Goal: Task Accomplishment & Management: Use online tool/utility

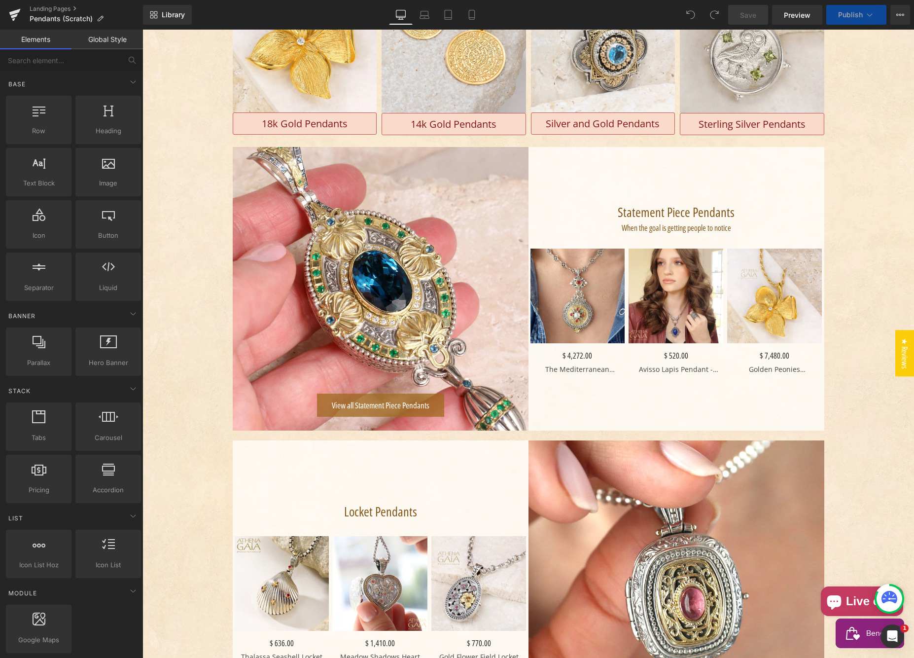
scroll to position [301, 0]
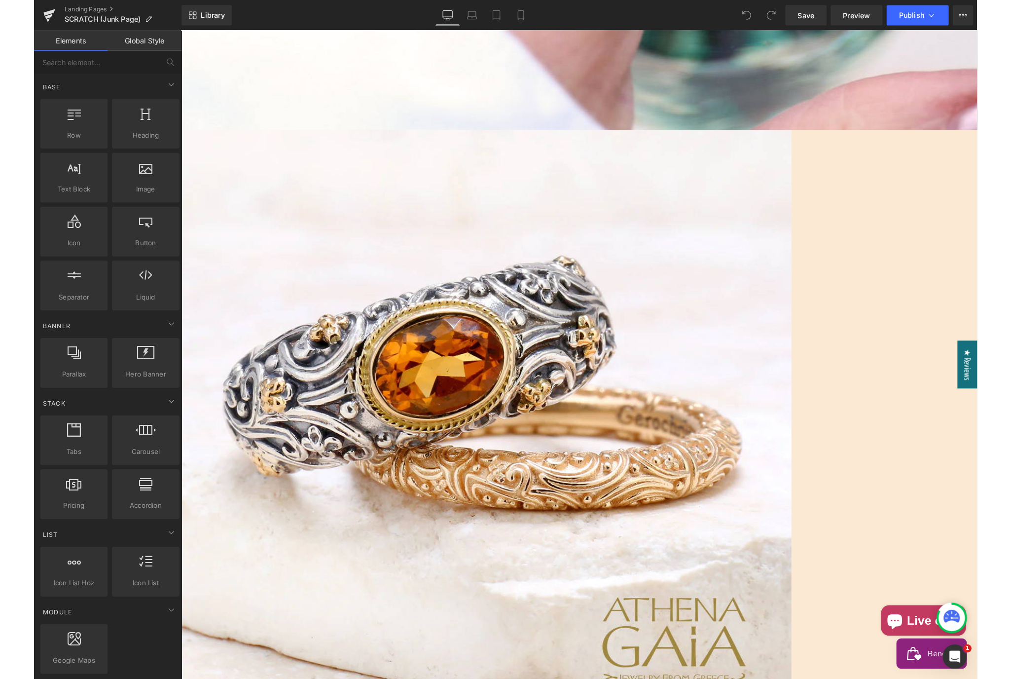
scroll to position [531, 0]
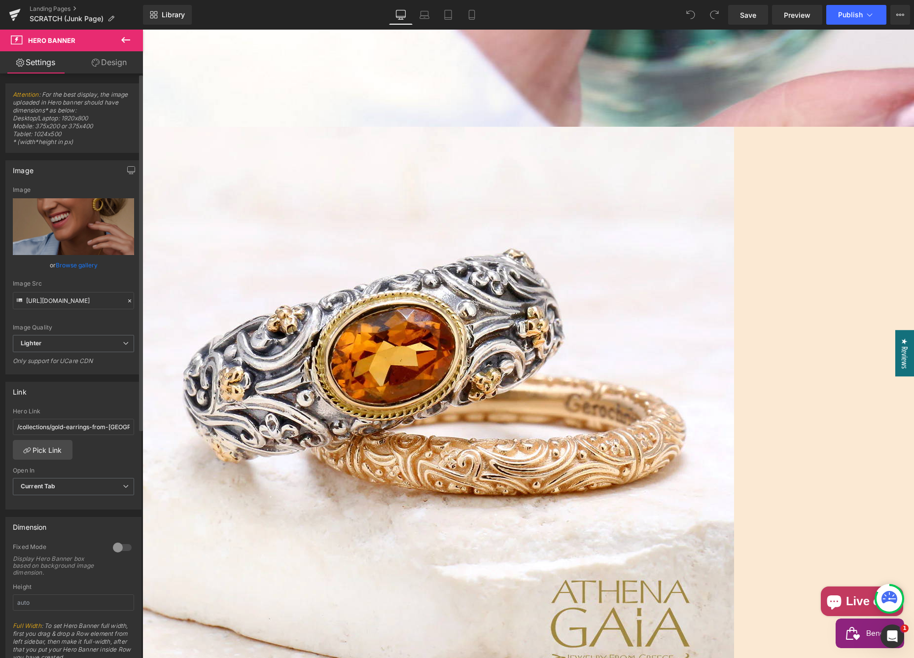
click at [94, 259] on link "Browse gallery" at bounding box center [77, 264] width 42 height 17
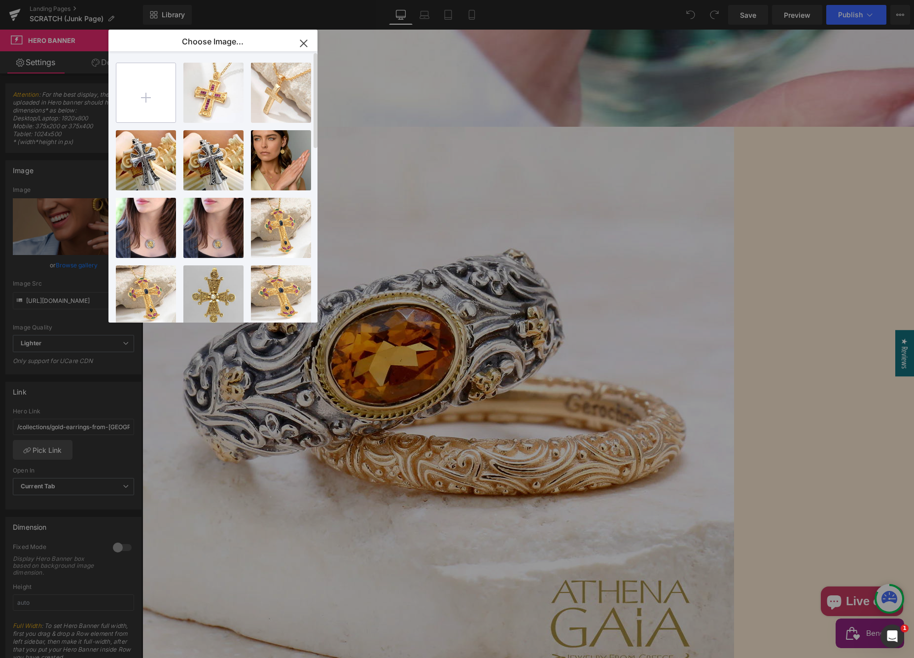
click at [154, 99] on input "file" at bounding box center [145, 92] width 59 height 59
type input "C:\fakepath\harbor-fade.jpg"
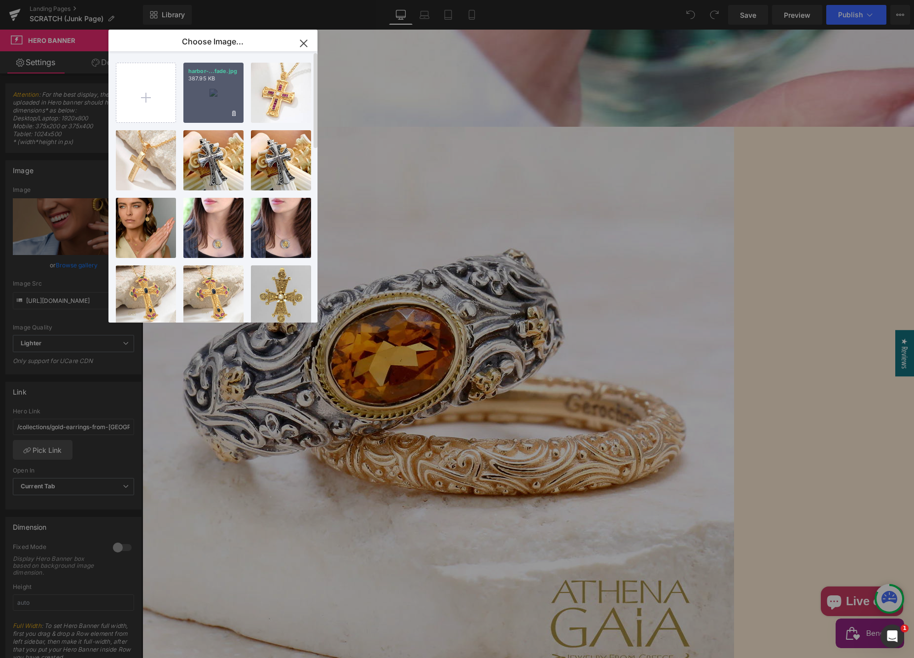
click at [236, 108] on div "harbor-...fade.jpg 387.95 KB" at bounding box center [213, 93] width 60 height 60
type input "[URL][DOMAIN_NAME]"
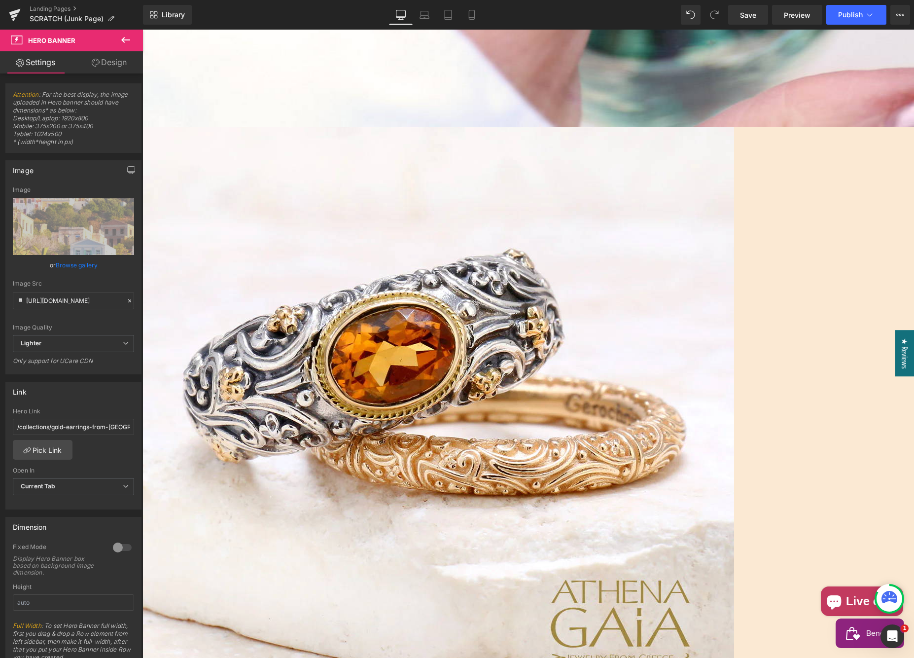
click at [143, 30] on icon at bounding box center [143, 30] width 0 height 0
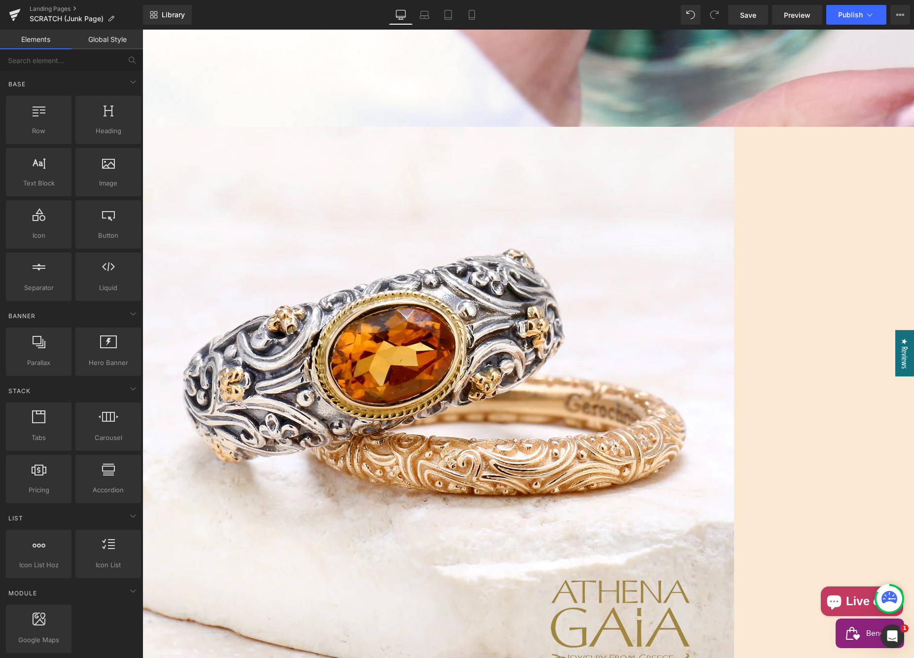
click at [143, 30] on span "Text Block" at bounding box center [143, 30] width 0 height 0
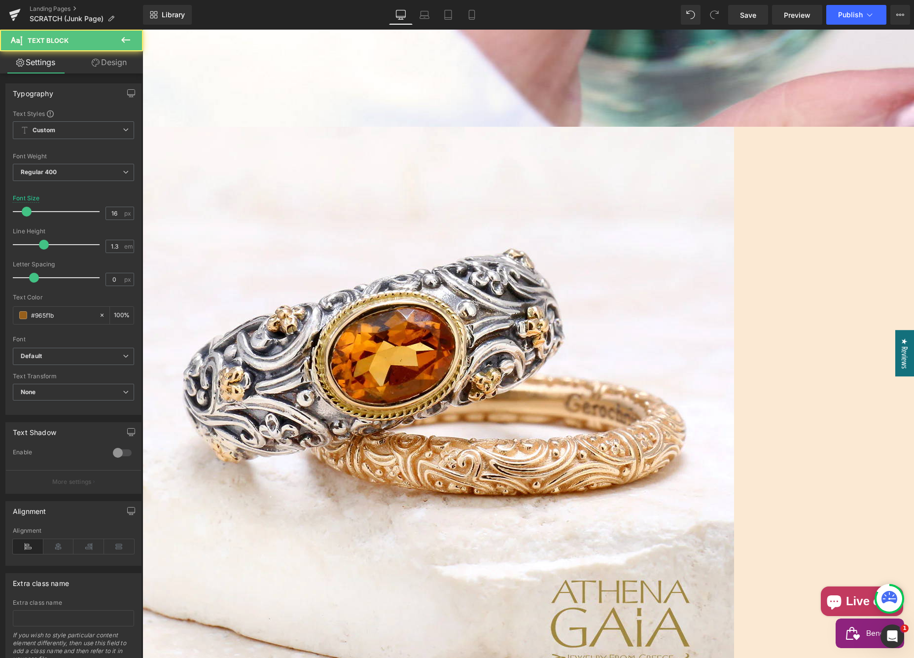
click at [143, 30] on icon at bounding box center [143, 30] width 0 height 0
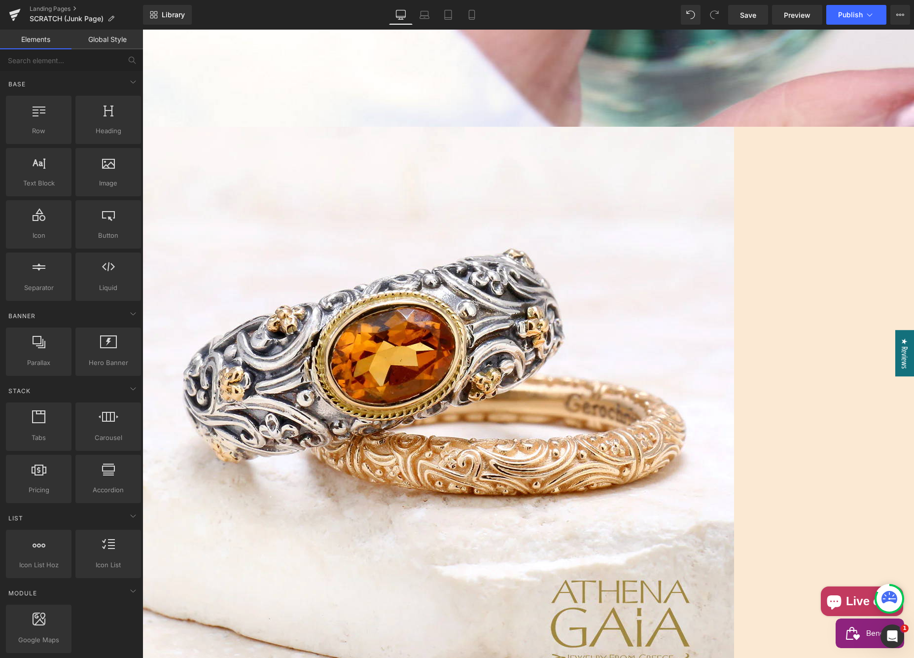
click at [143, 30] on span "Button" at bounding box center [143, 30] width 0 height 0
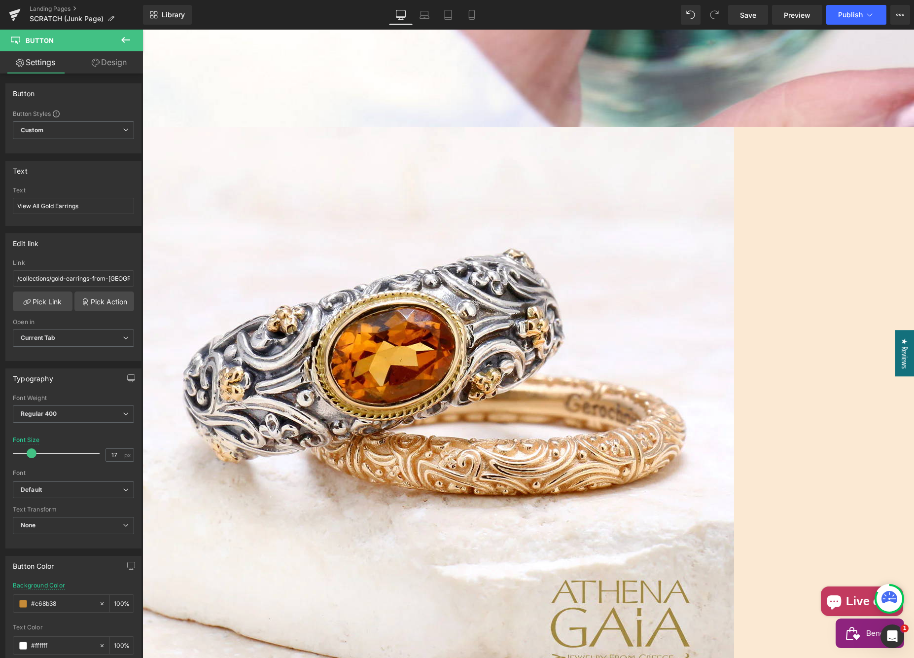
click at [143, 30] on span "Button" at bounding box center [143, 30] width 0 height 0
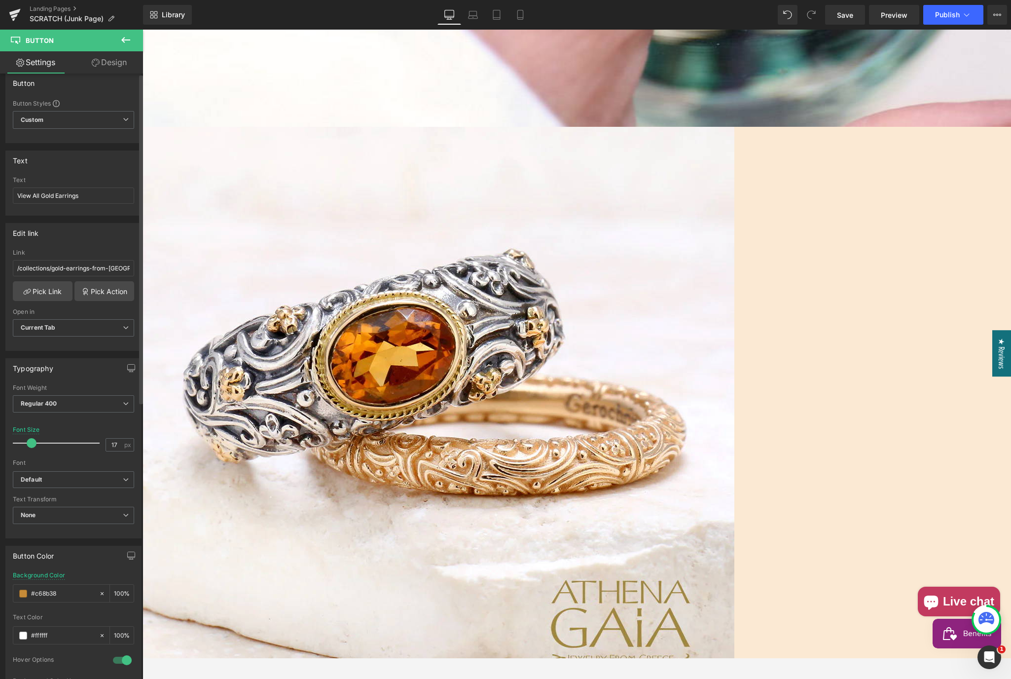
scroll to position [0, 0]
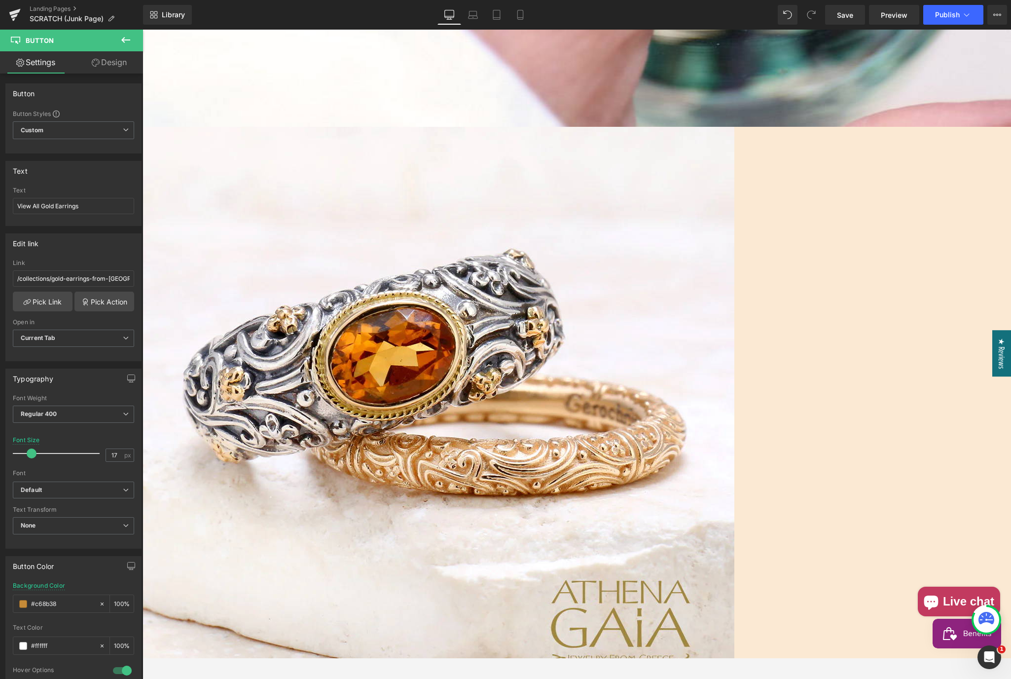
click at [120, 68] on link "Design" at bounding box center [109, 62] width 72 height 22
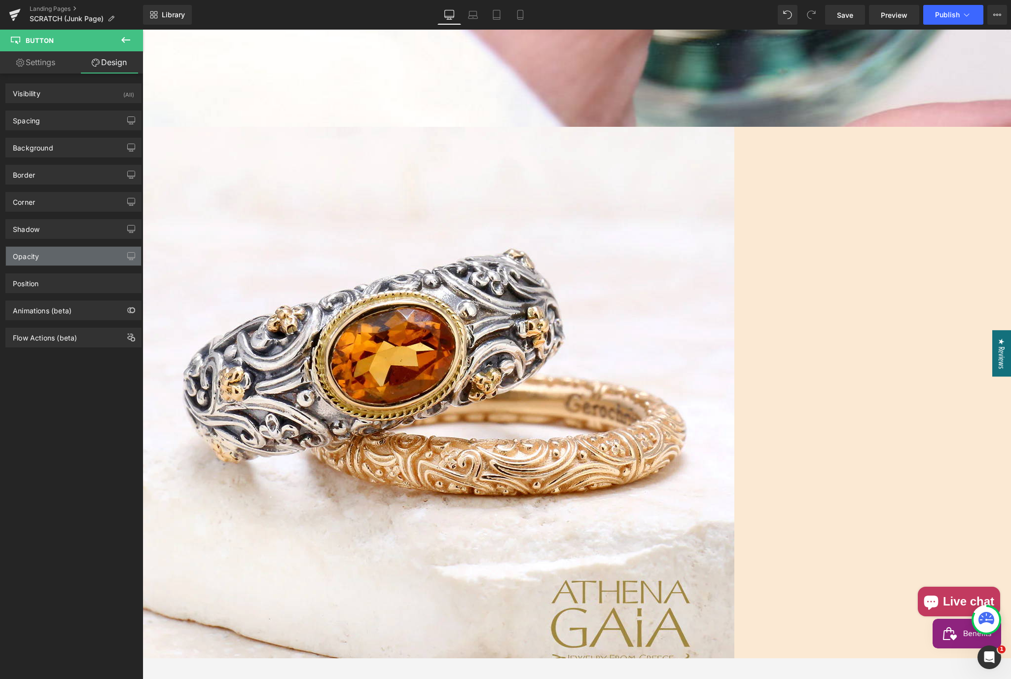
type input "0"
type input "14"
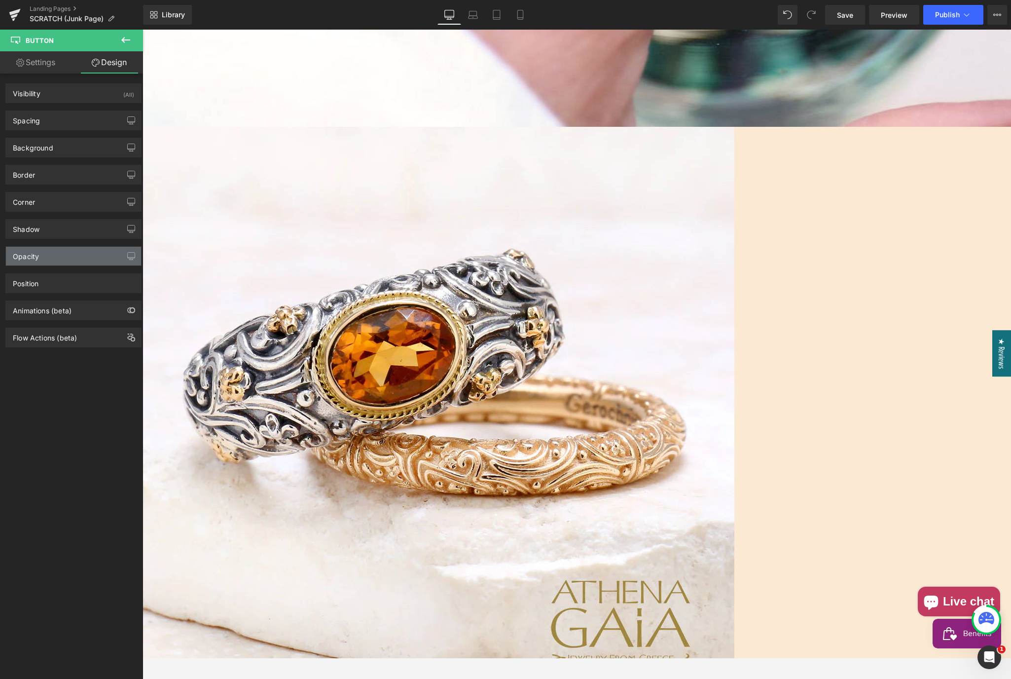
type input "30"
type input "14"
type input "30"
click at [70, 120] on div "Spacing" at bounding box center [73, 120] width 135 height 19
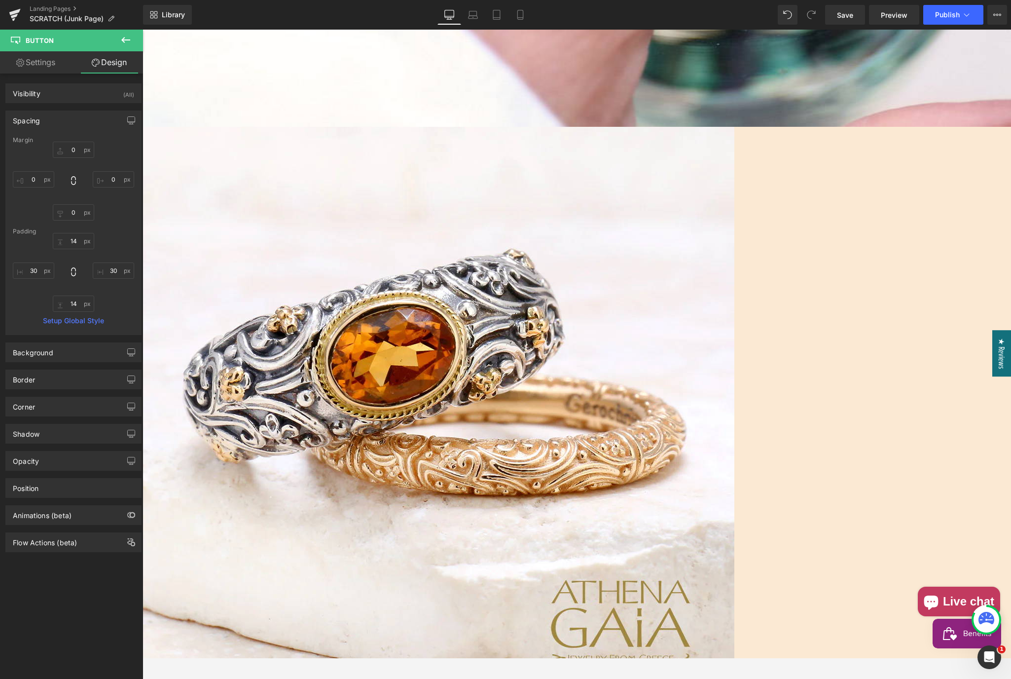
click at [46, 69] on link "Settings" at bounding box center [36, 62] width 72 height 22
type input "100"
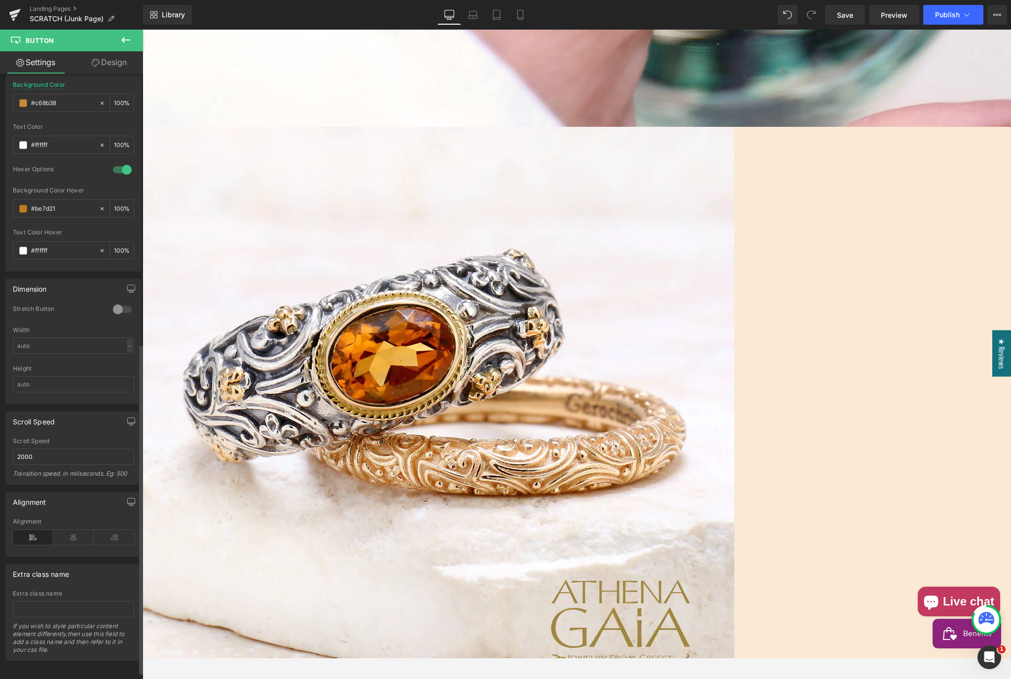
scroll to position [508, 0]
click at [64, 530] on icon at bounding box center [73, 535] width 40 height 15
click at [123, 299] on div at bounding box center [122, 307] width 24 height 16
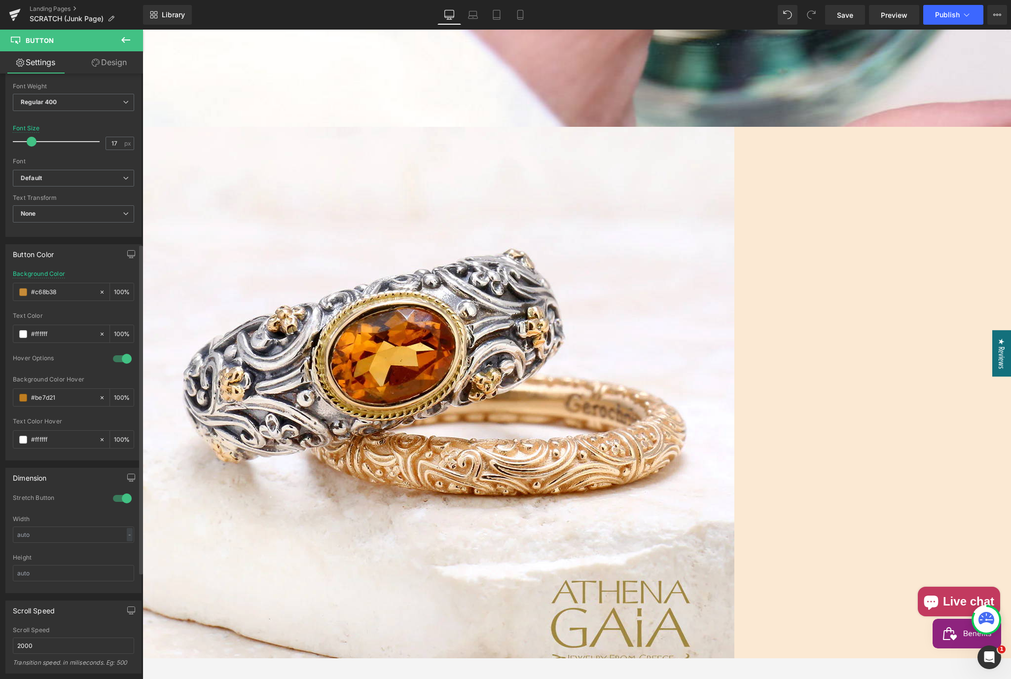
scroll to position [312, 0]
click at [21, 397] on span at bounding box center [23, 398] width 8 height 8
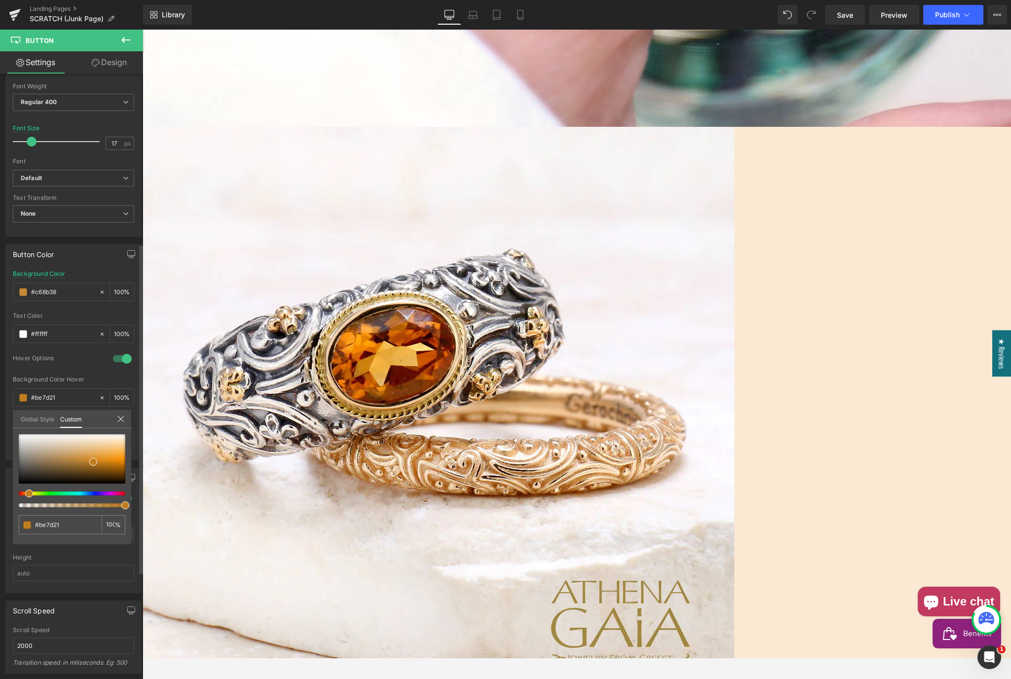
type input "#be9c21"
type input "#be3621"
type input "#be2121"
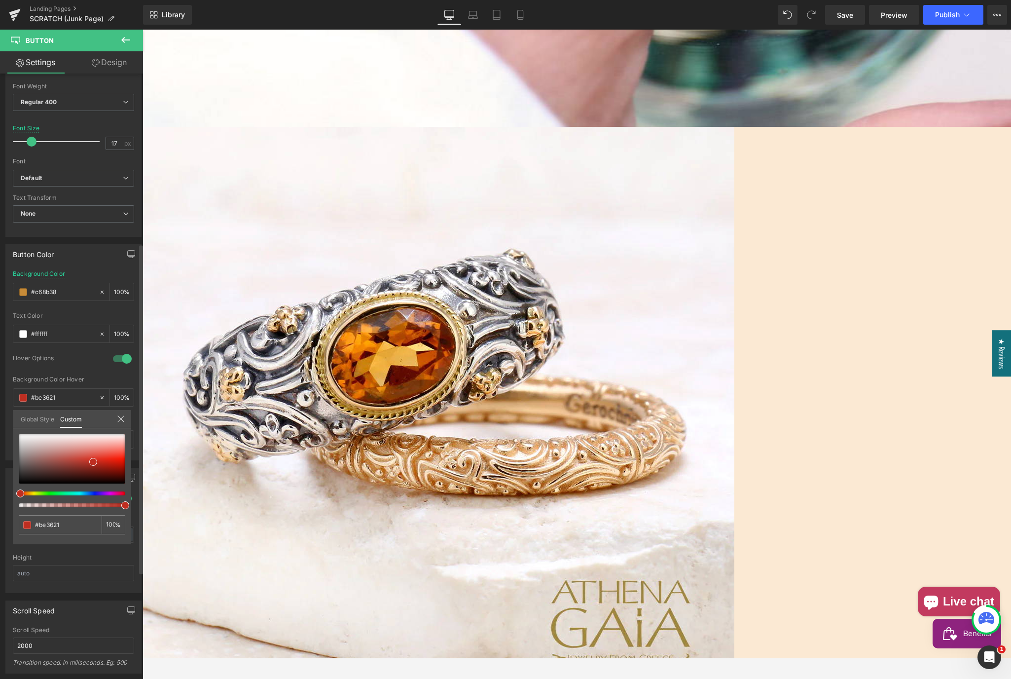
type input "#be2121"
drag, startPoint x: 13, startPoint y: 493, endPoint x: 7, endPoint y: 493, distance: 5.9
click at [7, 460] on div "Button Color #c68b38 Background Color #c68b38 100 % #ffffff Text Color #ffffff …" at bounding box center [73, 348] width 147 height 223
click at [27, 525] on span at bounding box center [27, 525] width 8 height 8
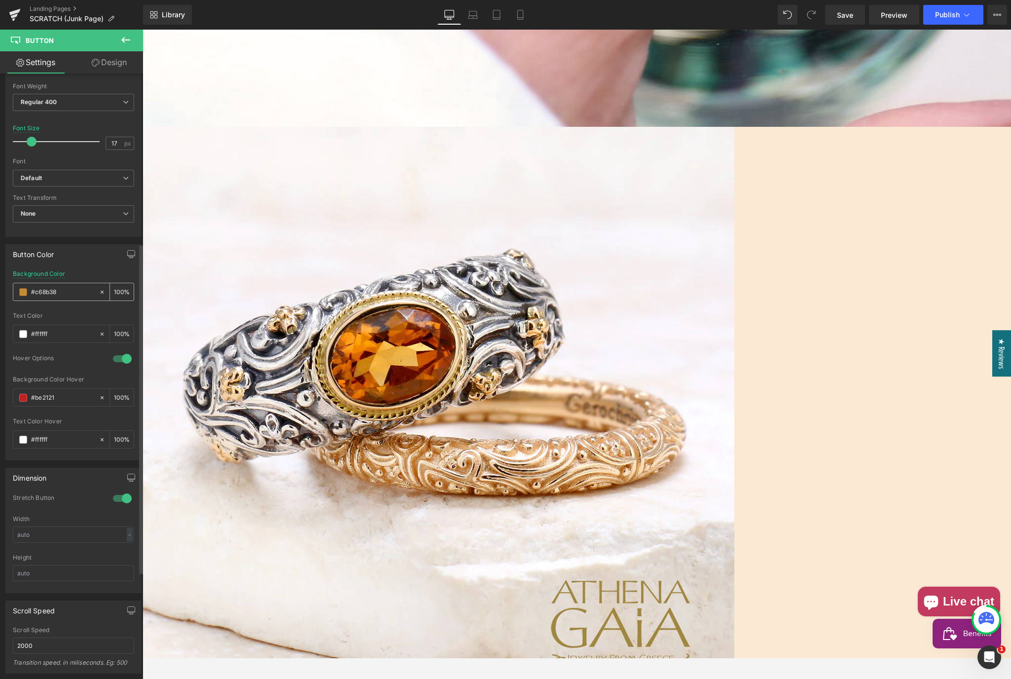
click at [24, 292] on span at bounding box center [23, 292] width 8 height 8
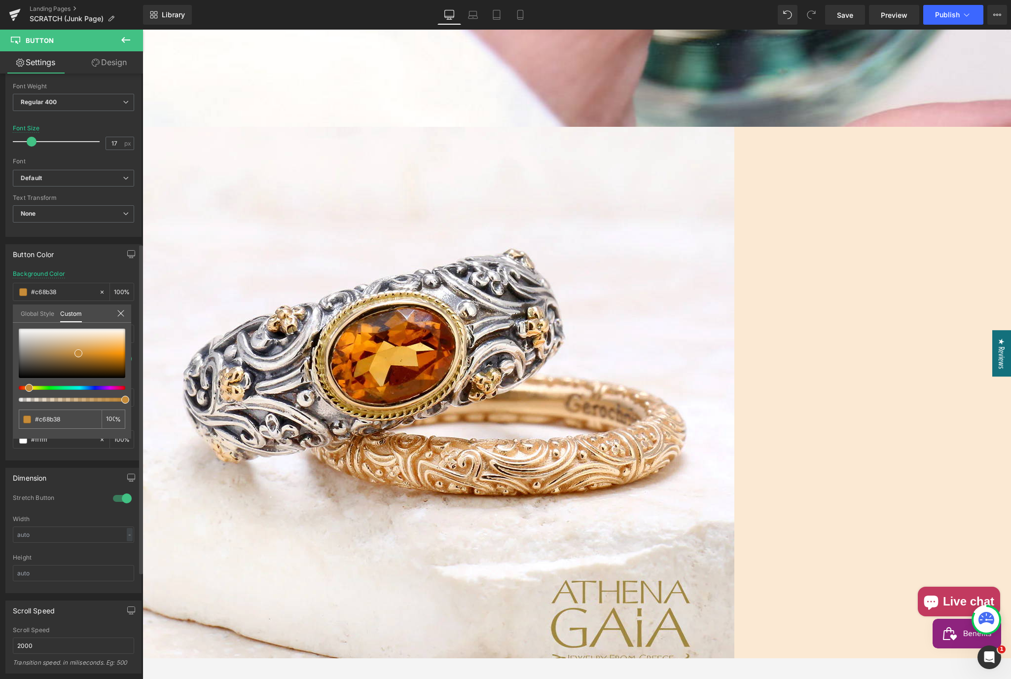
type input "#c6a338"
type input "#c64b38"
drag, startPoint x: 27, startPoint y: 386, endPoint x: 0, endPoint y: 386, distance: 27.6
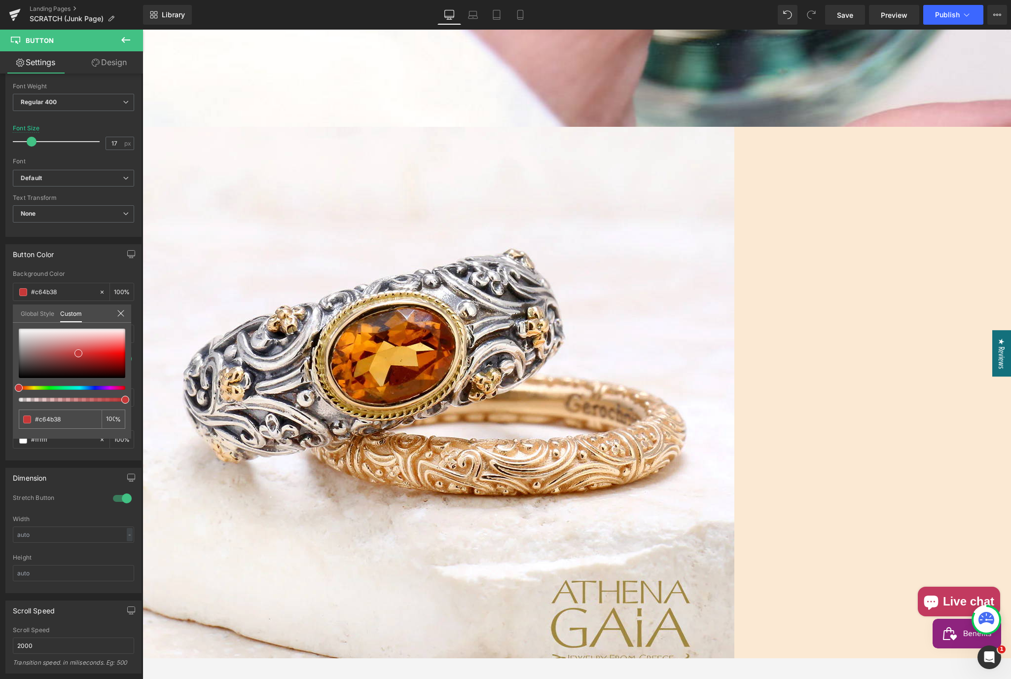
click at [0, 386] on html "Button You are previewing how the will restyle your page. You can not edit Elem…" at bounding box center [505, 339] width 1011 height 679
type input "#e80202"
click at [122, 355] on div at bounding box center [72, 352] width 107 height 49
type input "#fd2e2e"
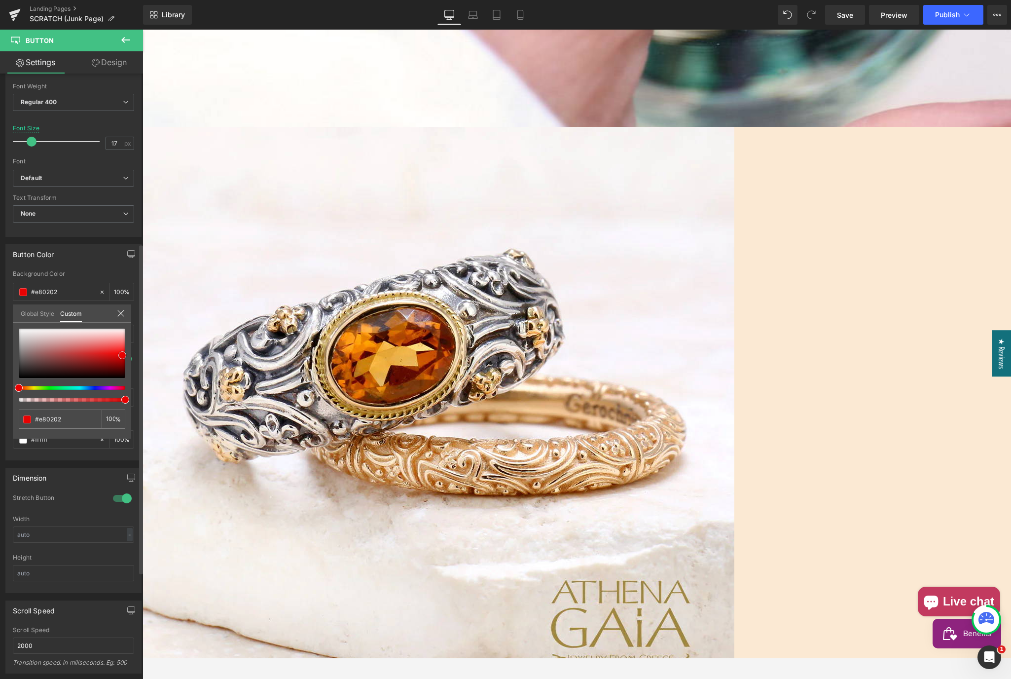
type input "#fd2e2e"
click at [124, 349] on div at bounding box center [72, 352] width 107 height 49
type input "#b90202"
click at [123, 359] on div at bounding box center [72, 352] width 107 height 49
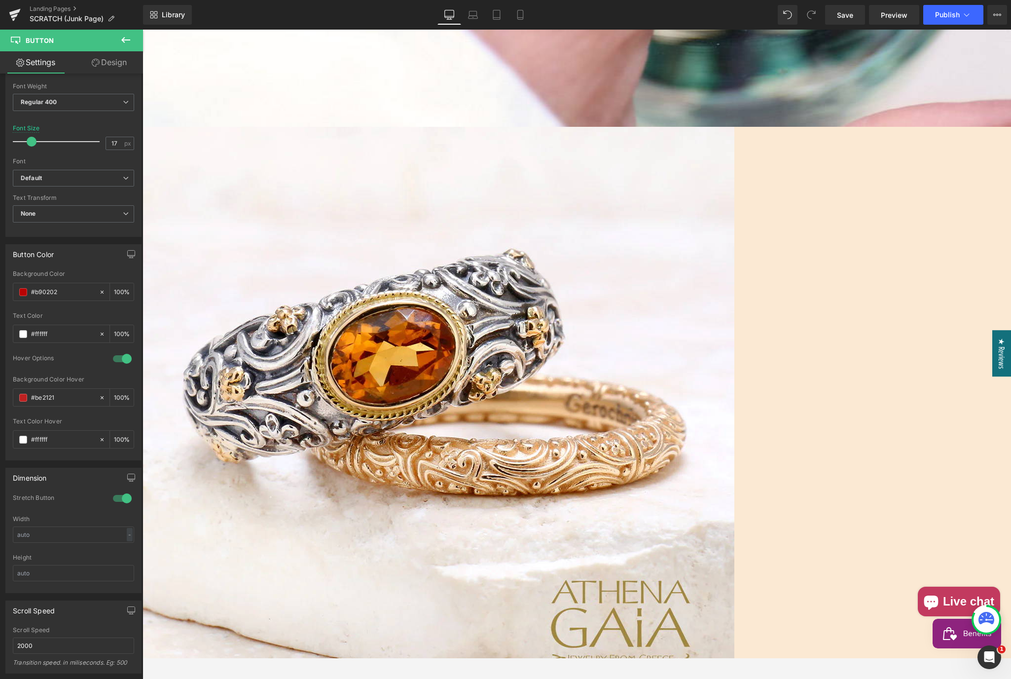
click at [143, 30] on span "Button" at bounding box center [143, 30] width 0 height 0
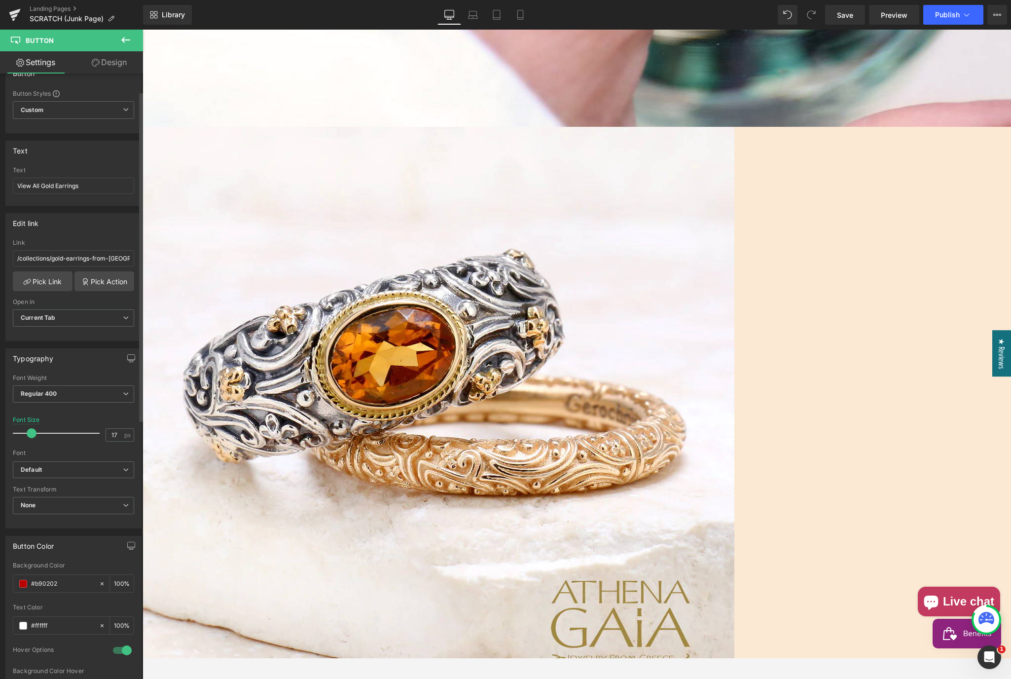
scroll to position [0, 0]
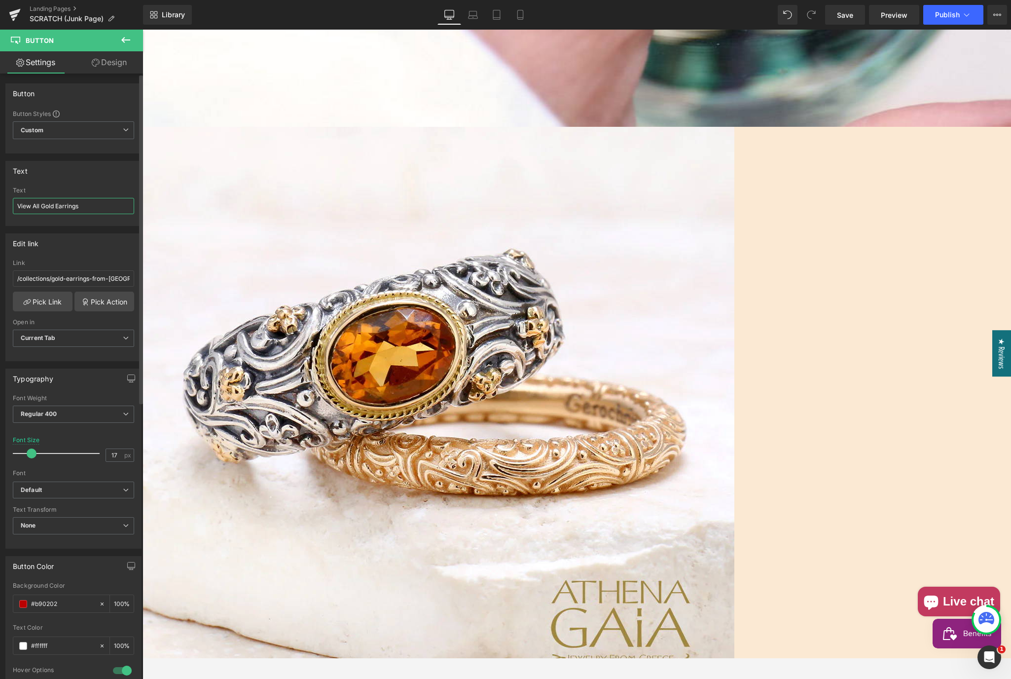
drag, startPoint x: 91, startPoint y: 208, endPoint x: 4, endPoint y: 195, distance: 88.2
click at [4, 195] on div "Text View All Gold Earrings Text View All Gold Earrings" at bounding box center [73, 189] width 147 height 72
click at [143, 30] on span "Hero Banner" at bounding box center [143, 30] width 0 height 0
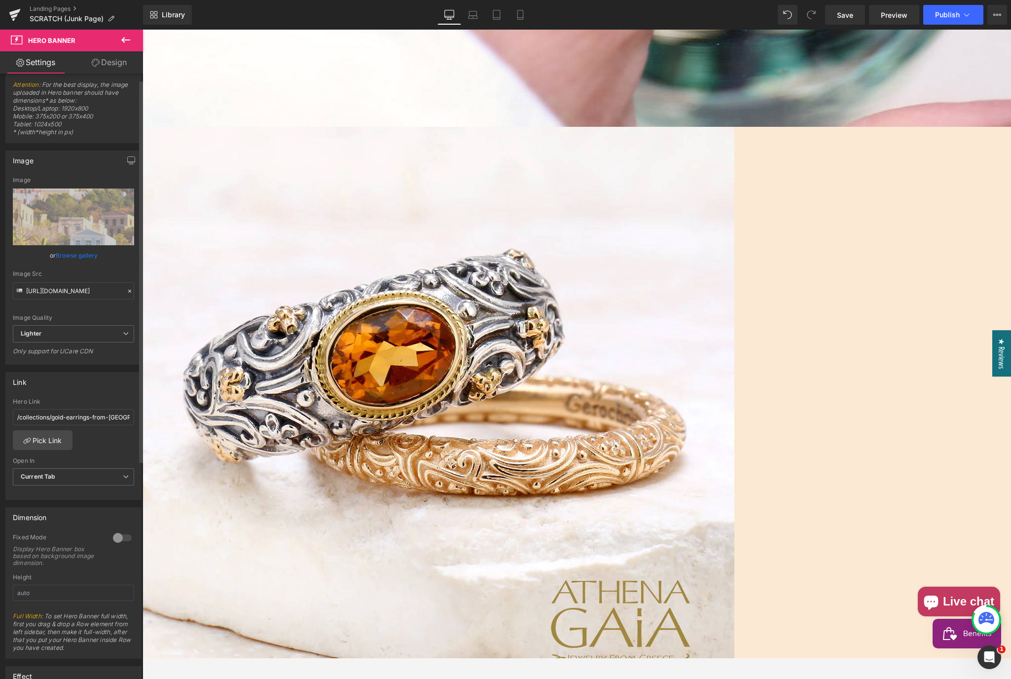
scroll to position [9, 0]
click at [111, 64] on link "Design" at bounding box center [109, 62] width 72 height 22
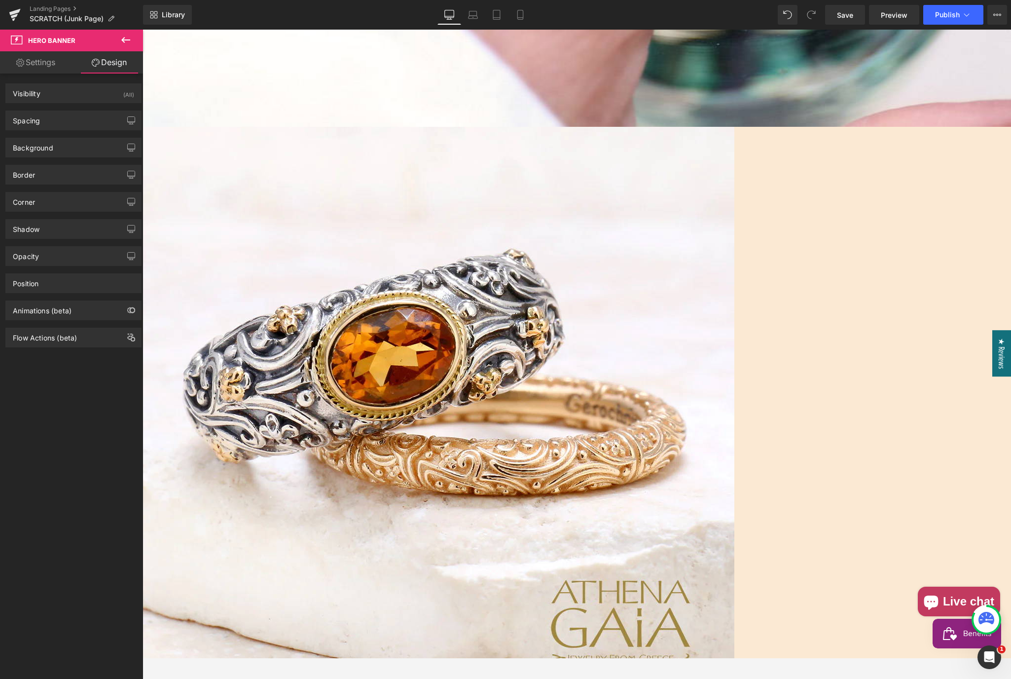
click at [143, 30] on span "Button" at bounding box center [143, 30] width 0 height 0
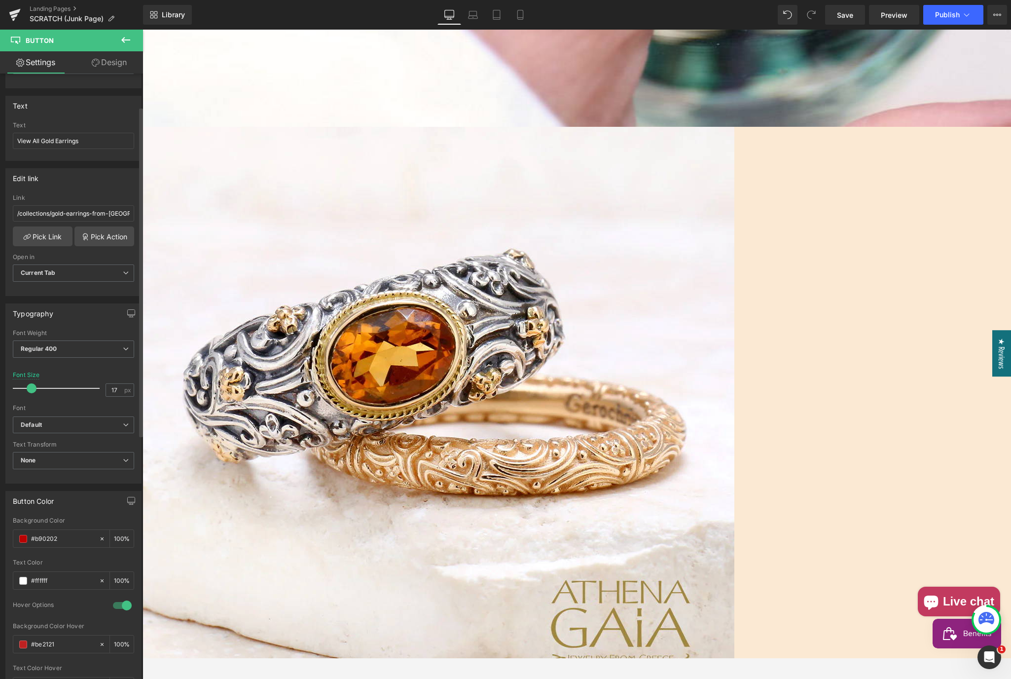
scroll to position [0, 0]
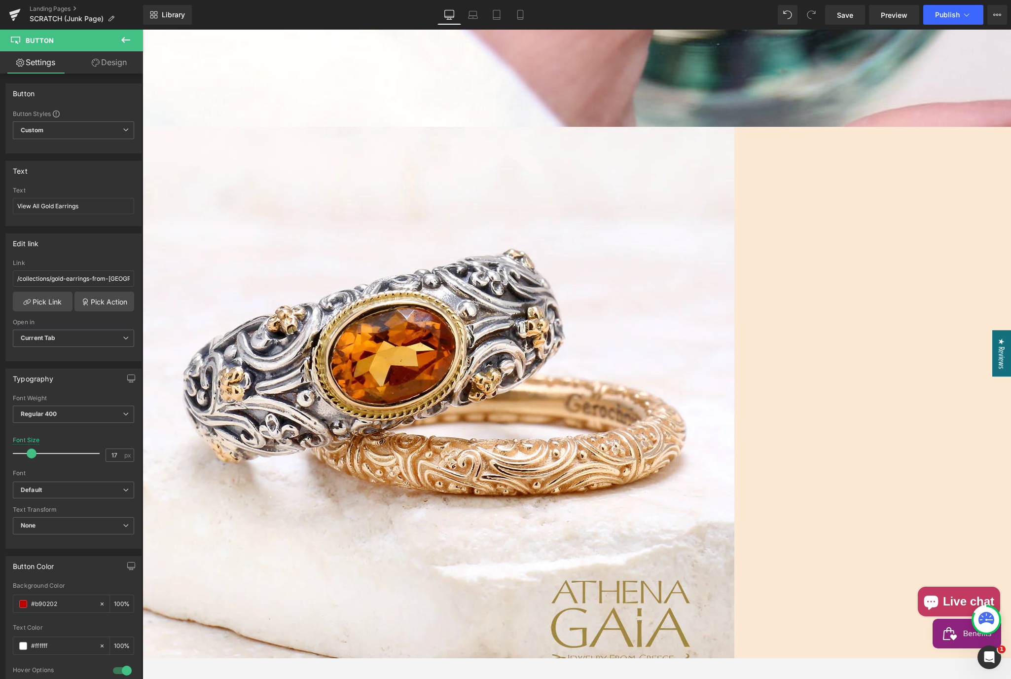
click at [110, 61] on link "Design" at bounding box center [109, 62] width 72 height 22
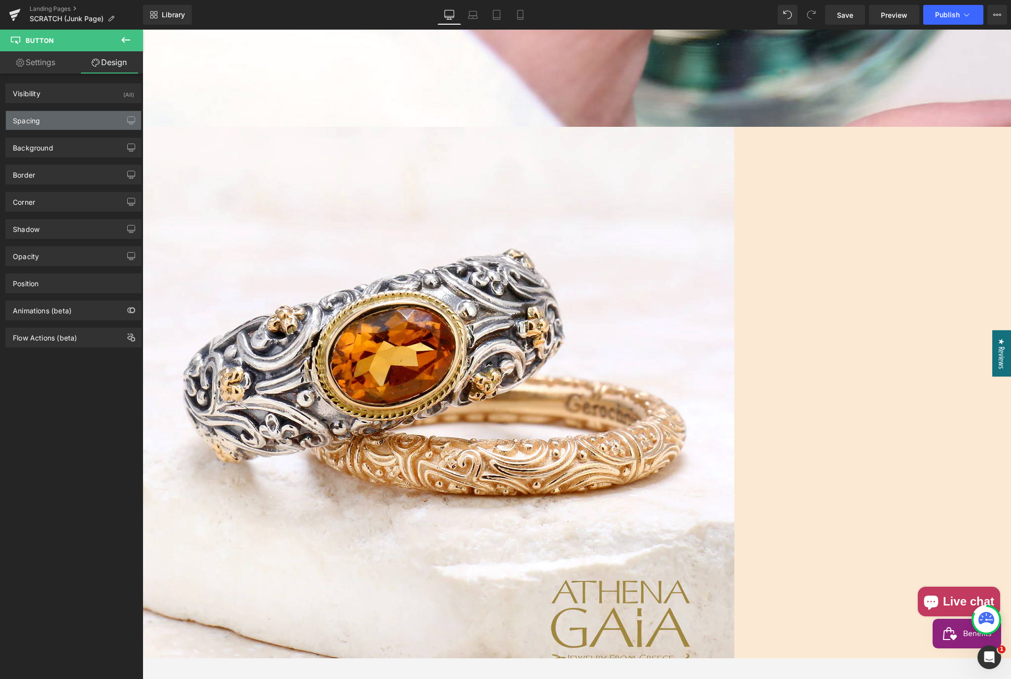
click at [78, 117] on div "Spacing" at bounding box center [73, 120] width 135 height 19
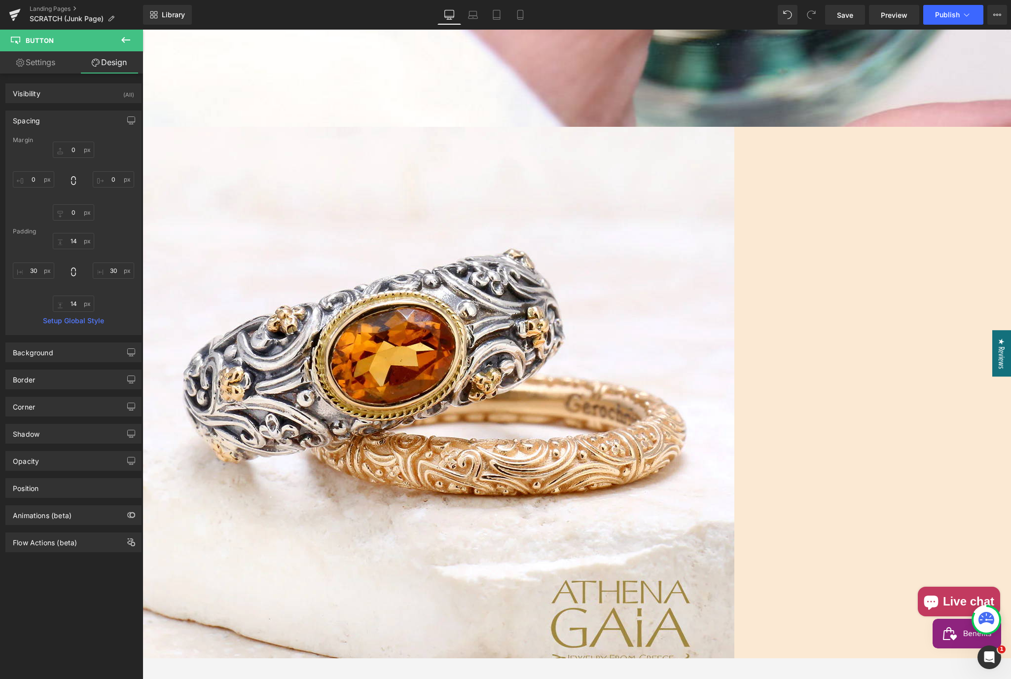
click at [143, 30] on span "Hero Banner" at bounding box center [143, 30] width 0 height 0
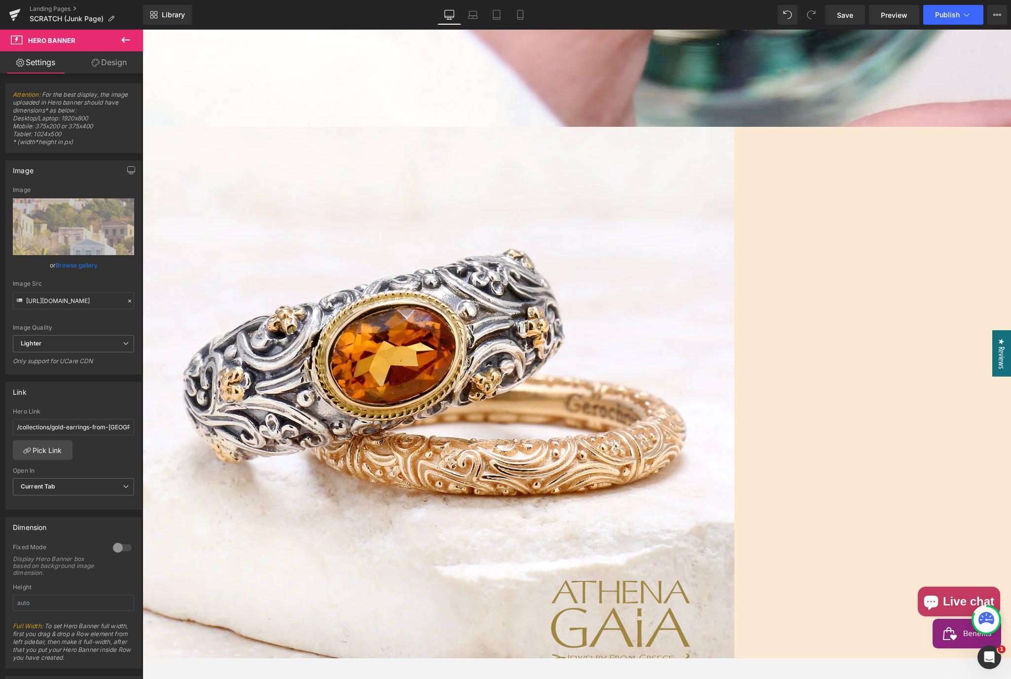
click at [113, 69] on link "Design" at bounding box center [109, 62] width 72 height 22
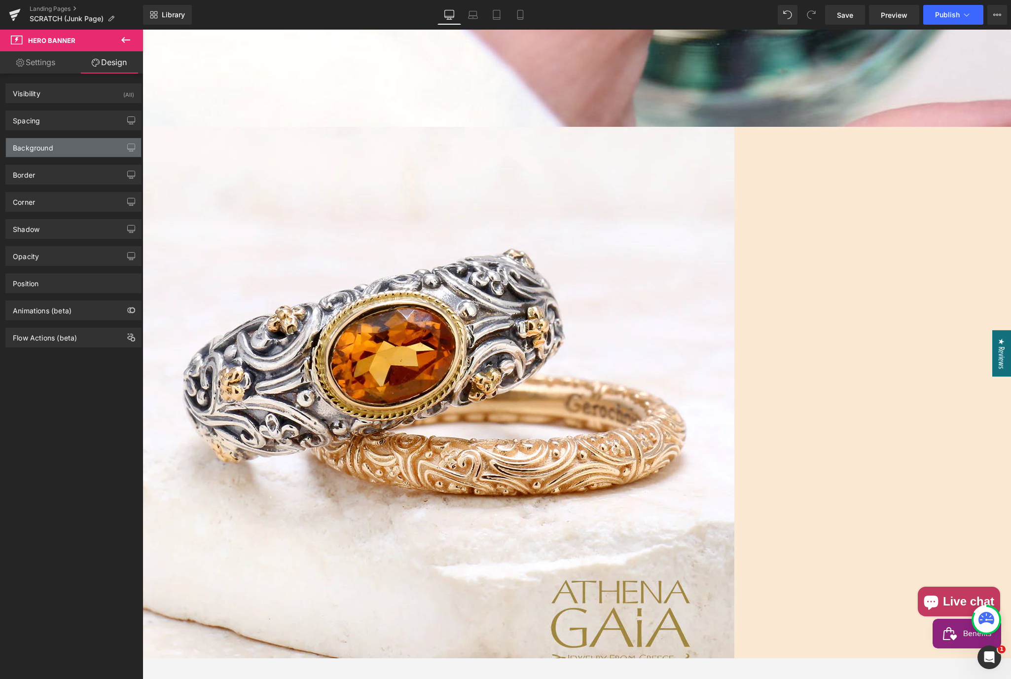
type input "#d3d3d3"
type input "100"
click at [73, 147] on div "Background" at bounding box center [73, 147] width 135 height 19
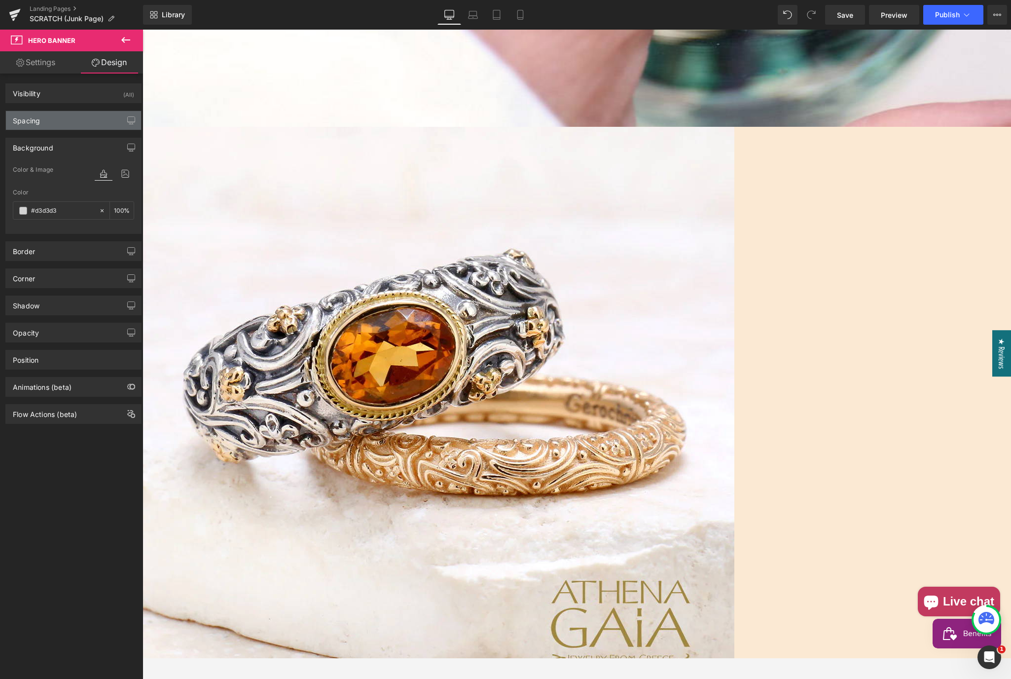
click at [75, 122] on div "Spacing" at bounding box center [73, 120] width 135 height 19
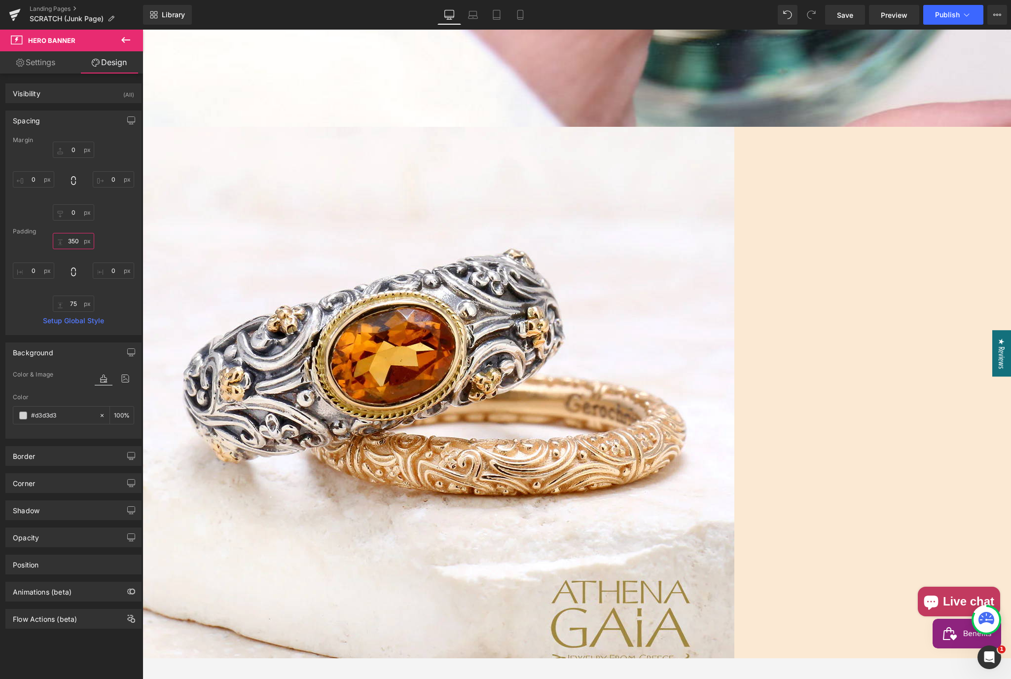
click at [70, 241] on input "350" at bounding box center [73, 241] width 41 height 16
type input "200"
click at [72, 306] on input "75" at bounding box center [73, 303] width 41 height 16
drag, startPoint x: 70, startPoint y: 302, endPoint x: 77, endPoint y: 303, distance: 8.0
click at [77, 304] on input "200" at bounding box center [73, 303] width 41 height 16
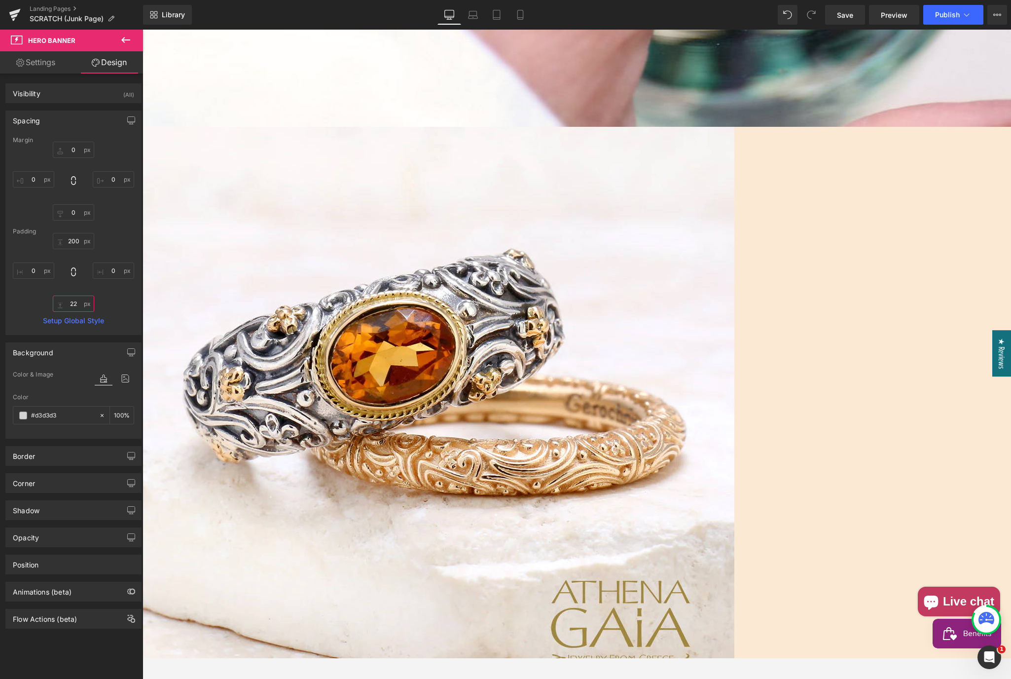
type input "225"
click at [143, 30] on span "Button" at bounding box center [143, 30] width 0 height 0
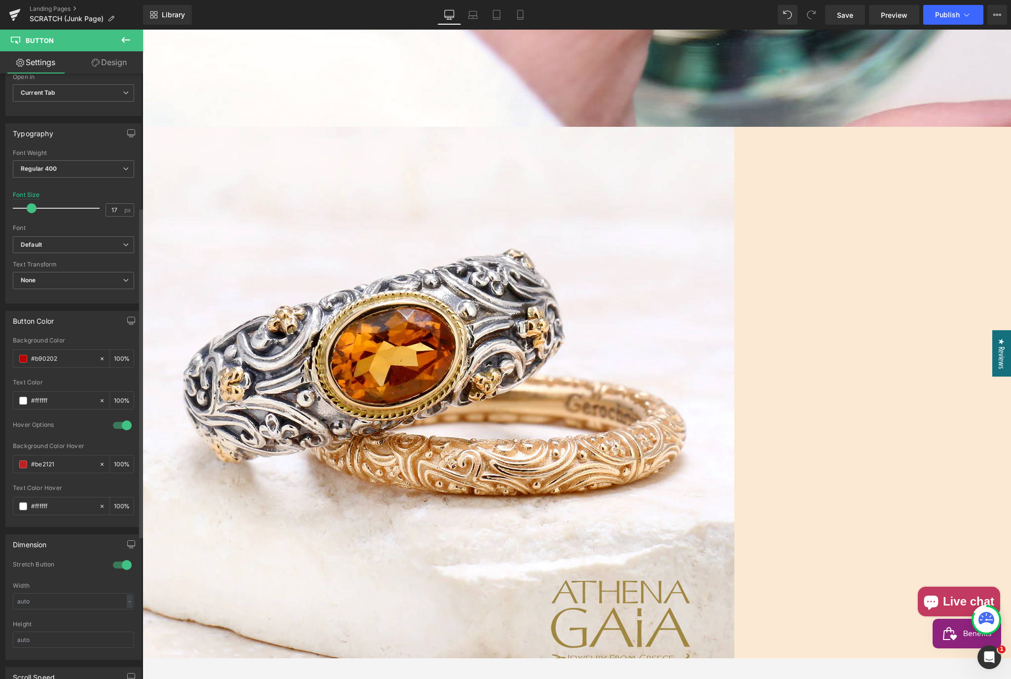
scroll to position [246, 0]
click at [22, 356] on span at bounding box center [23, 358] width 8 height 8
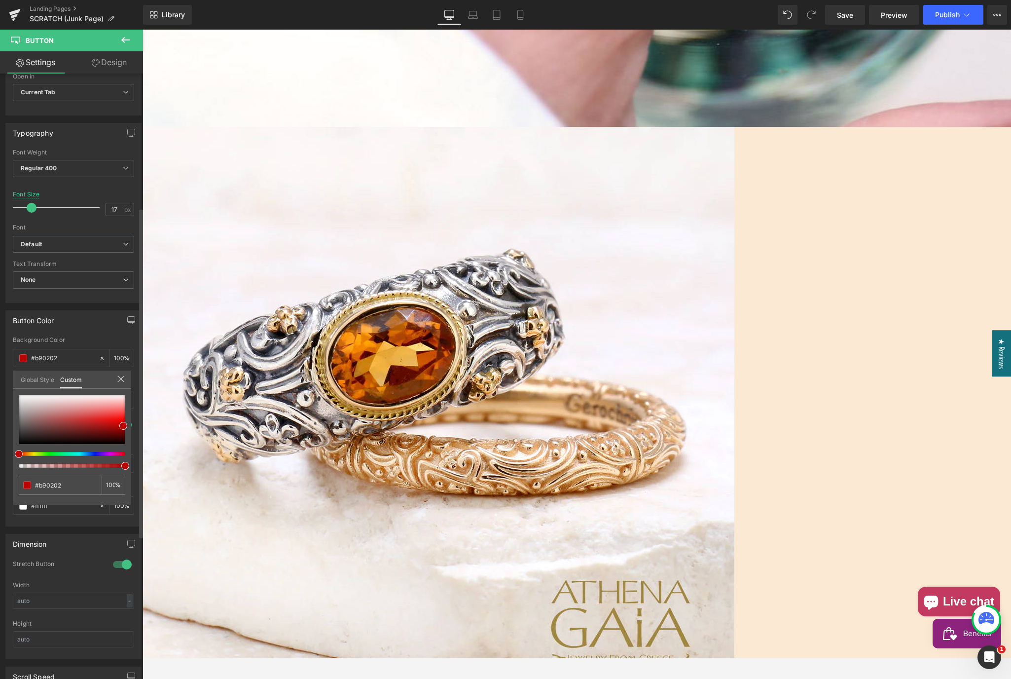
type input "#36ba01"
click at [45, 455] on div at bounding box center [68, 454] width 107 height 4
click at [122, 434] on div "#36ba01 100 %" at bounding box center [72, 450] width 118 height 110
type input "#1d6401"
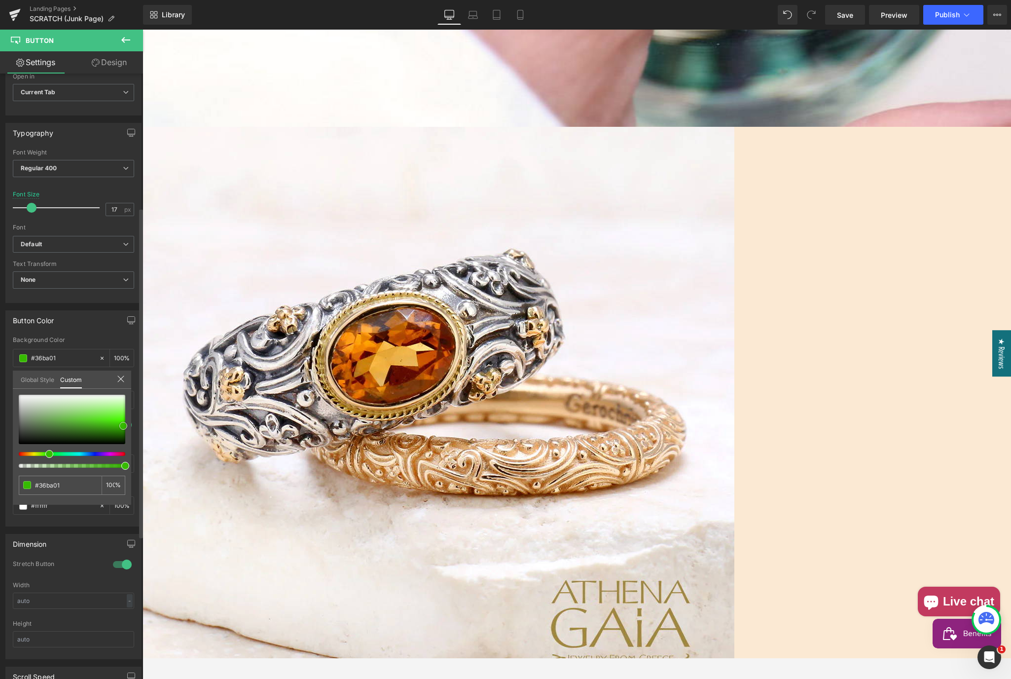
type input "#1d6401"
type input "#1a5a00"
type input "#185600"
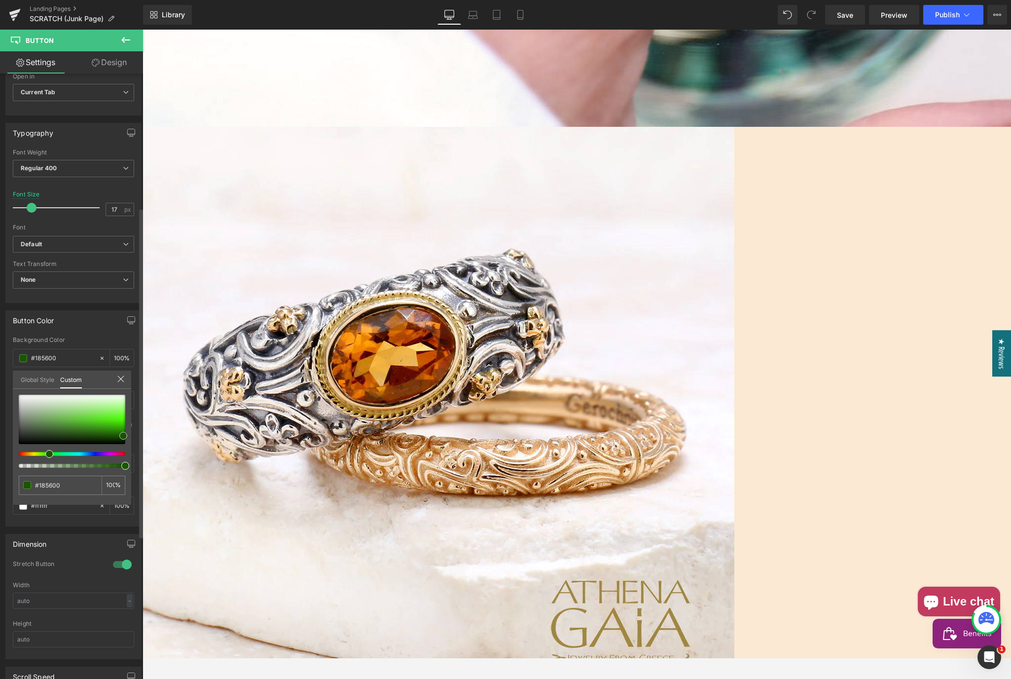
click at [123, 435] on div at bounding box center [72, 419] width 107 height 49
click at [33, 454] on div at bounding box center [68, 454] width 107 height 4
type input "#535600"
type input "#d8e00a"
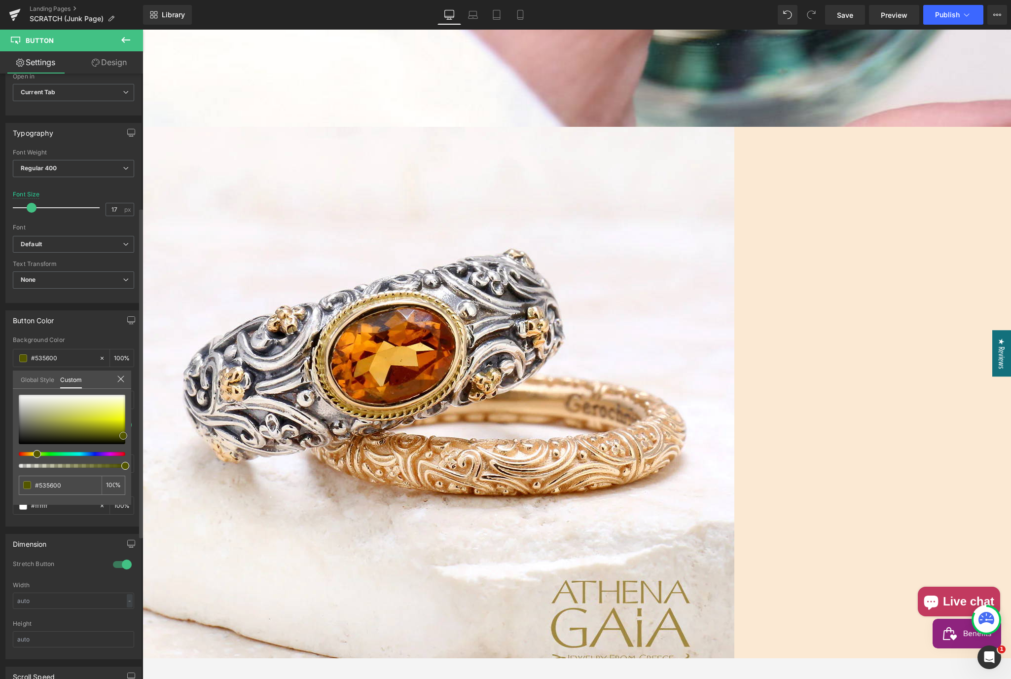
type input "#d8e00a"
type input "#e2e924"
type input "#e5e890"
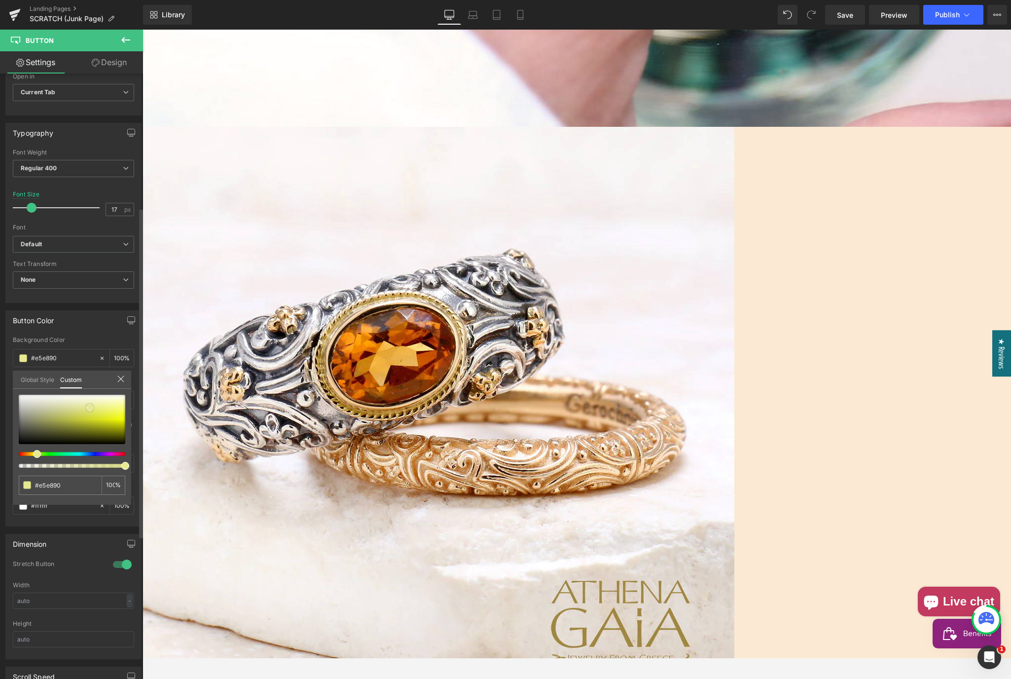
type input "#e6e990"
type input "#e7ea8e"
type input "#e9ec8c"
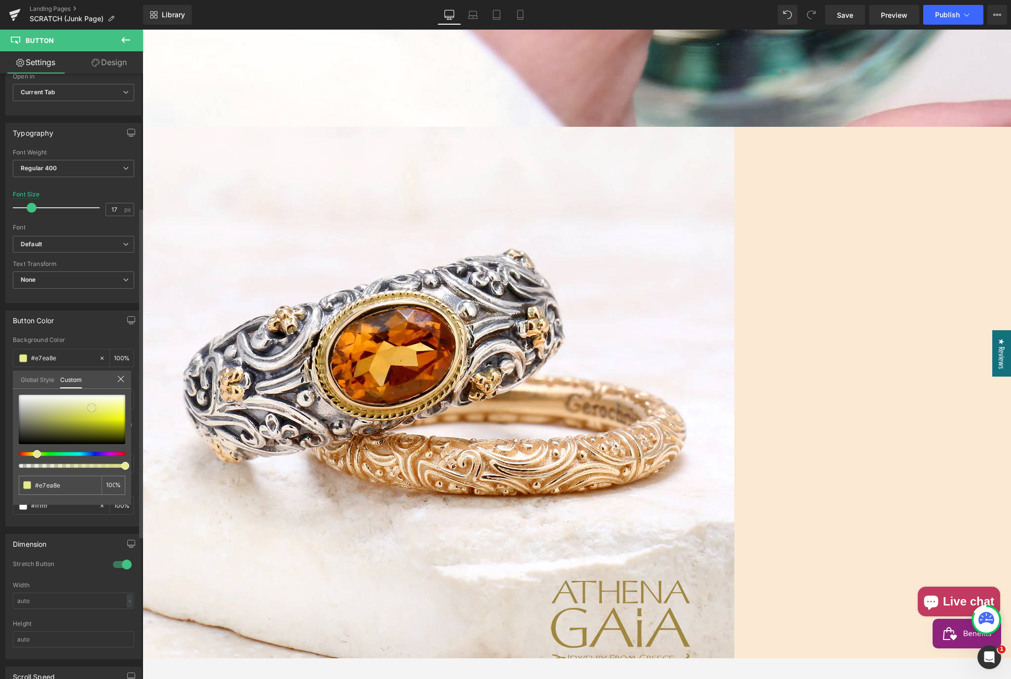
type input "#e9ec8c"
type input "#e9ed8c"
type input "#ecef8e"
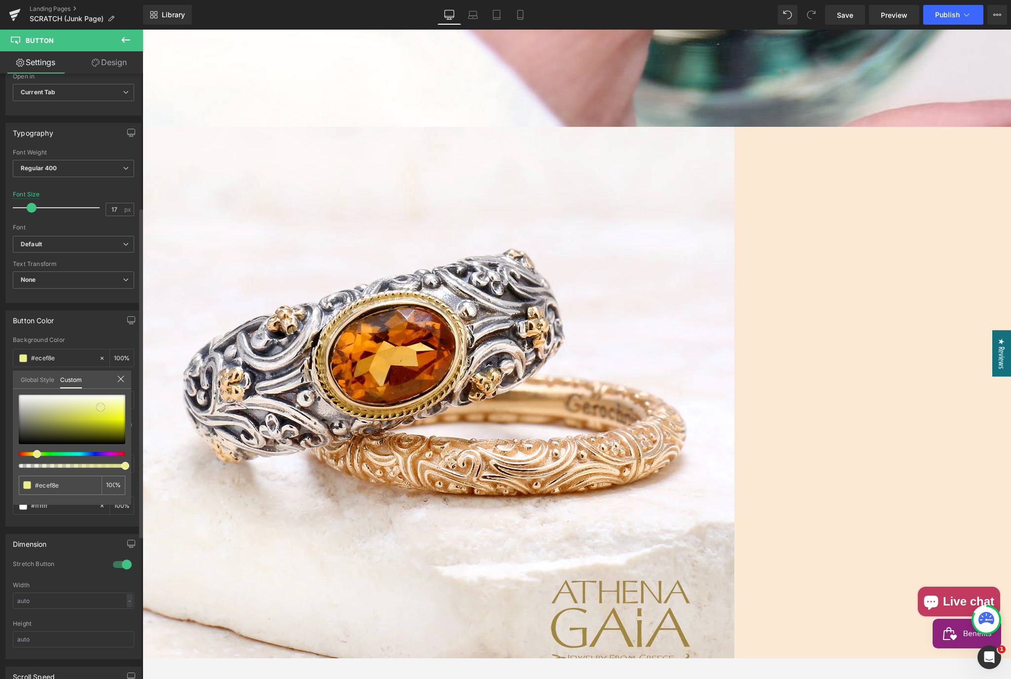
type input "#edf08d"
type input "#eef187"
type input "#e9ee5d"
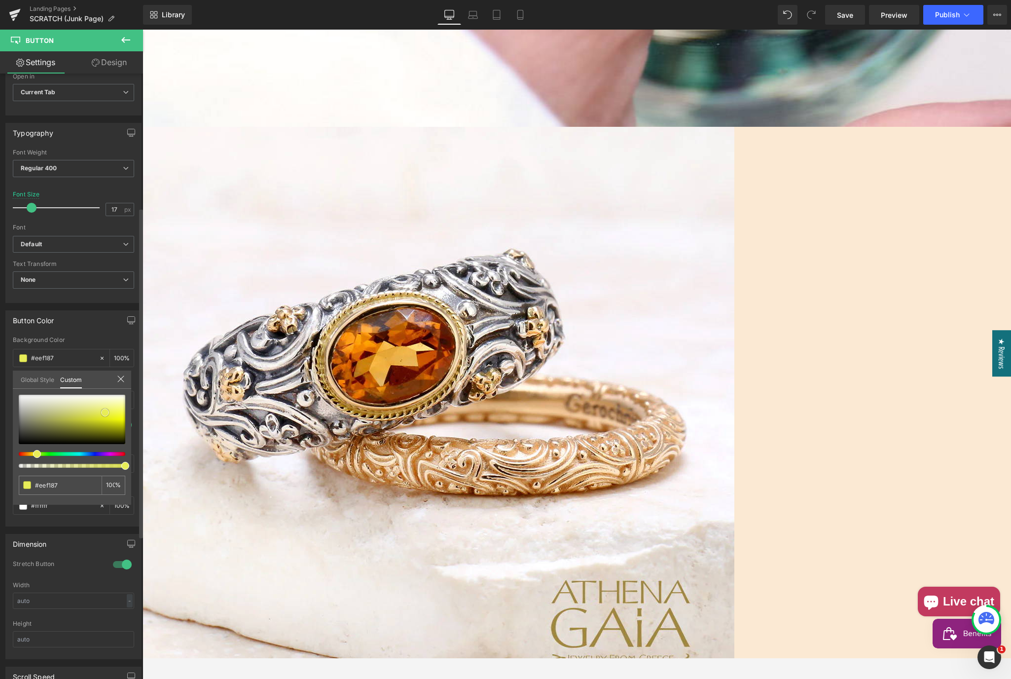
type input "#e9ee5d"
type input "#e7ec4f"
type input "#e4ea38"
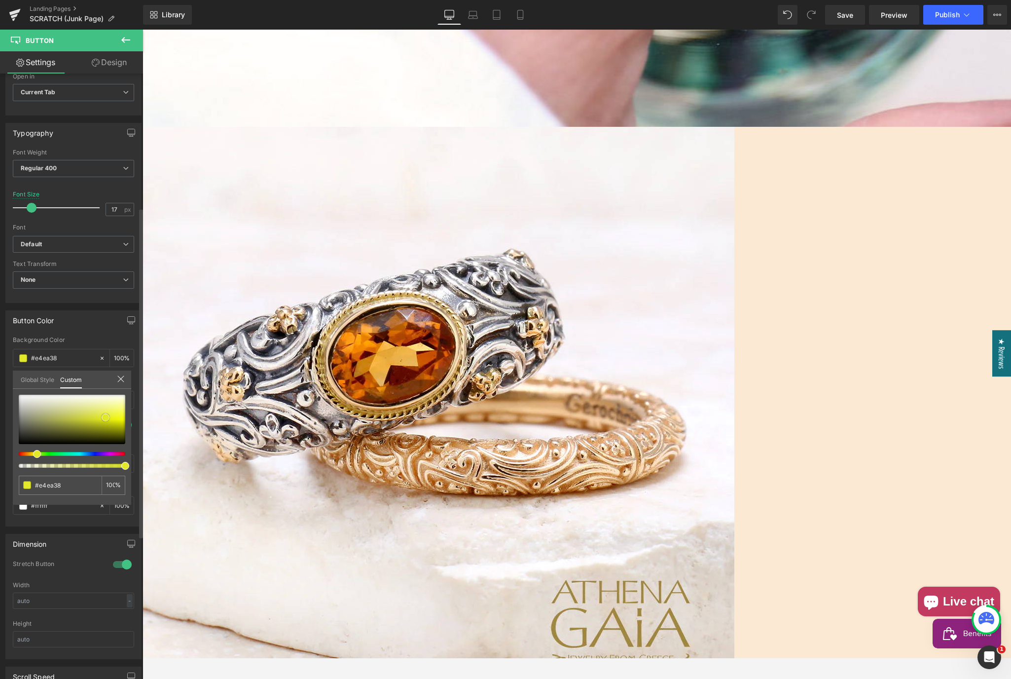
type input "#e2e82a"
type input "#e0e71c"
type input "#d7de1b"
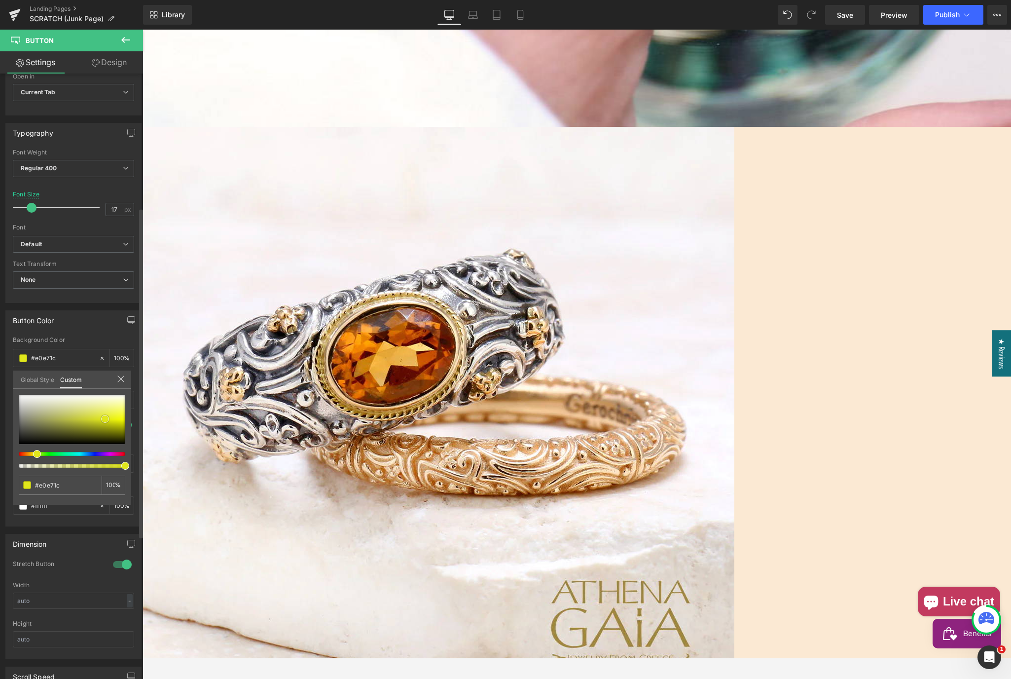
type input "#d7de1b"
type input "#cbd11d"
type input "#c0c61e"
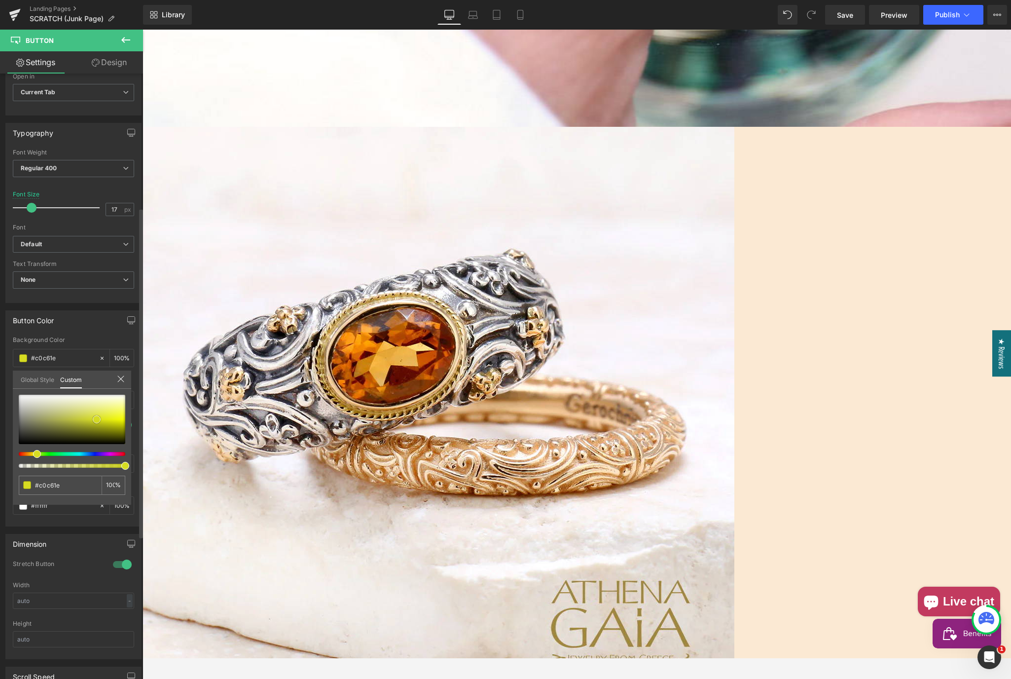
type input "#d6dc22"
type input "#d7dd21"
type input "#d5db1d"
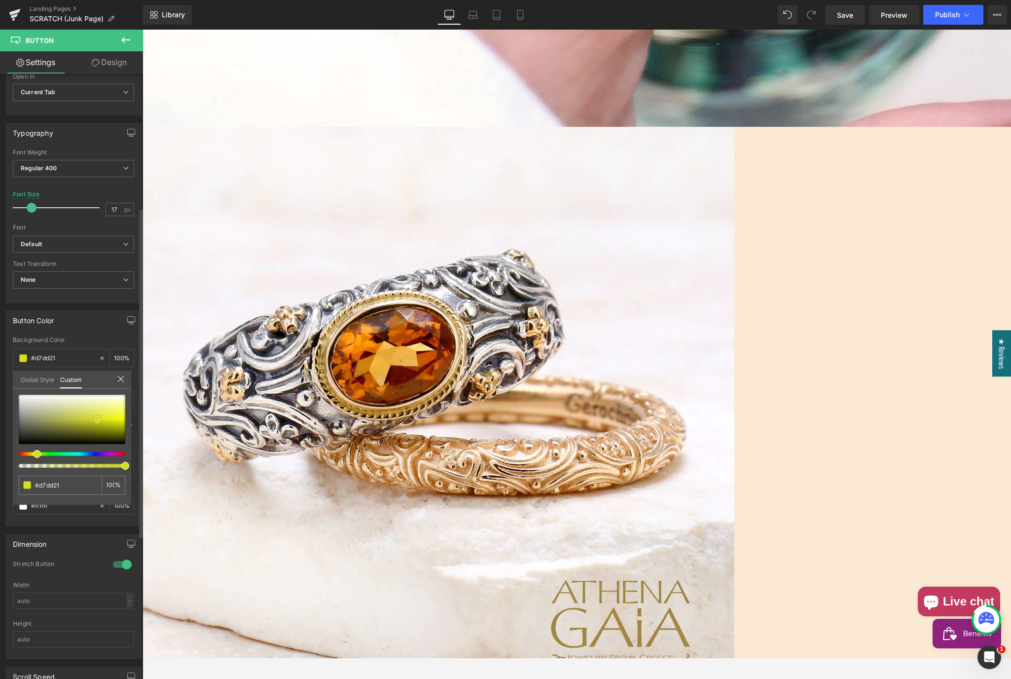
type input "#d5db1d"
type input "#d7de1b"
type input "#dde41a"
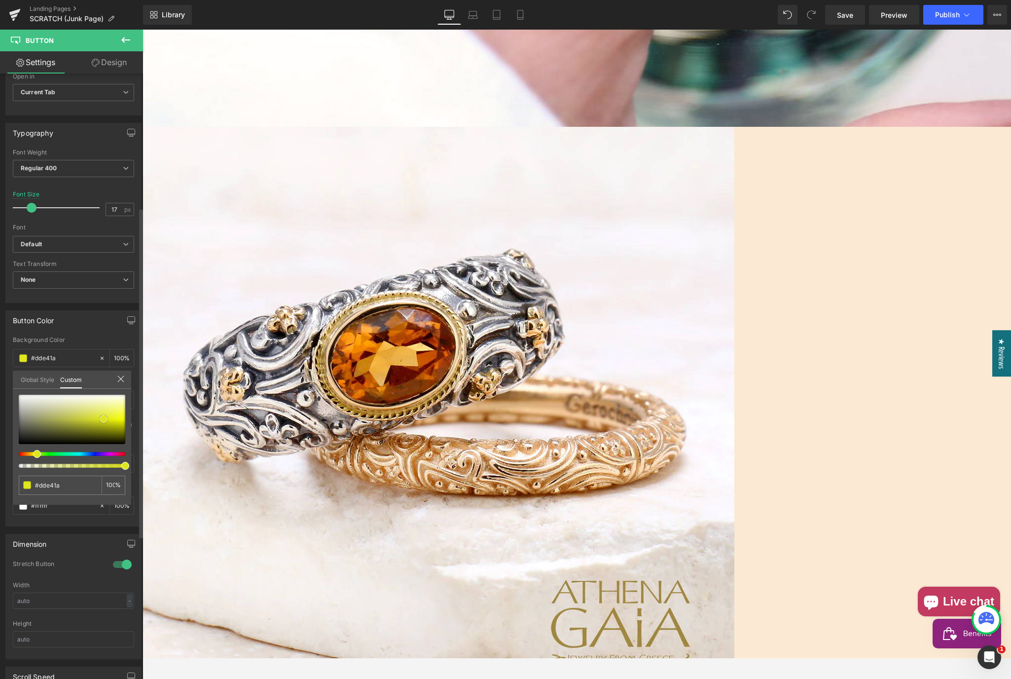
type input "#e1e721"
type input "#e0e727"
type input "#e2e82a"
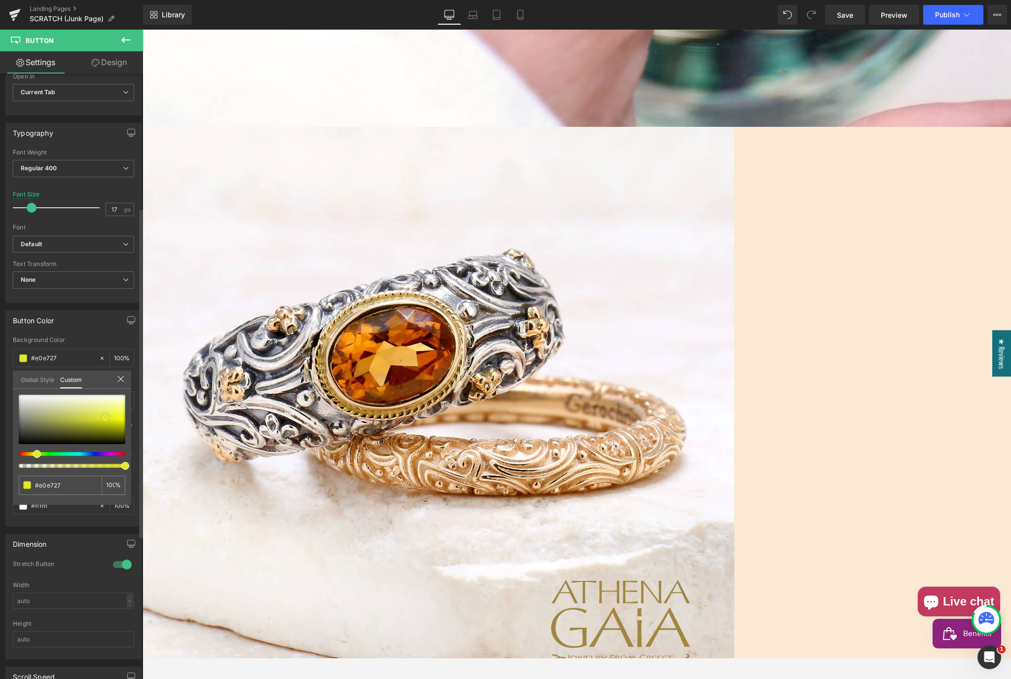
type input "#e2e82a"
type input "#e1e721"
type input "#dfe618"
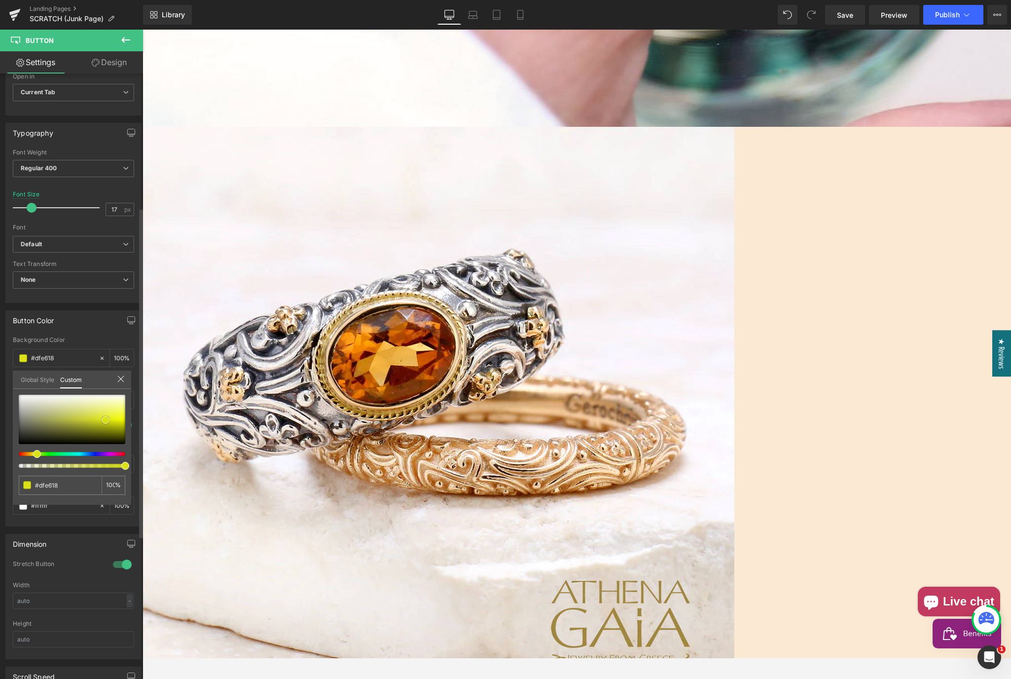
type input "#dbe217"
type input "#dce316"
type input "#d9df1a"
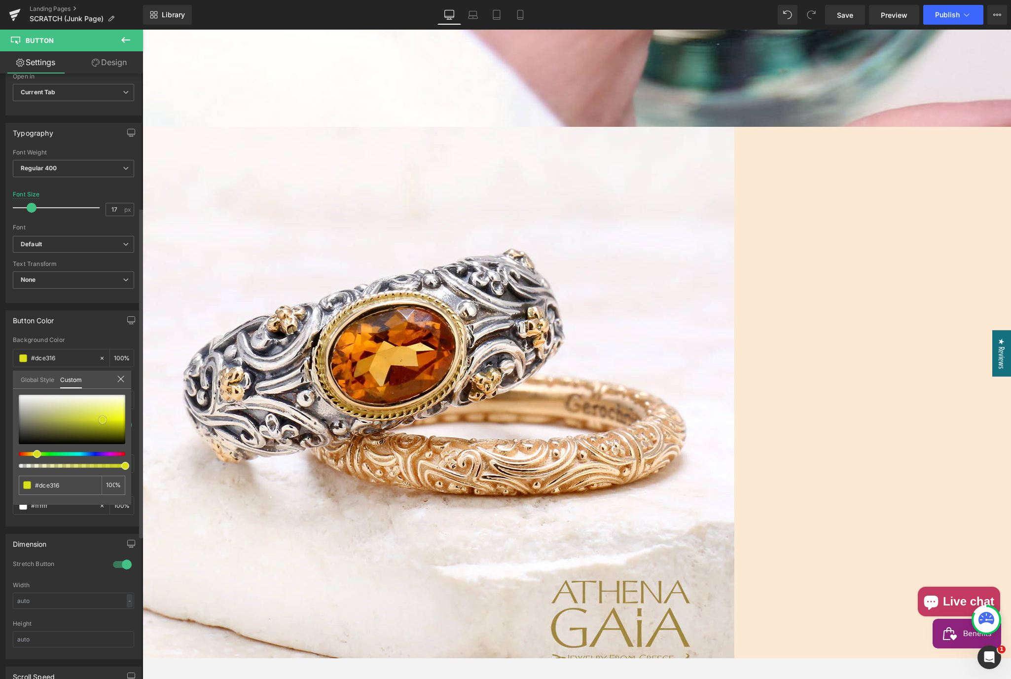
type input "#d9df1a"
type input "#d2d81c"
type input "#d0d61e"
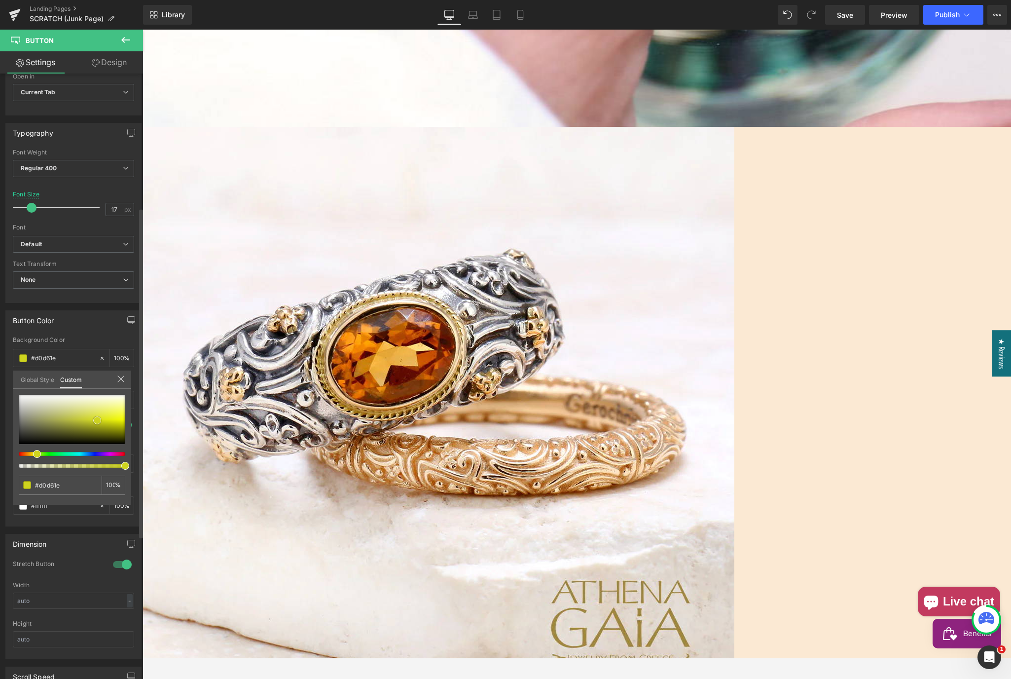
type input "#ced41f"
type input "#ccd222"
type input "#c8ce21"
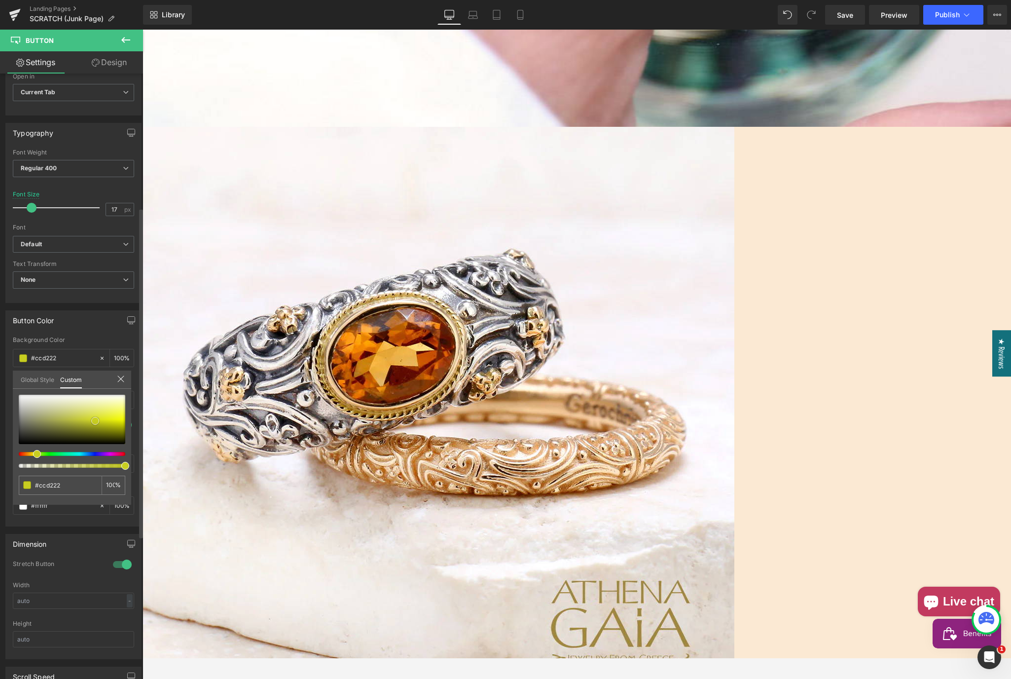
type input "#c8ce21"
type input "#c7cc22"
type input "#c3c822"
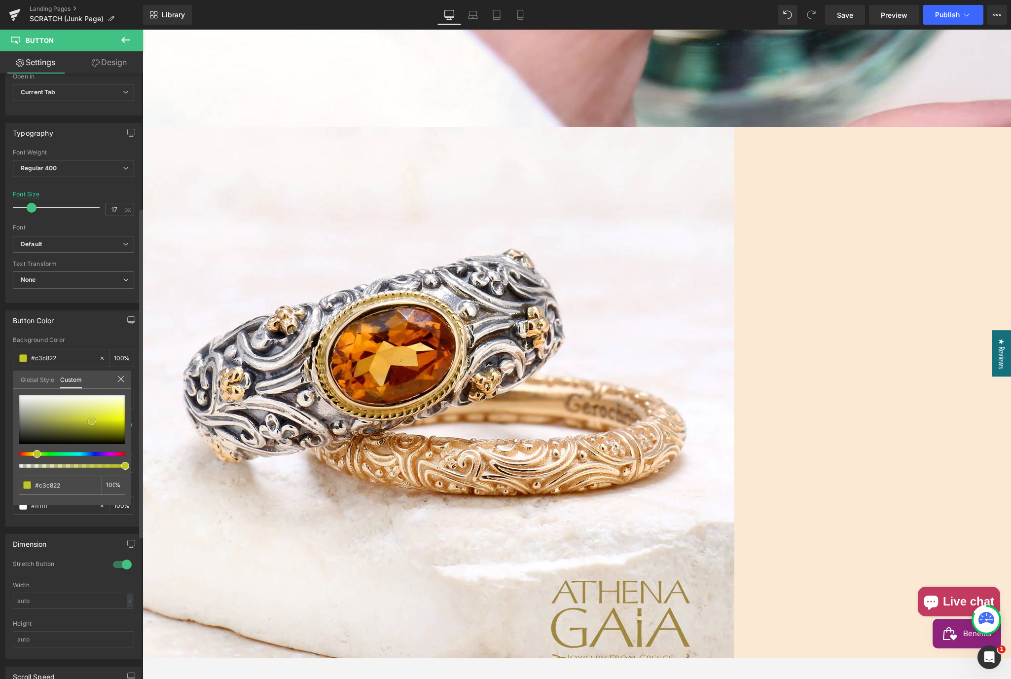
type input "#c0c624"
type input "#bfc525"
type input "#bec326"
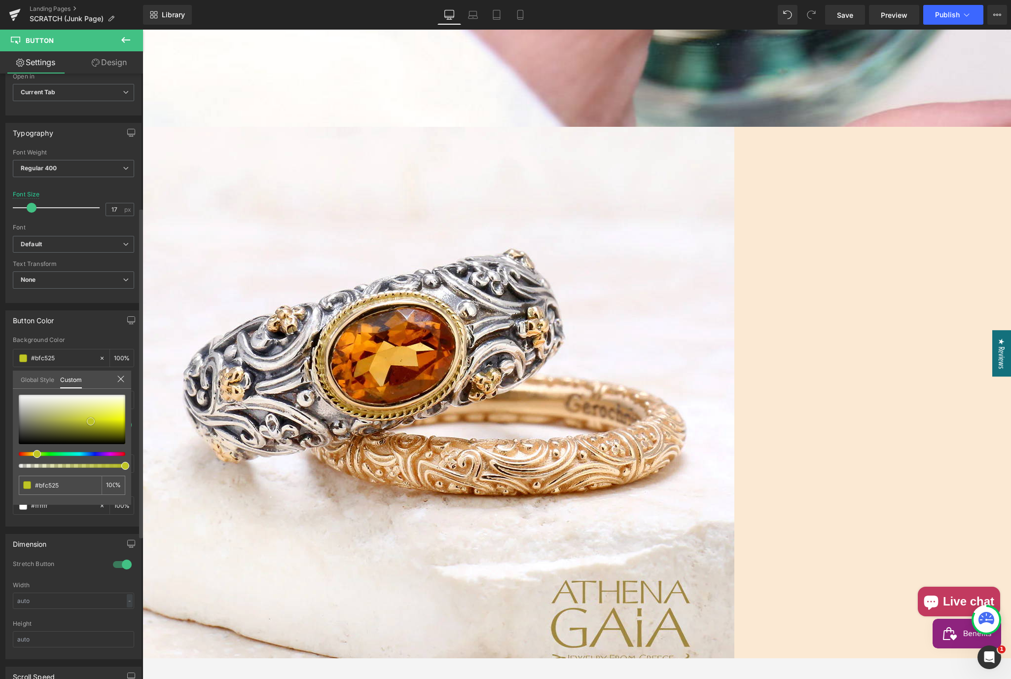
type input "#bec326"
drag, startPoint x: 105, startPoint y: 417, endPoint x: 89, endPoint y: 421, distance: 16.3
click at [89, 421] on div at bounding box center [72, 419] width 107 height 49
type input "#a4c326"
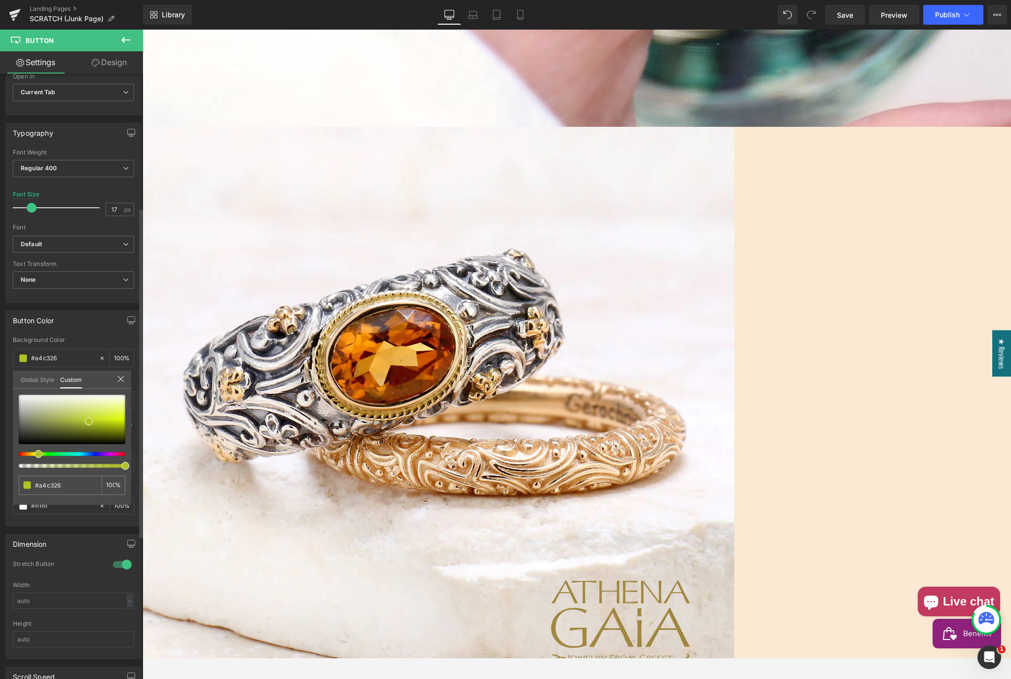
type input "#b1c326"
type input "#c3c326"
type input "#c3b626"
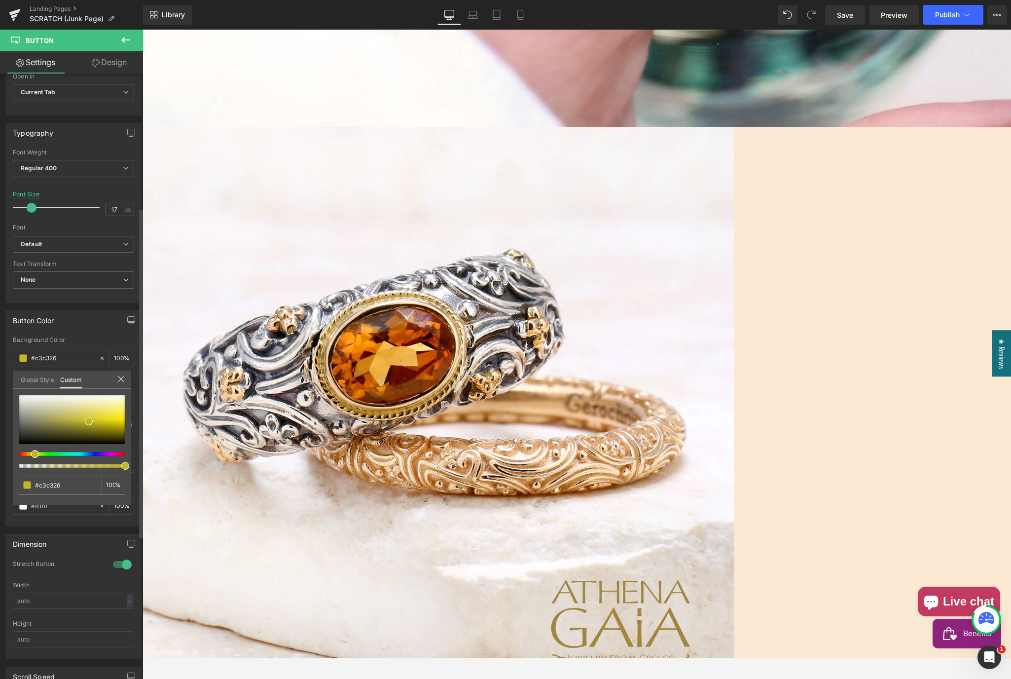
type input "#c3b626"
type input "#c3ae26"
type input "#c39926"
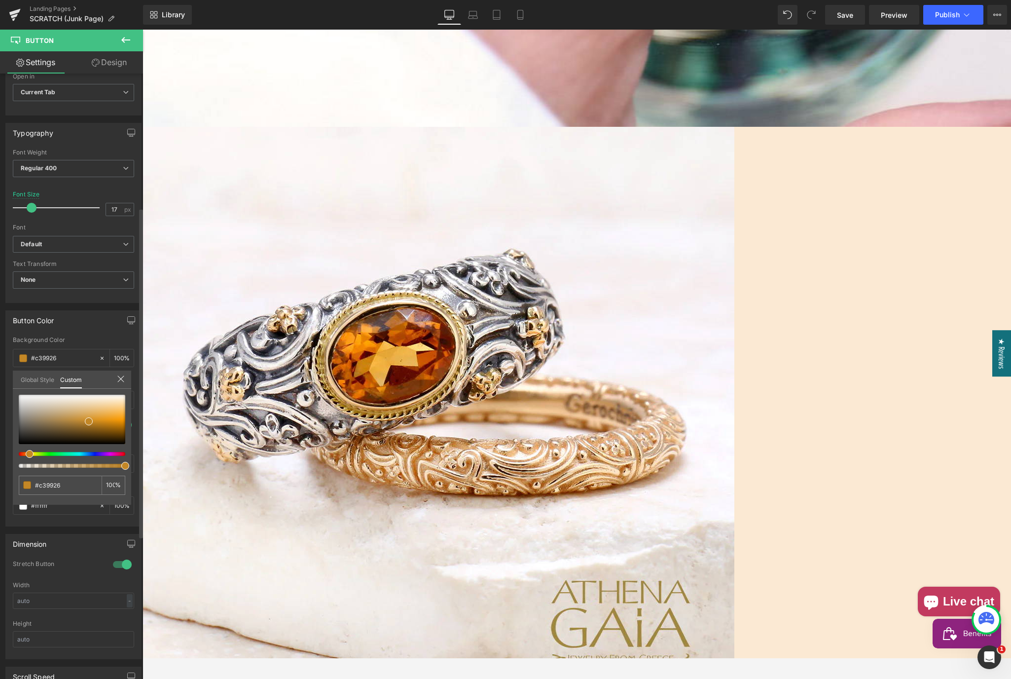
type input "#c38726"
type input "#c37a26"
type input "#c36826"
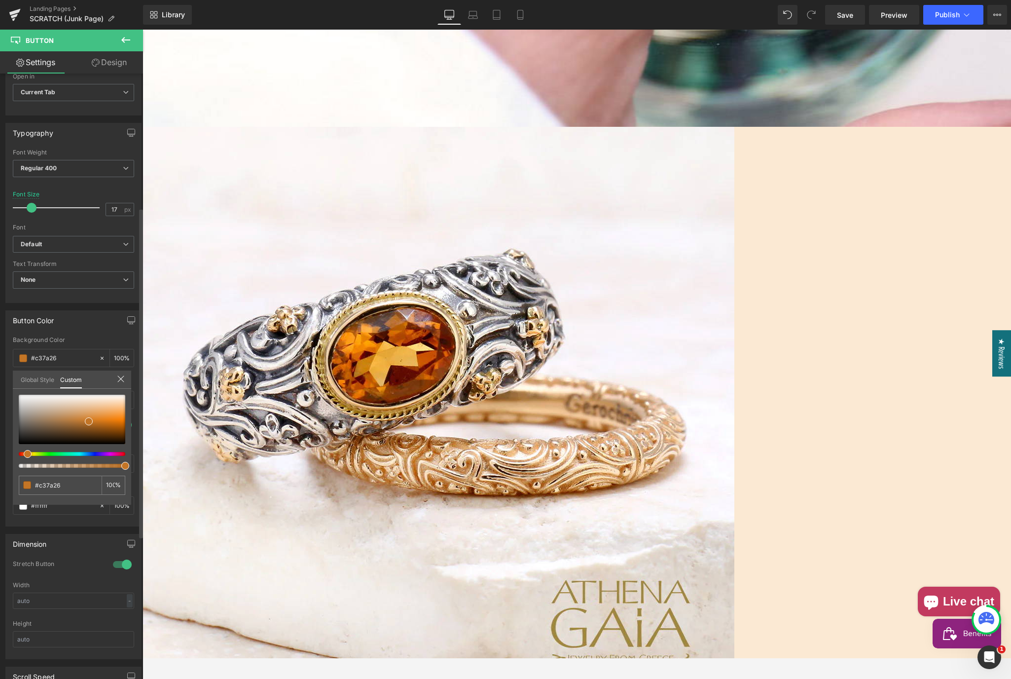
type input "#c36826"
type input "#c36026"
type input "#c36526"
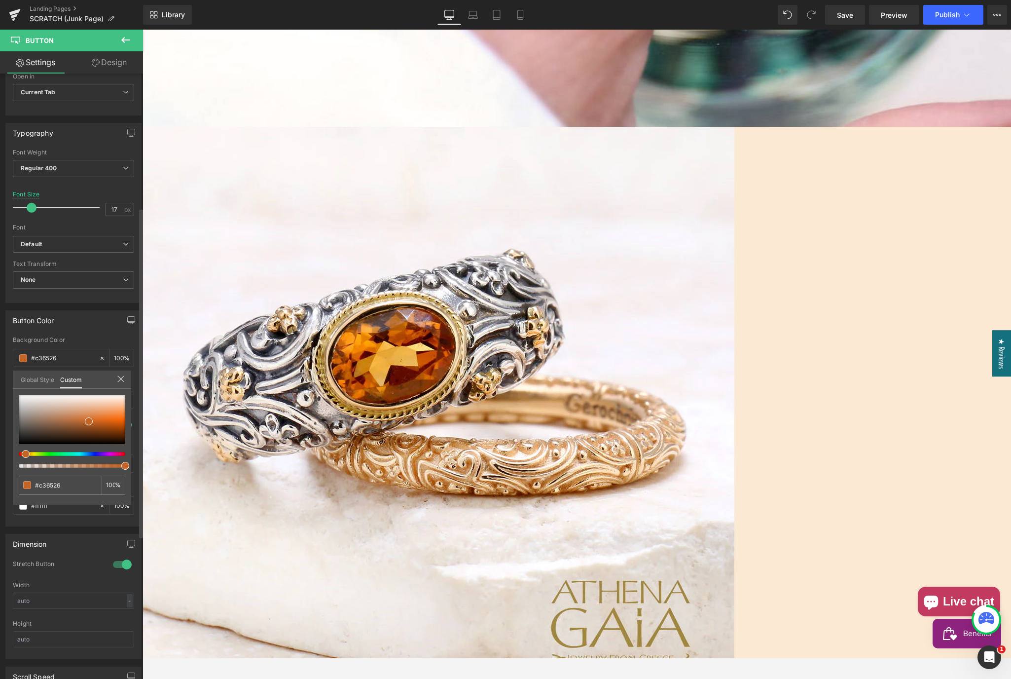
type input "#c36826"
type input "#c36d26"
type input "#c37226"
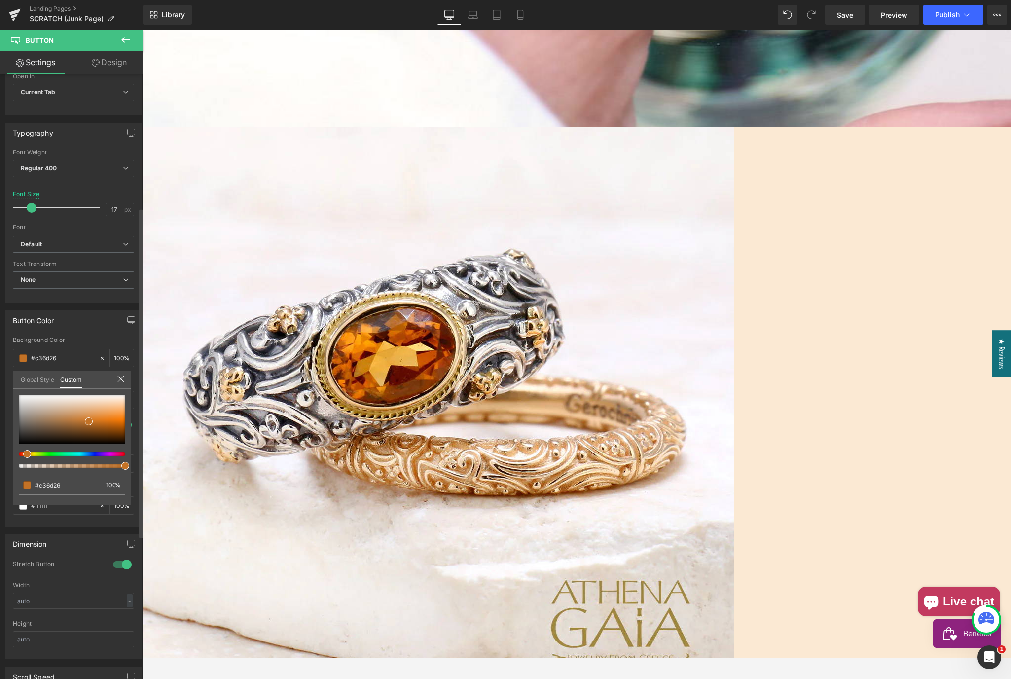
type input "#c37226"
type input "#c37526"
type input "#c37a26"
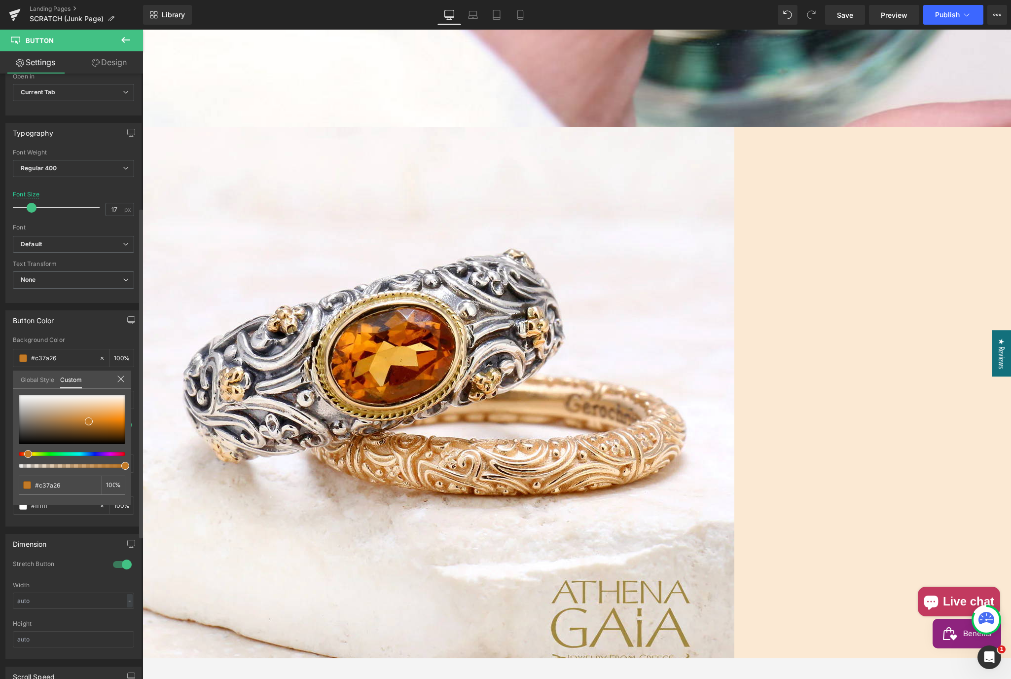
type input "#c37f26"
type input "#c38226"
type input "#c36d26"
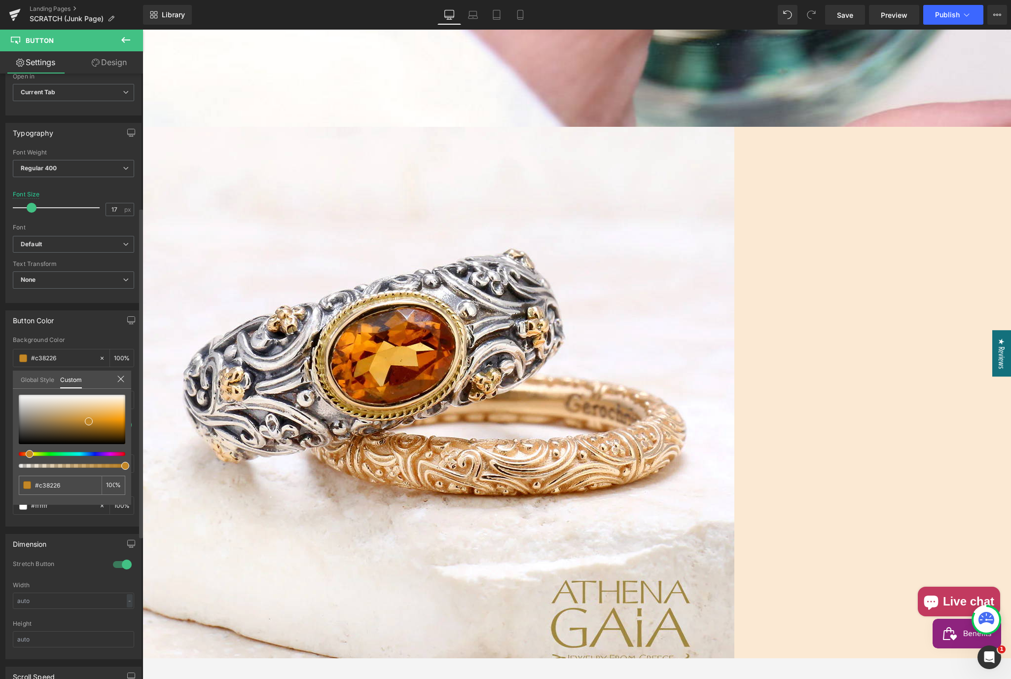
type input "#c36d26"
type input "#c36026"
type input "#c35826"
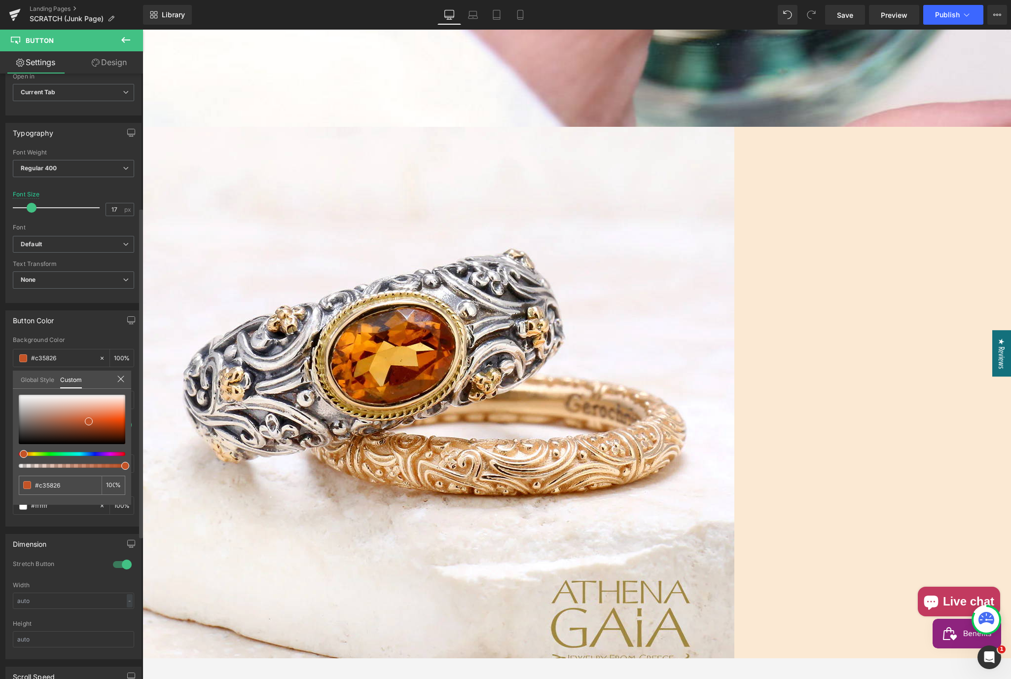
type input "#c35326"
type input "#c34b26"
type input "#c34026"
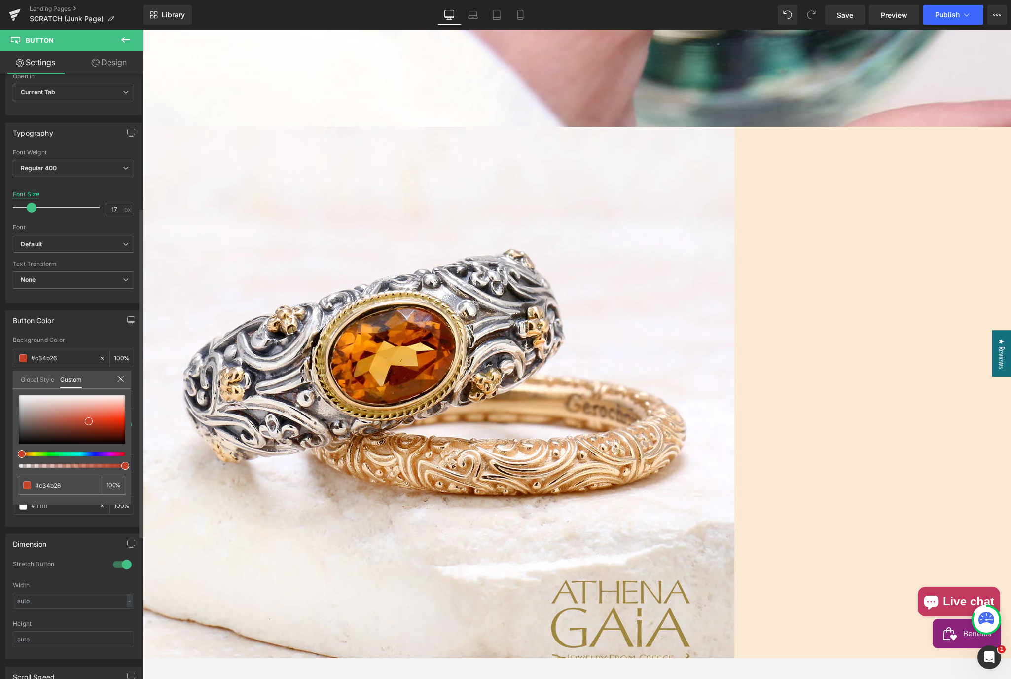
type input "#c34026"
type input "#c33326"
type input "#c33126"
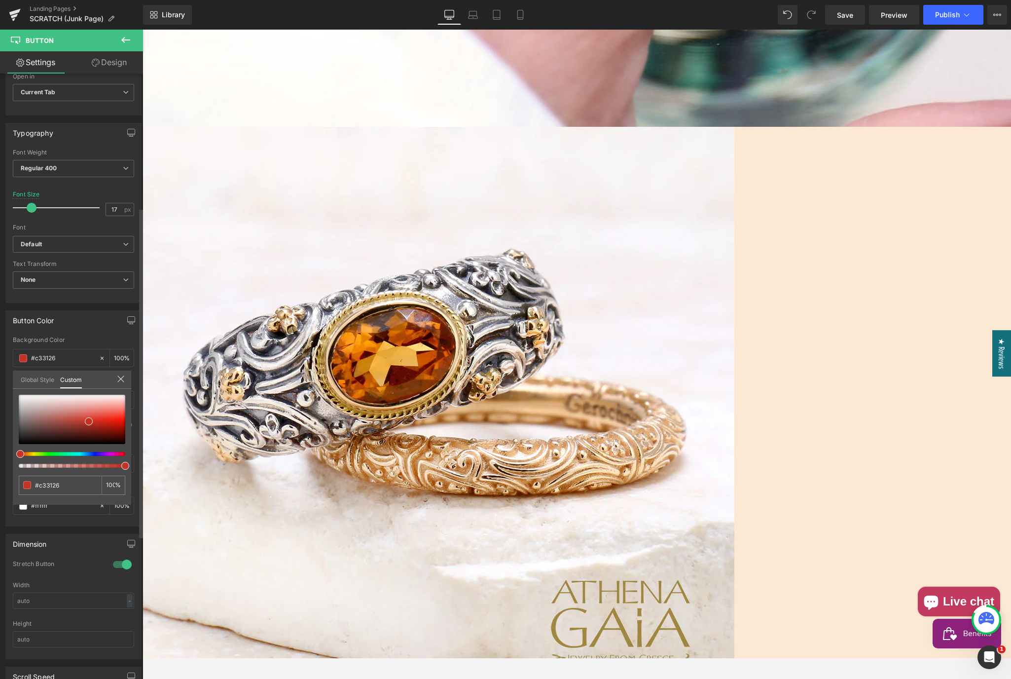
type input "#c32626"
type input "#c32b26"
type input "#c34b26"
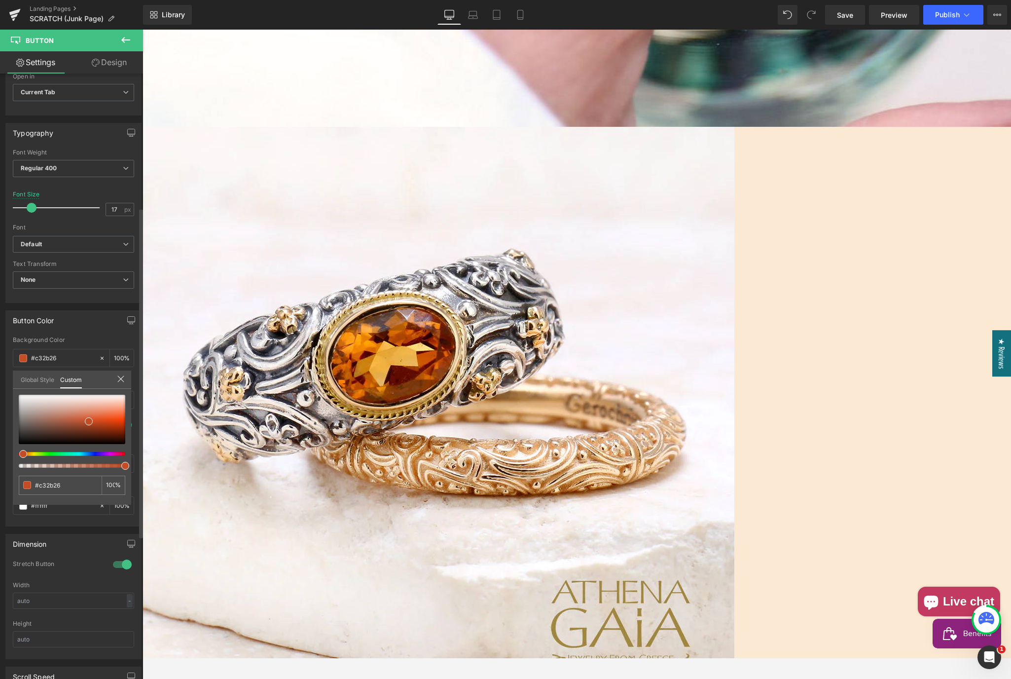
type input "#c34b26"
type input "#c36526"
type input "#c37a26"
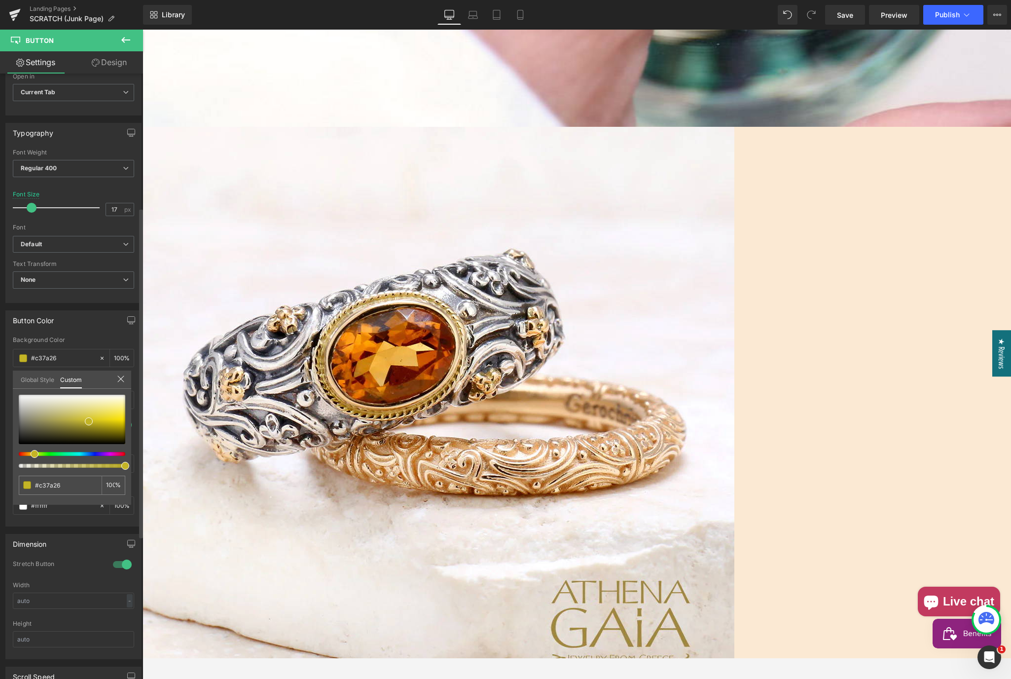
type input "#c3b426"
type input "#b1c326"
type input "#92c326"
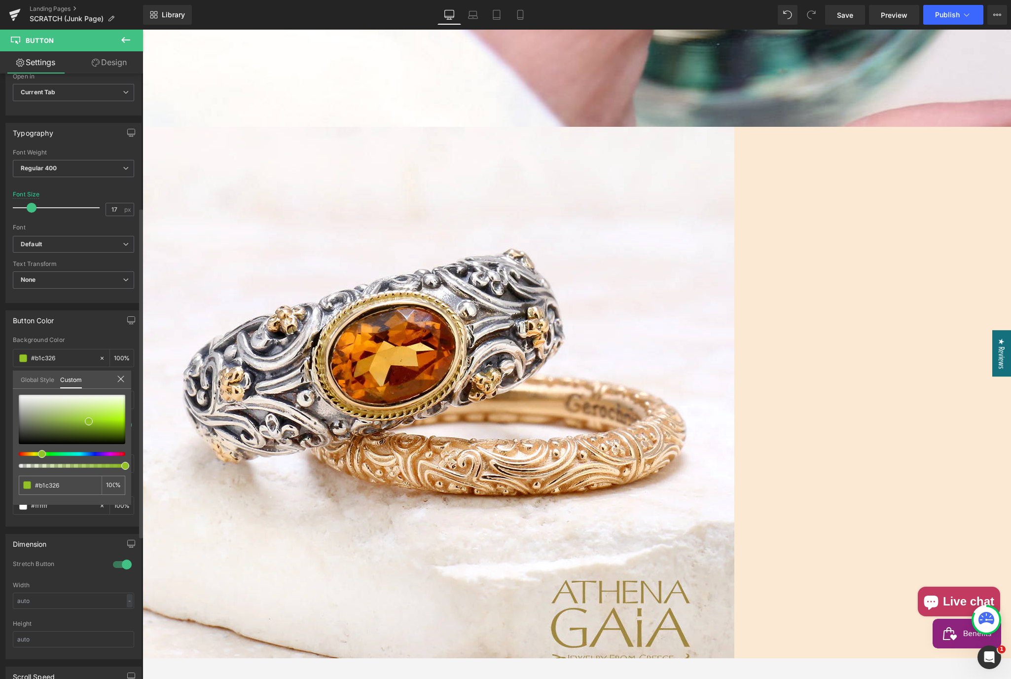
type input "#92c326"
type input "#75c326"
type input "#55c326"
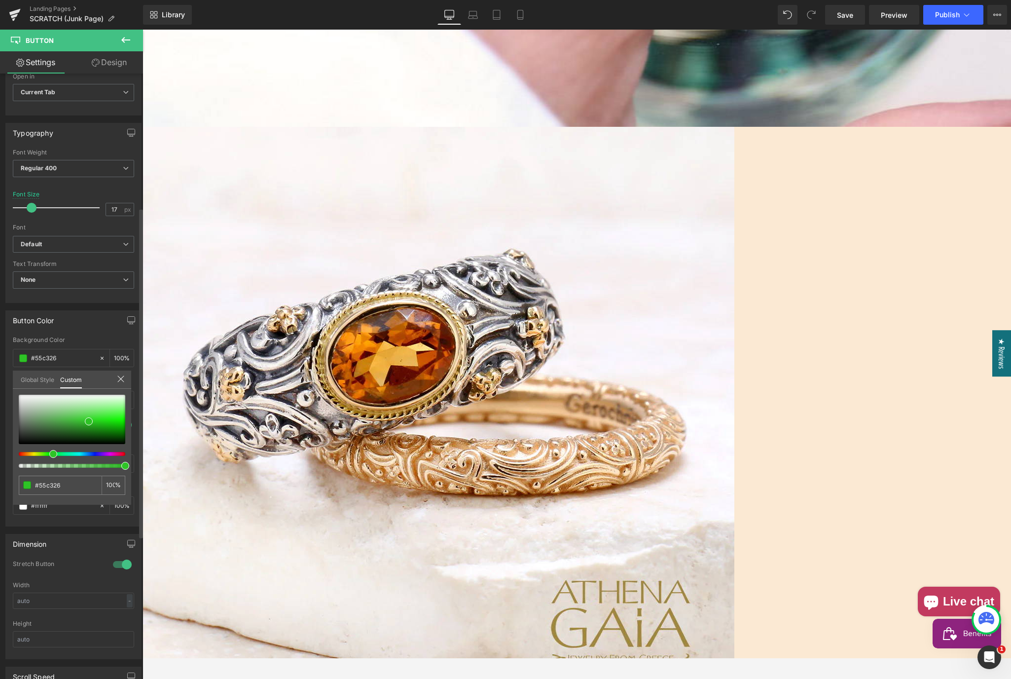
type input "#2ec326"
drag, startPoint x: 36, startPoint y: 453, endPoint x: 20, endPoint y: 451, distance: 16.4
click at [20, 451] on div at bounding box center [72, 431] width 107 height 73
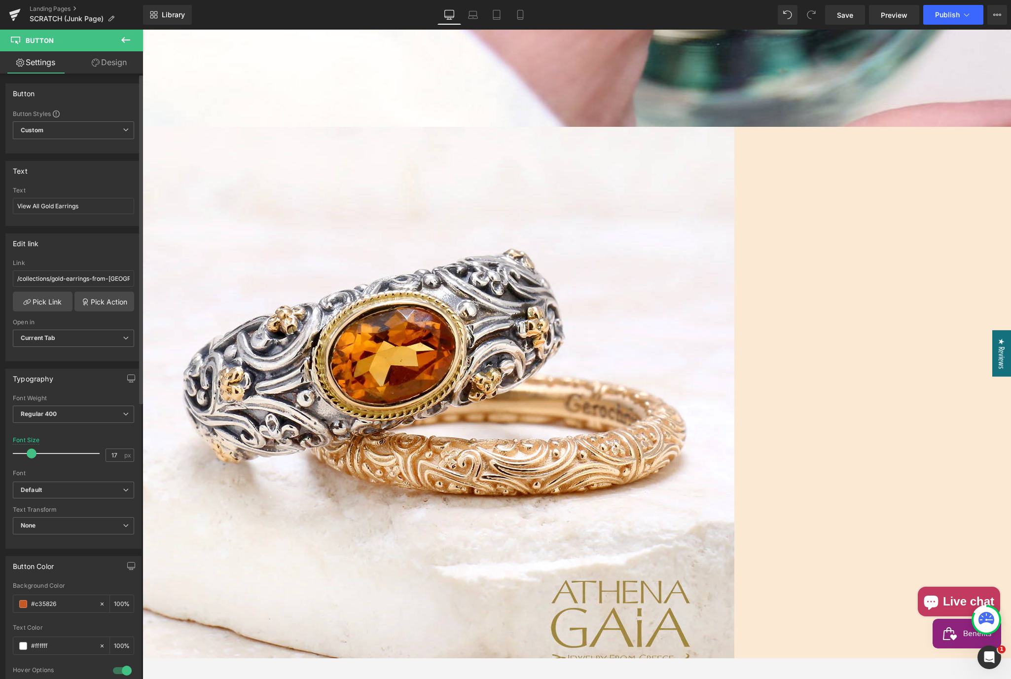
scroll to position [0, 0]
drag, startPoint x: 94, startPoint y: 207, endPoint x: 12, endPoint y: 206, distance: 82.4
click at [12, 206] on div "View All Gold Earrings Text View All Gold Earrings" at bounding box center [73, 205] width 135 height 38
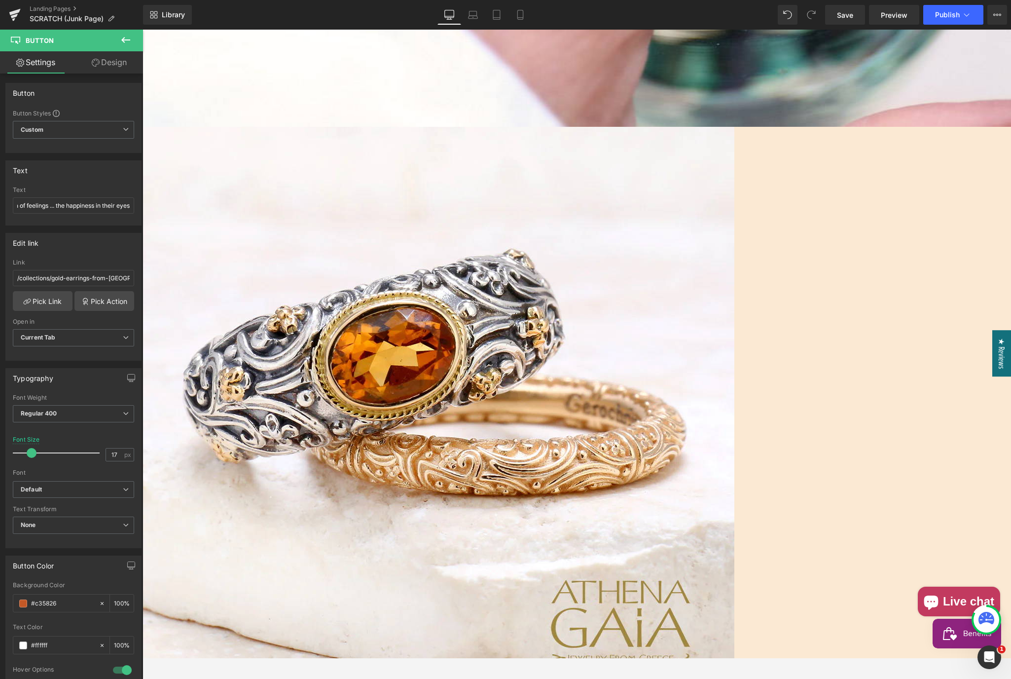
scroll to position [0, 0]
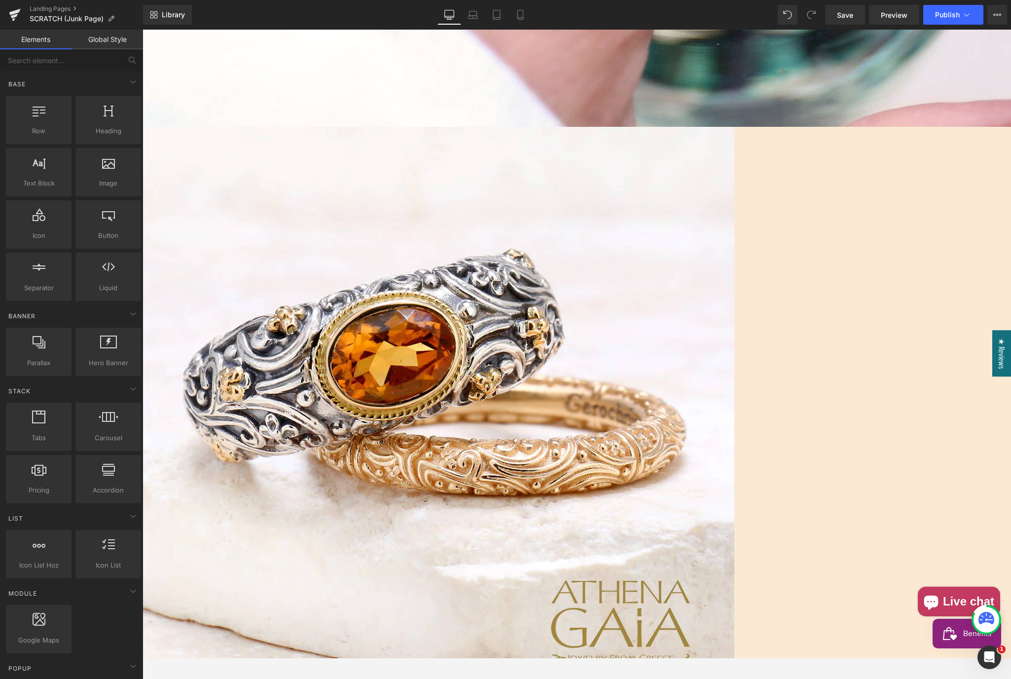
drag, startPoint x: 190, startPoint y: 209, endPoint x: 691, endPoint y: 169, distance: 503.1
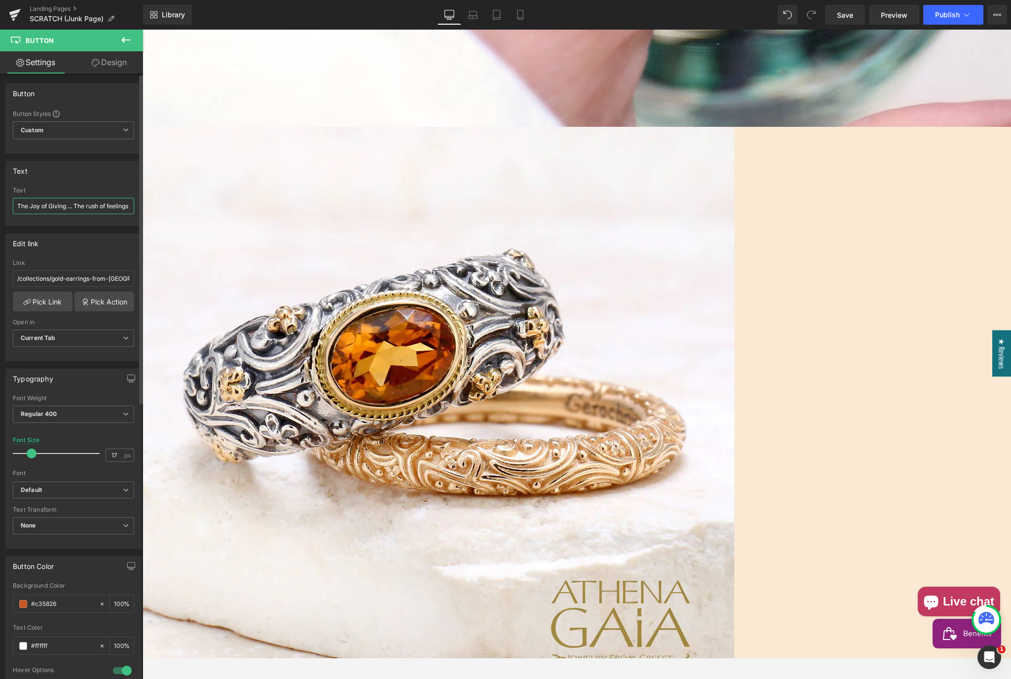
click at [91, 205] on input "The Joy of Giving ... The rush of feelings ... the happiness in their eyes" at bounding box center [73, 206] width 121 height 16
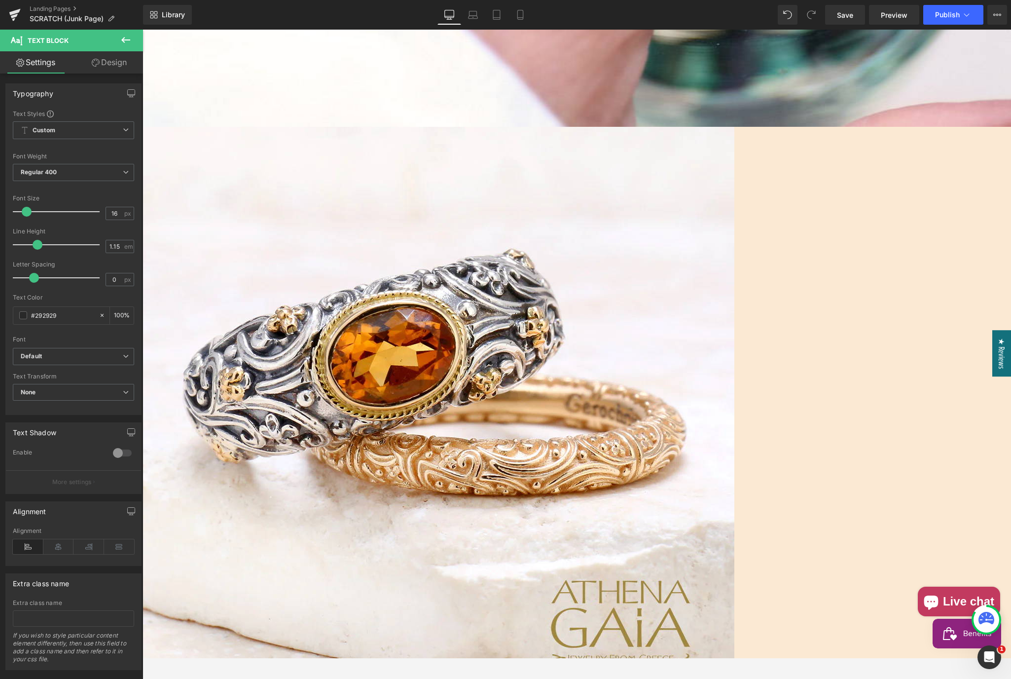
click at [143, 30] on icon at bounding box center [143, 30] width 0 height 0
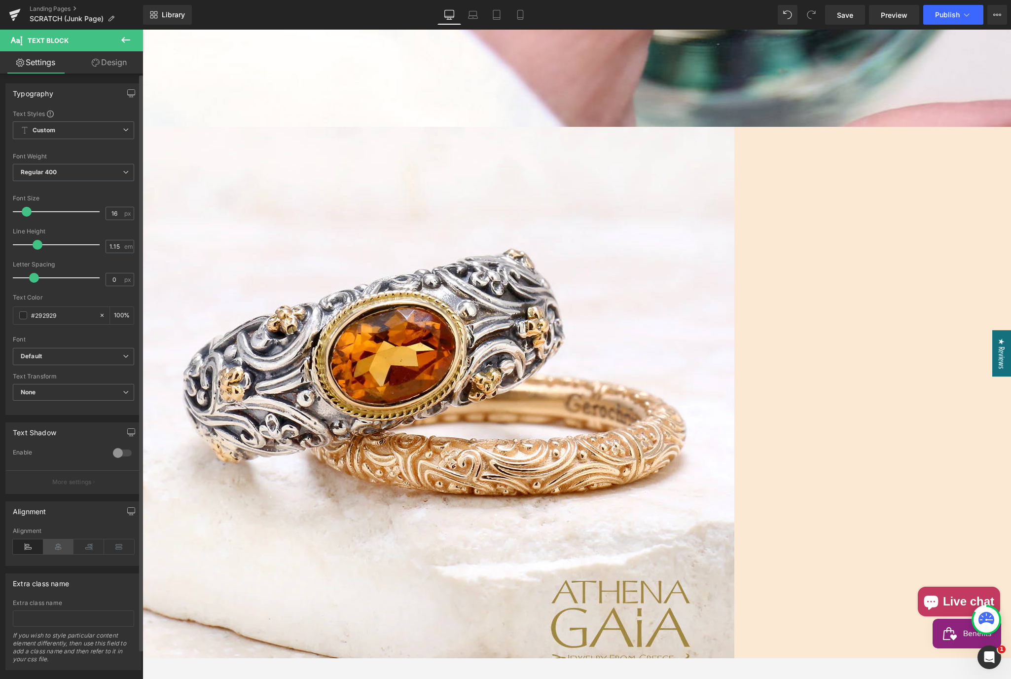
click at [58, 544] on icon at bounding box center [58, 546] width 31 height 15
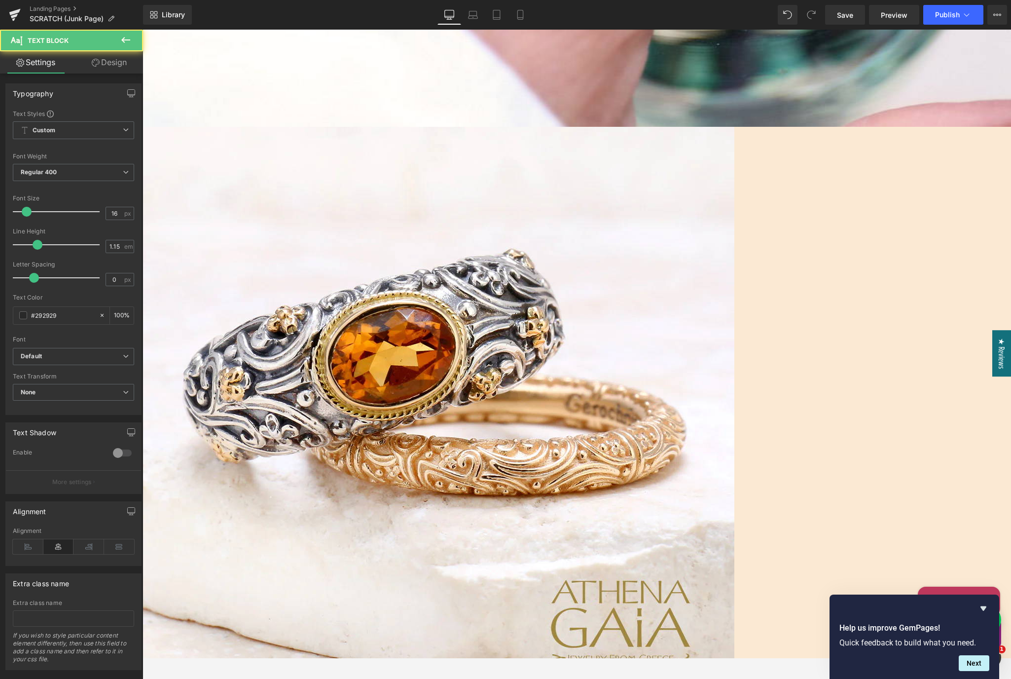
drag, startPoint x: 697, startPoint y: 175, endPoint x: 758, endPoint y: 204, distance: 68.0
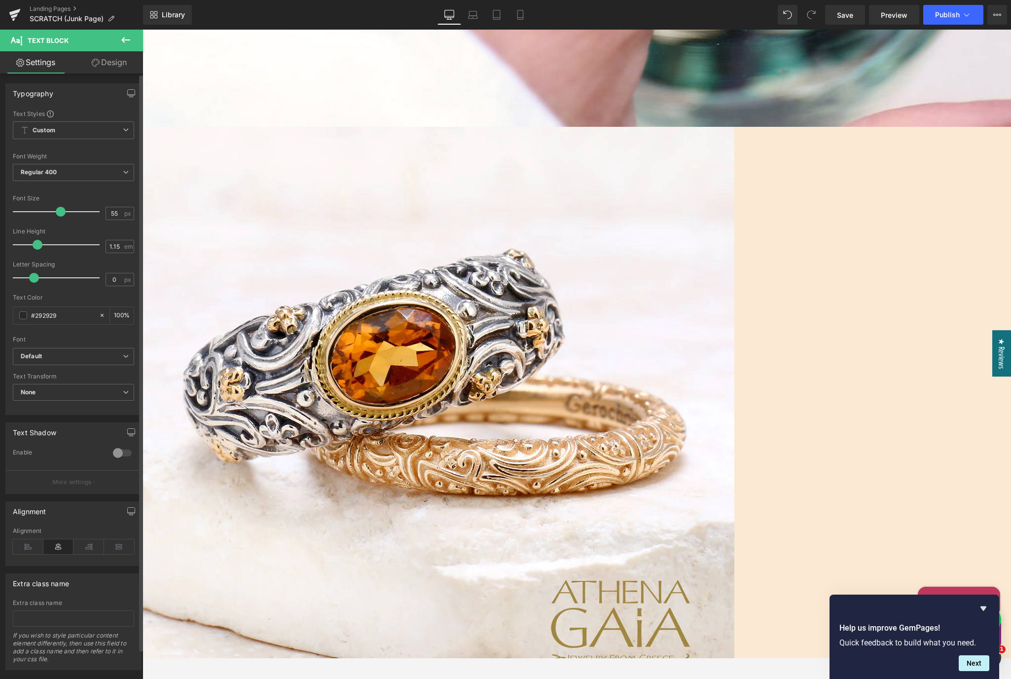
drag, startPoint x: 30, startPoint y: 211, endPoint x: 62, endPoint y: 213, distance: 32.6
click at [62, 213] on span at bounding box center [61, 212] width 10 height 10
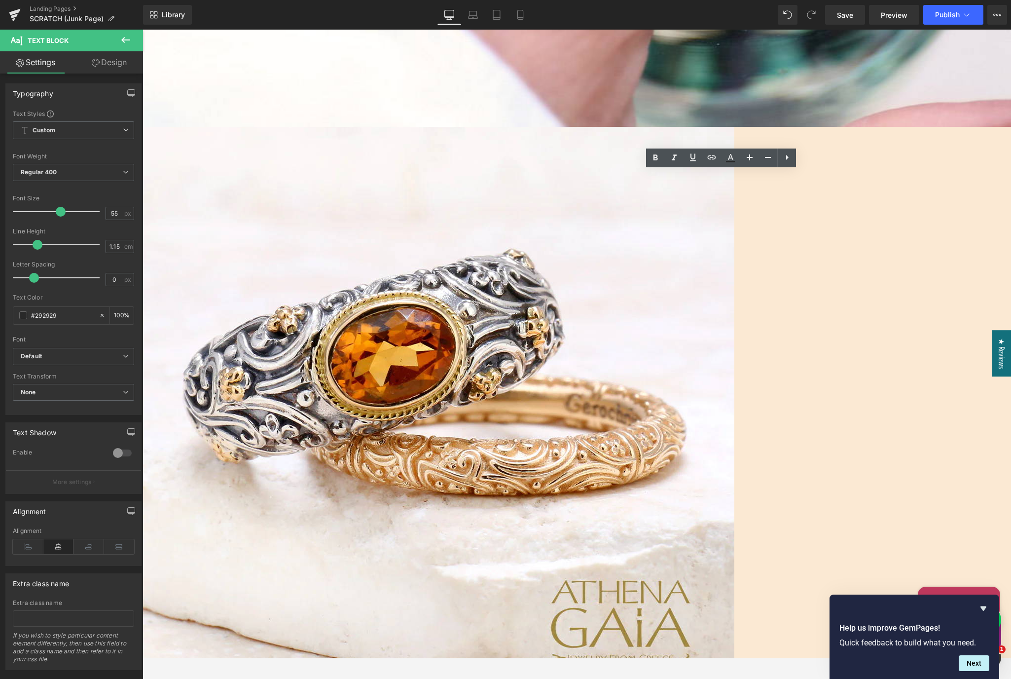
drag, startPoint x: 790, startPoint y: 280, endPoint x: 660, endPoint y: 205, distance: 149.8
click at [143, 30] on span "Text Block" at bounding box center [143, 30] width 0 height 0
click at [110, 66] on link "Design" at bounding box center [109, 62] width 72 height 22
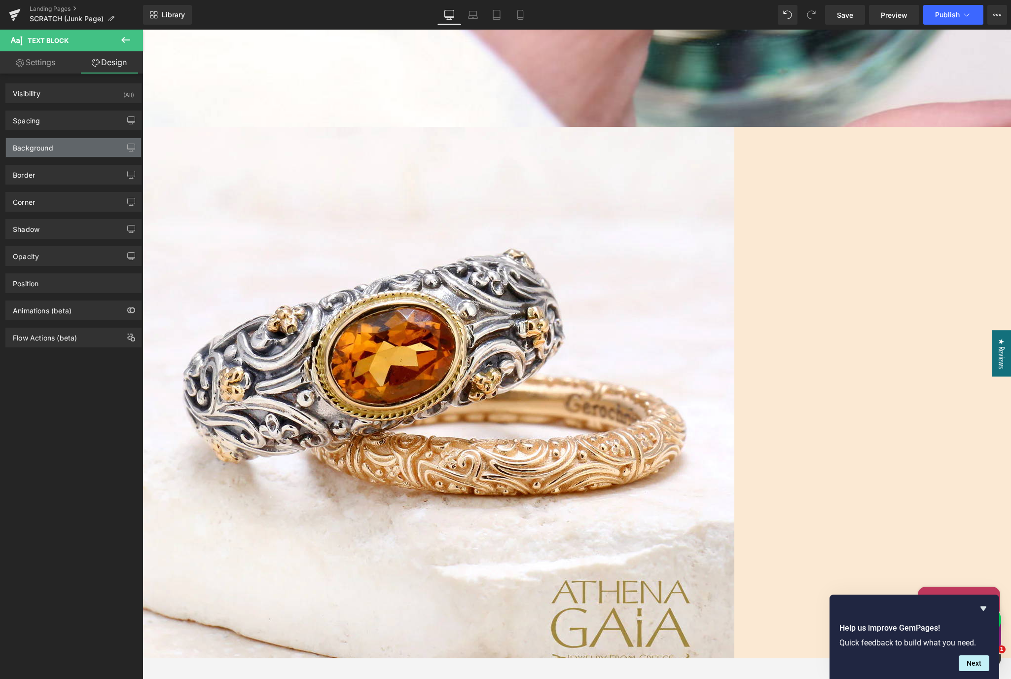
click at [64, 144] on div "Background" at bounding box center [73, 147] width 135 height 19
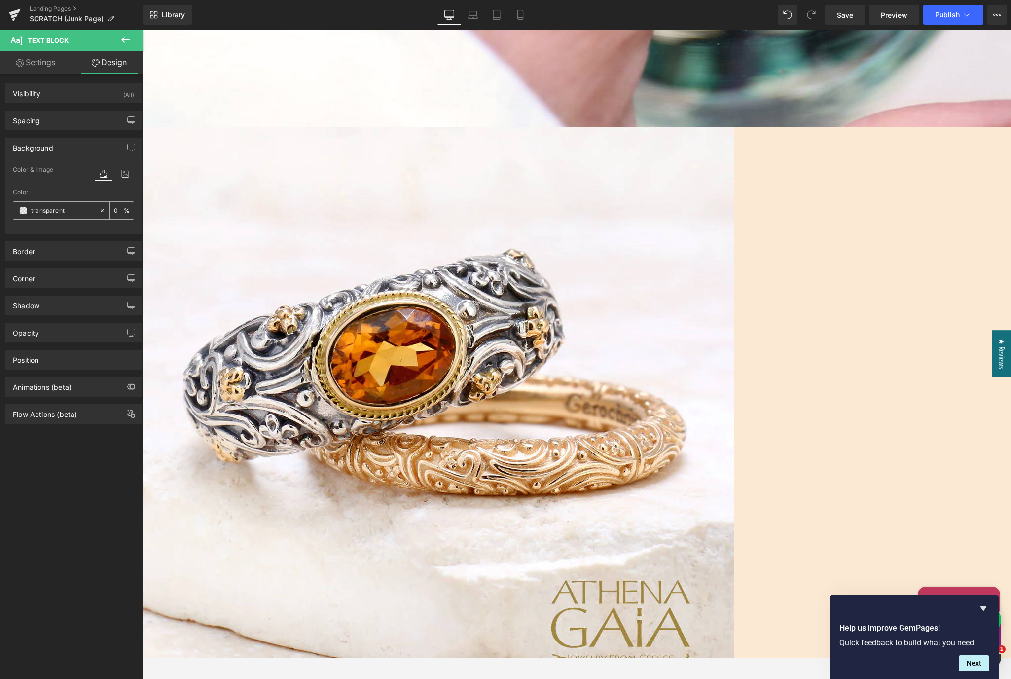
click at [25, 209] on span at bounding box center [23, 211] width 8 height 8
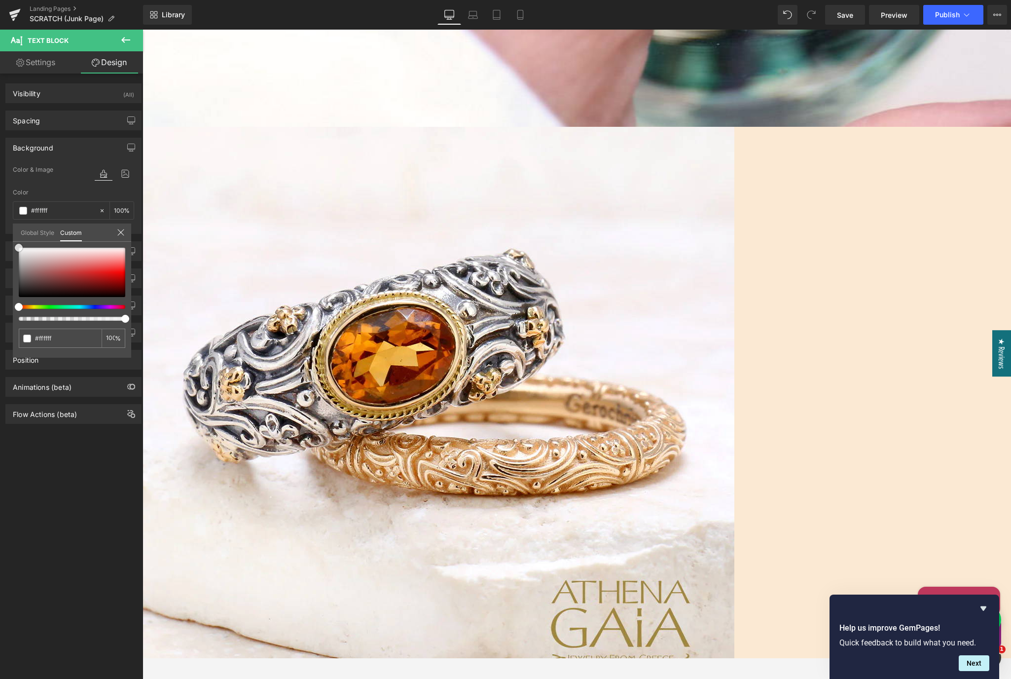
drag, startPoint x: 21, startPoint y: 251, endPoint x: 0, endPoint y: 231, distance: 28.9
click at [0, 231] on div "Background Color & Image color rgba(255, 255, 255, 1) Color #ffffff 100 % Image…" at bounding box center [73, 182] width 147 height 104
drag, startPoint x: 123, startPoint y: 321, endPoint x: 80, endPoint y: 317, distance: 43.1
click at [80, 317] on div at bounding box center [68, 319] width 107 height 4
drag, startPoint x: 25, startPoint y: 257, endPoint x: 13, endPoint y: 259, distance: 12.0
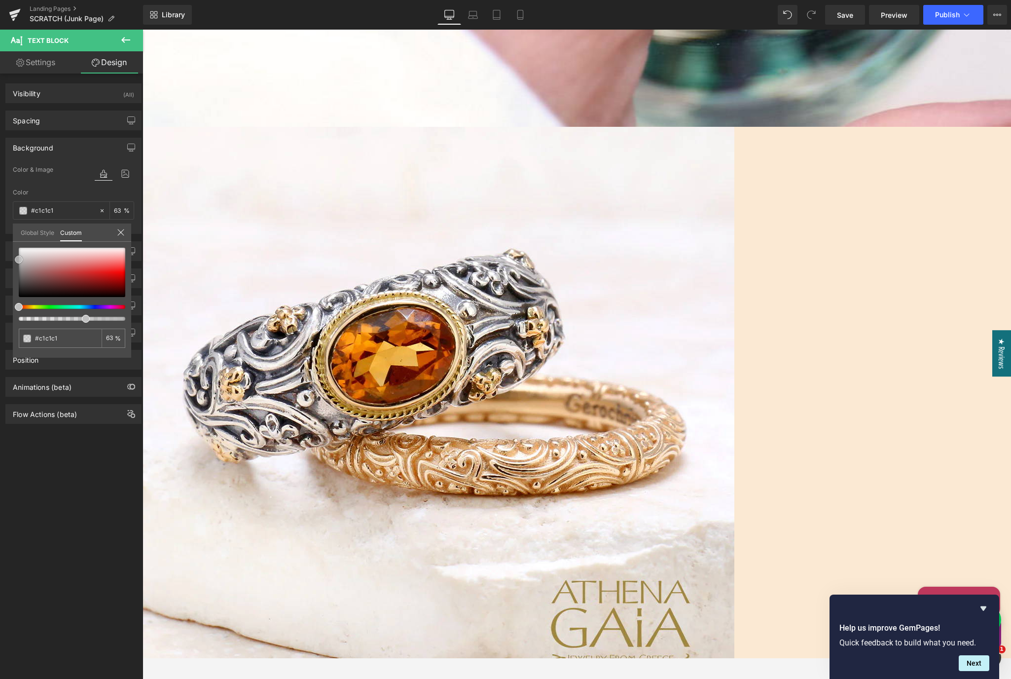
click at [13, 259] on div "#c1c1c1 63 %" at bounding box center [72, 303] width 118 height 110
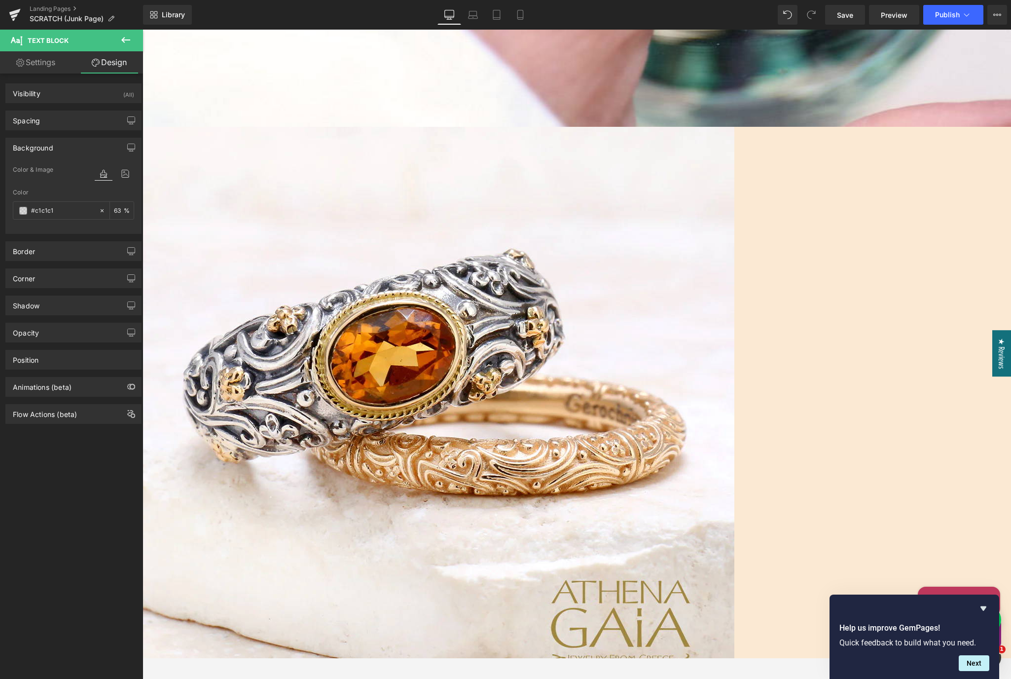
click at [143, 30] on span "Text Block" at bounding box center [143, 30] width 0 height 0
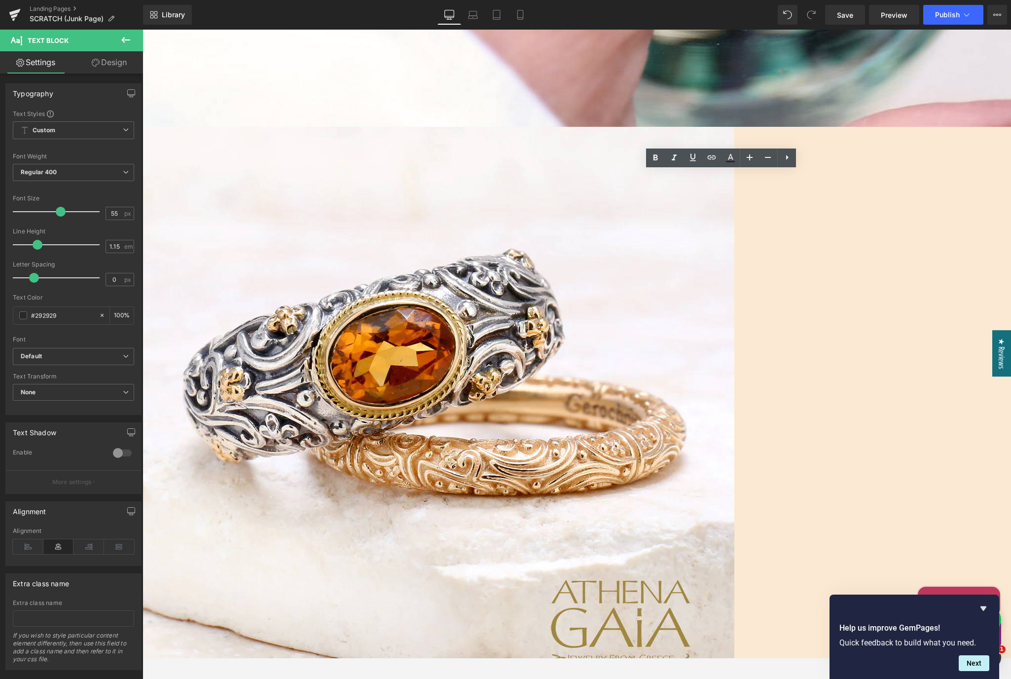
drag, startPoint x: 798, startPoint y: 277, endPoint x: 627, endPoint y: 199, distance: 187.6
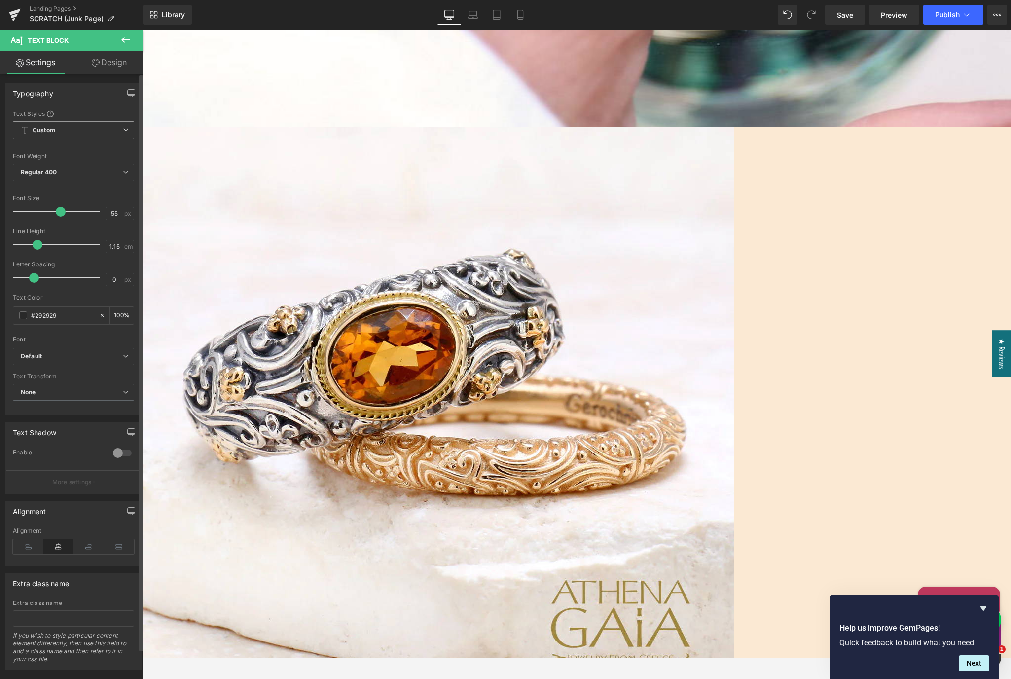
click at [113, 130] on span "Custom Setup Global Style" at bounding box center [73, 130] width 121 height 18
click at [113, 130] on span "Custom Setup Global Style" at bounding box center [71, 130] width 117 height 18
click at [117, 129] on span "Custom Setup Global Style" at bounding box center [73, 130] width 121 height 18
click at [117, 129] on span "Custom Setup Global Style" at bounding box center [71, 130] width 117 height 18
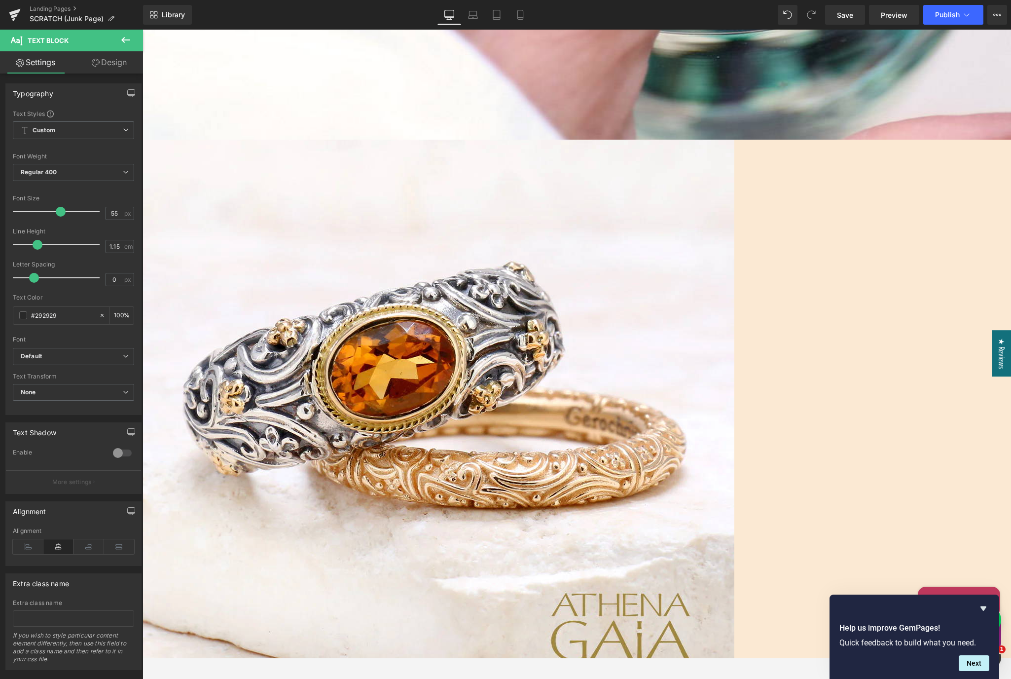
scroll to position [518, 0]
click at [49, 131] on b "Custom" at bounding box center [44, 130] width 23 height 8
click at [65, 150] on li "Custom" at bounding box center [71, 150] width 117 height 18
click at [99, 354] on b "Default" at bounding box center [72, 356] width 102 height 8
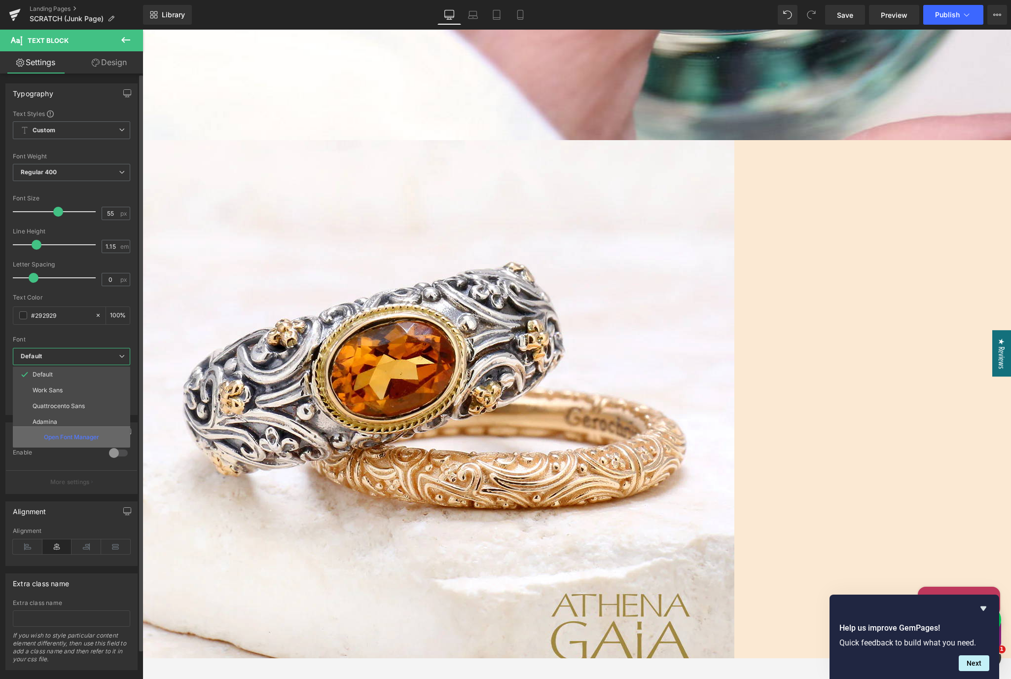
click at [91, 438] on p "Open Font Manager" at bounding box center [71, 436] width 55 height 9
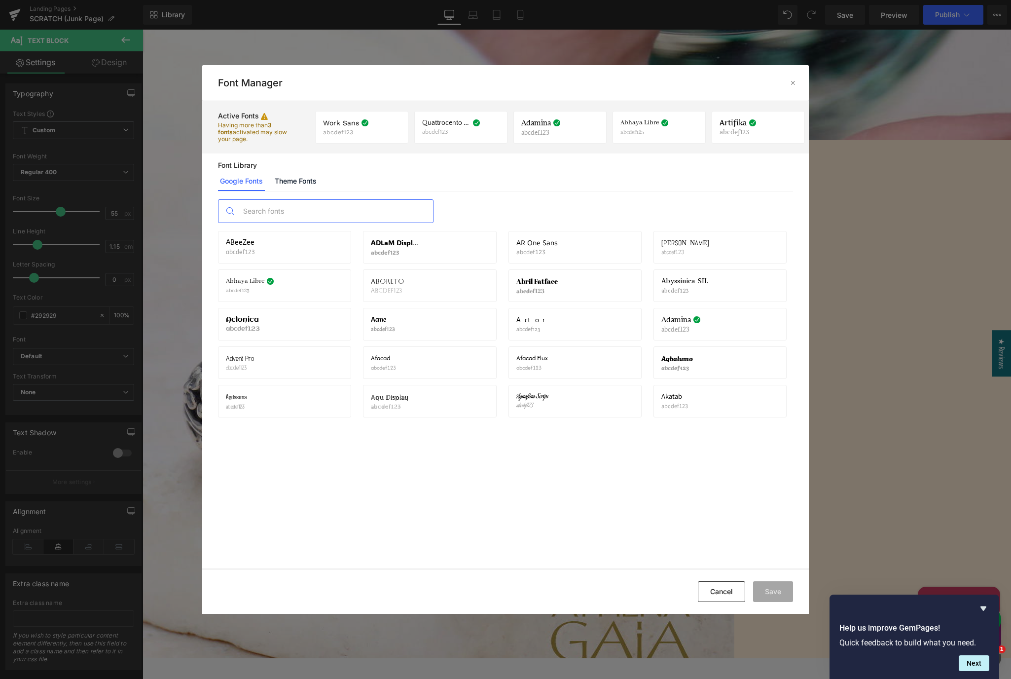
click at [314, 207] on input "text" at bounding box center [335, 211] width 195 height 23
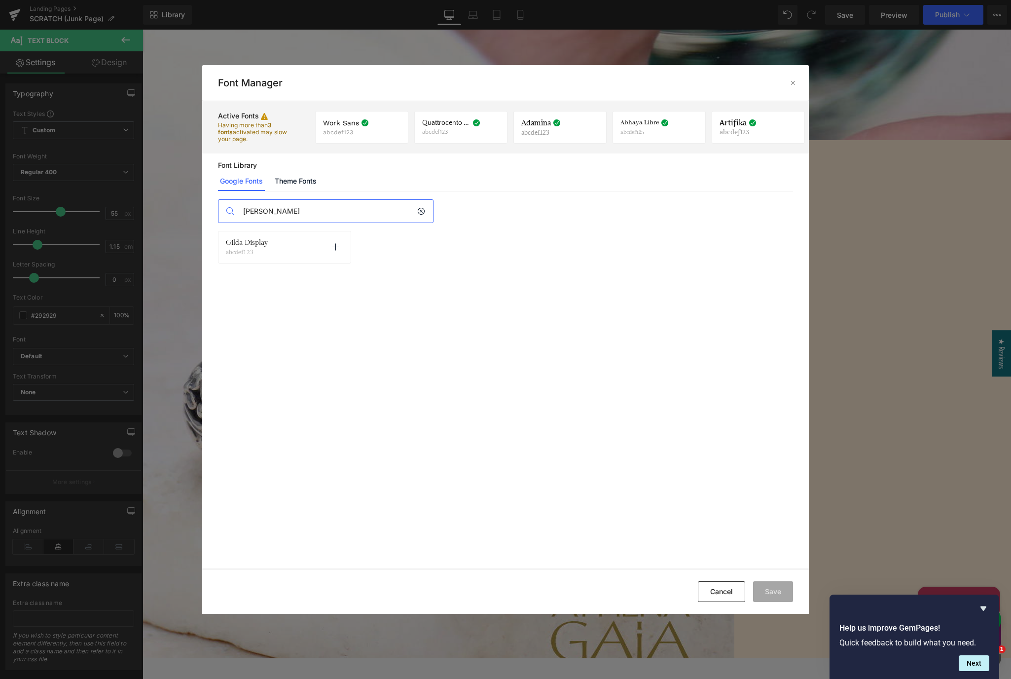
click at [281, 240] on div "[PERSON_NAME] Display abcdef123 Activate font" at bounding box center [284, 247] width 117 height 17
click at [250, 243] on span "Gilda Display" at bounding box center [247, 243] width 42 height 8
click at [254, 245] on span "Gilda Display" at bounding box center [247, 243] width 42 height 8
click at [254, 246] on span "Gilda Display" at bounding box center [247, 243] width 42 height 8
click at [256, 246] on span "Gilda Display" at bounding box center [247, 243] width 42 height 8
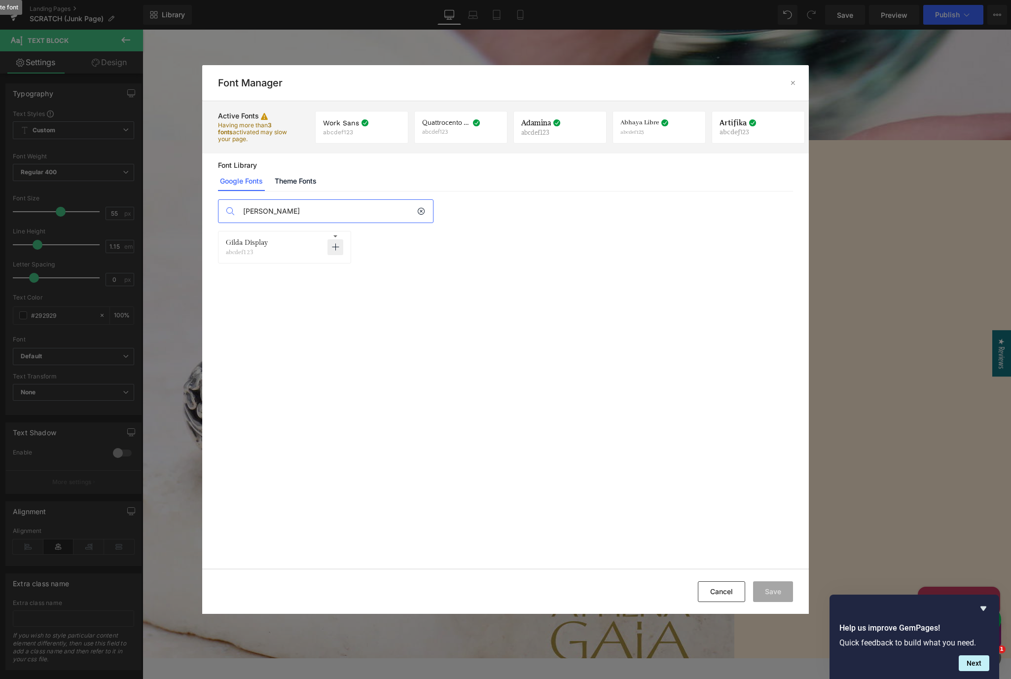
drag, startPoint x: 256, startPoint y: 246, endPoint x: 334, endPoint y: 249, distance: 78.4
click at [334, 249] on icon at bounding box center [335, 247] width 8 height 8
click at [769, 593] on button "Save" at bounding box center [773, 591] width 40 height 21
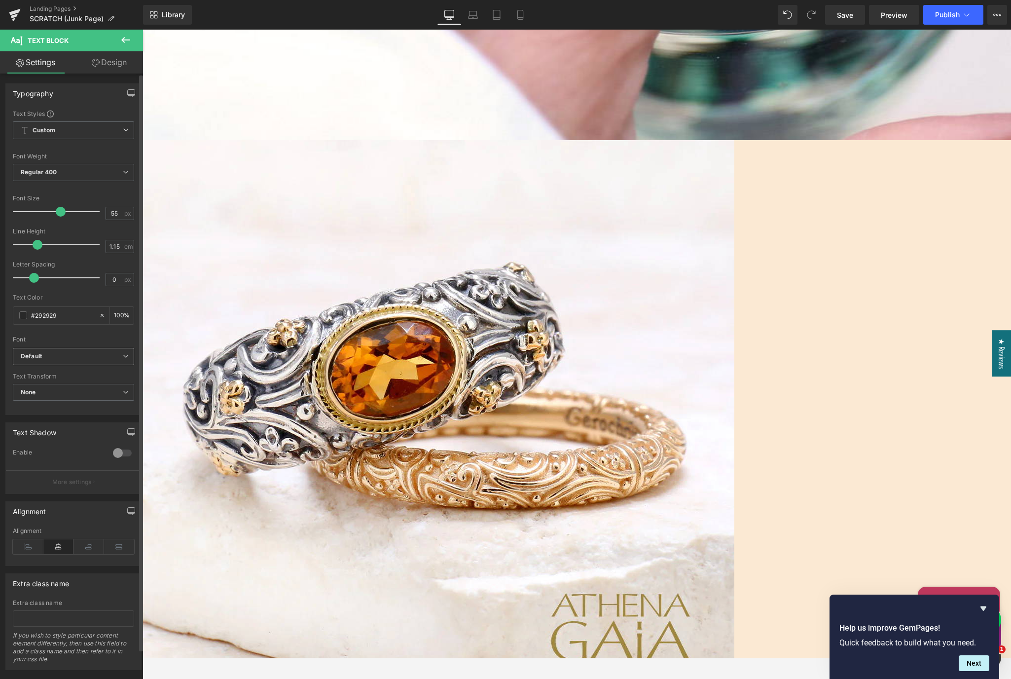
click at [84, 355] on b "Default" at bounding box center [72, 356] width 102 height 8
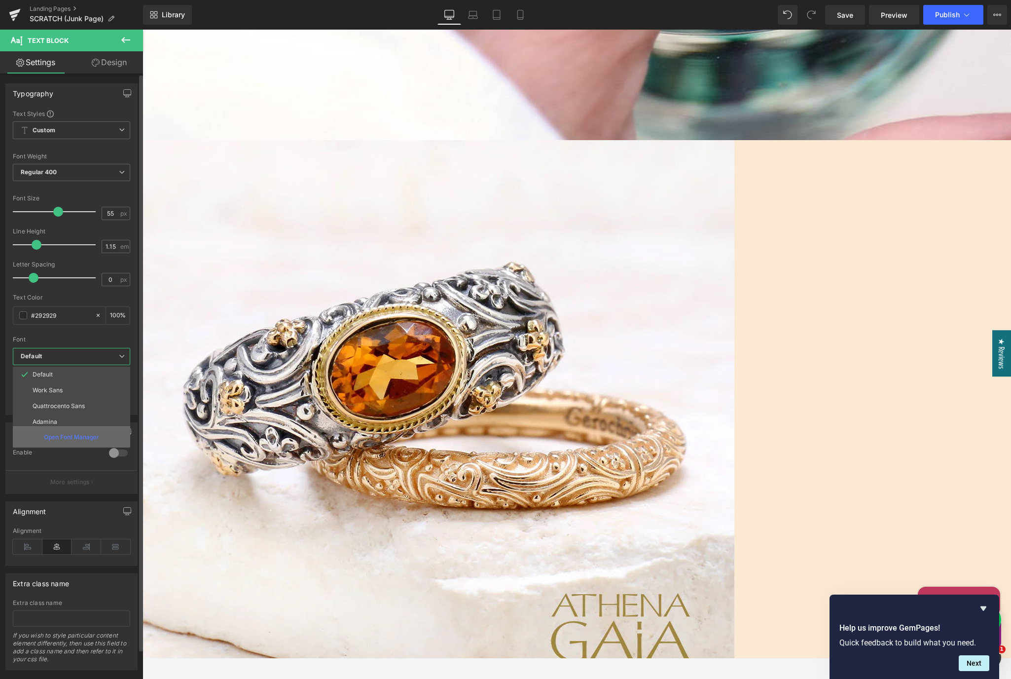
click at [80, 438] on p "Open Font Manager" at bounding box center [71, 436] width 55 height 9
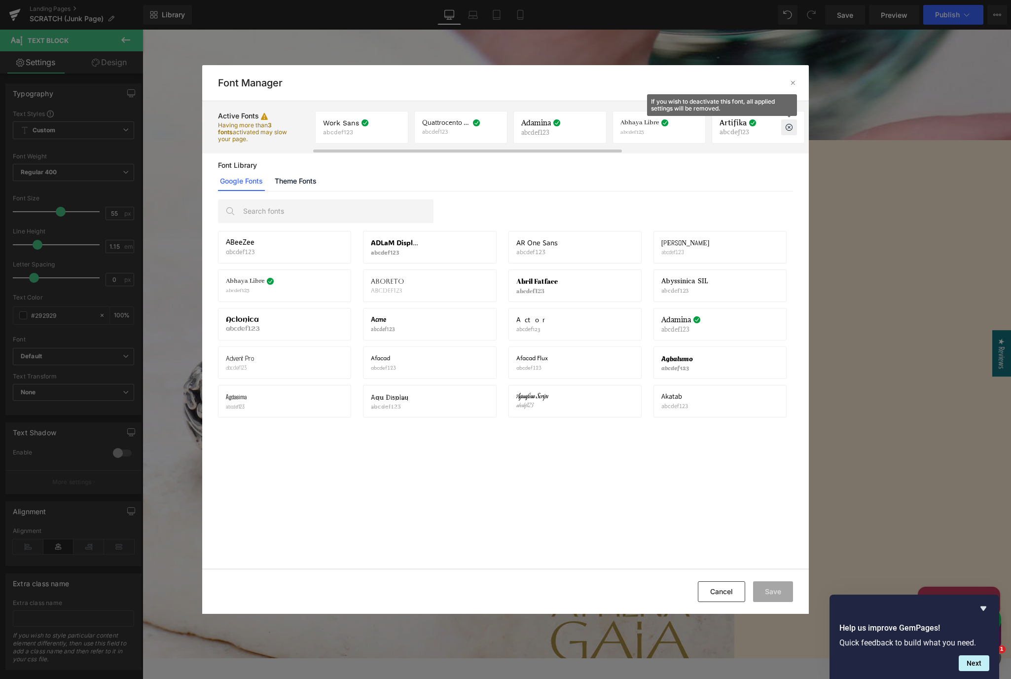
click at [788, 127] on icon at bounding box center [789, 127] width 8 height 8
click at [688, 128] on icon at bounding box center [690, 127] width 8 height 8
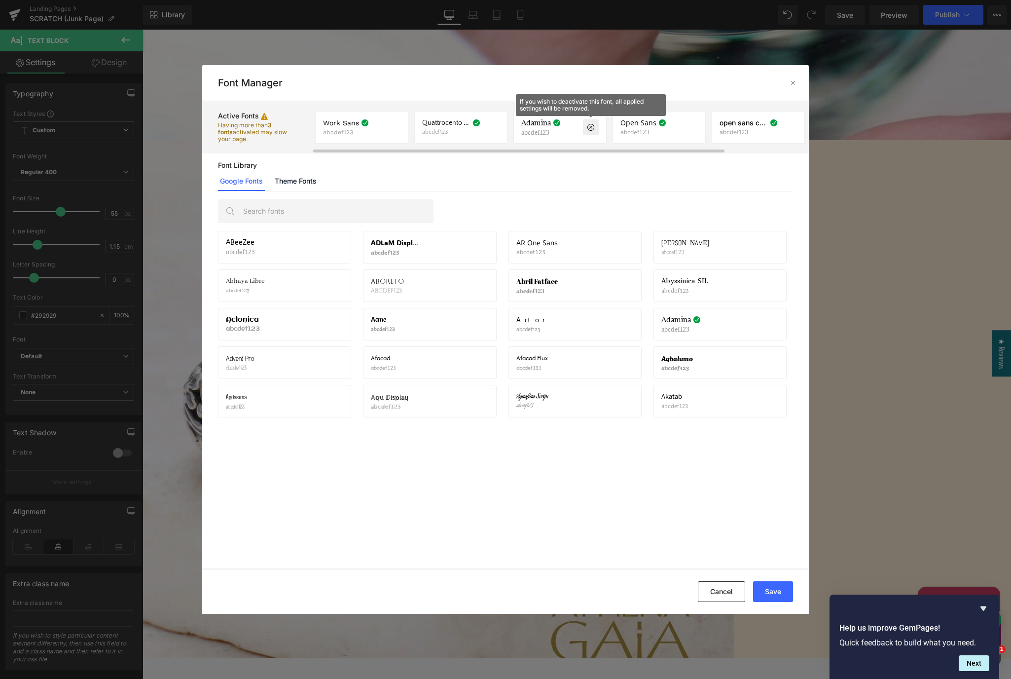
click at [591, 127] on icon at bounding box center [591, 127] width 8 height 8
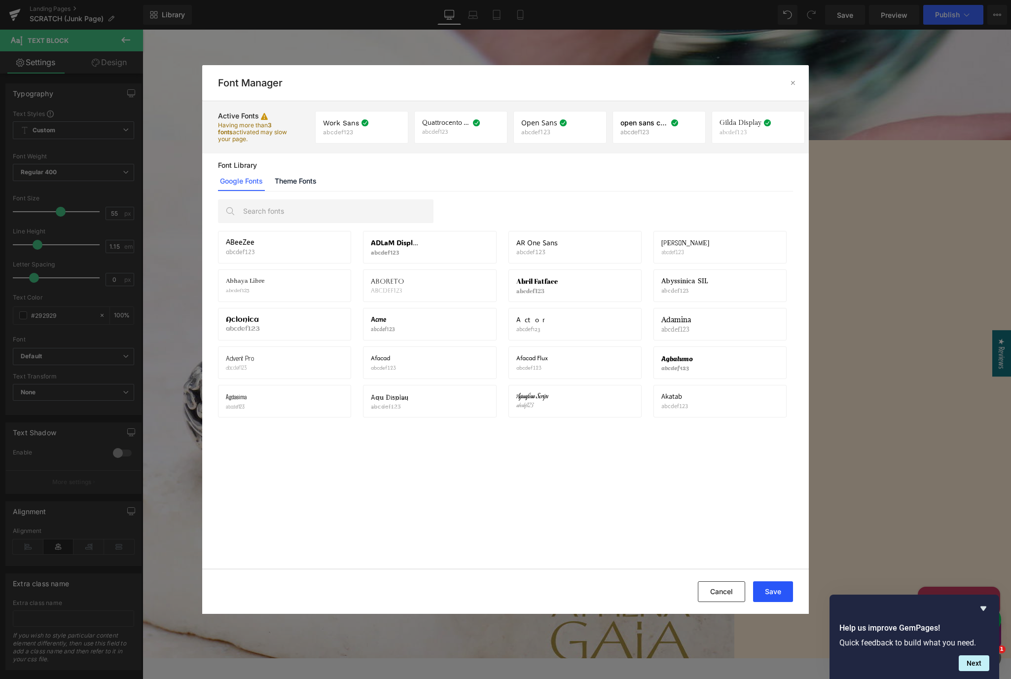
click at [767, 592] on button "Save" at bounding box center [773, 591] width 40 height 21
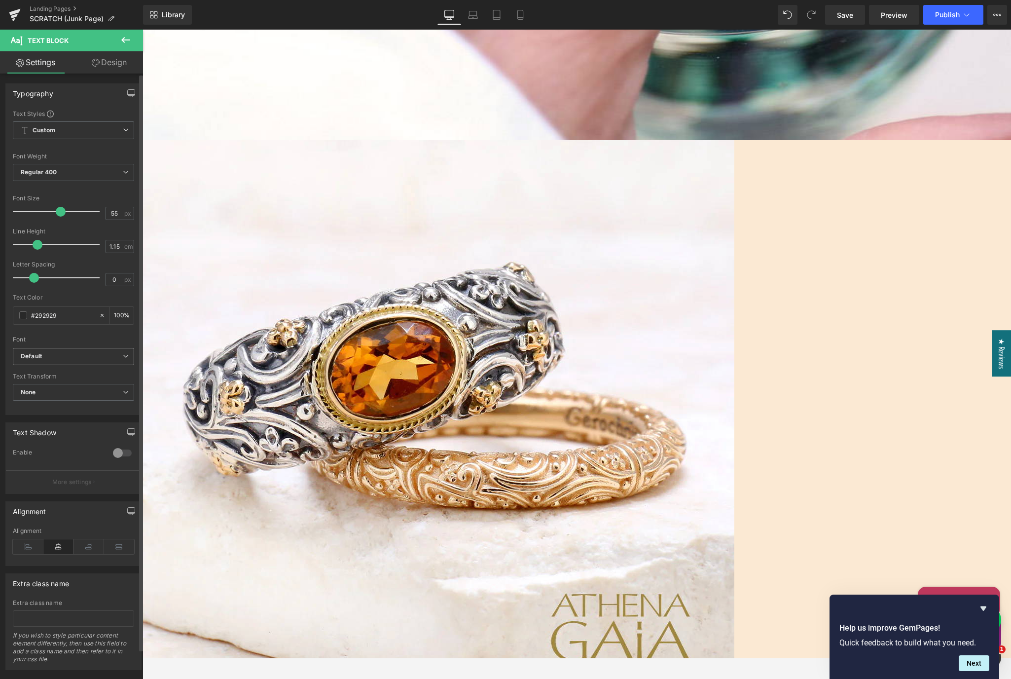
click at [44, 357] on b "Default" at bounding box center [72, 356] width 102 height 8
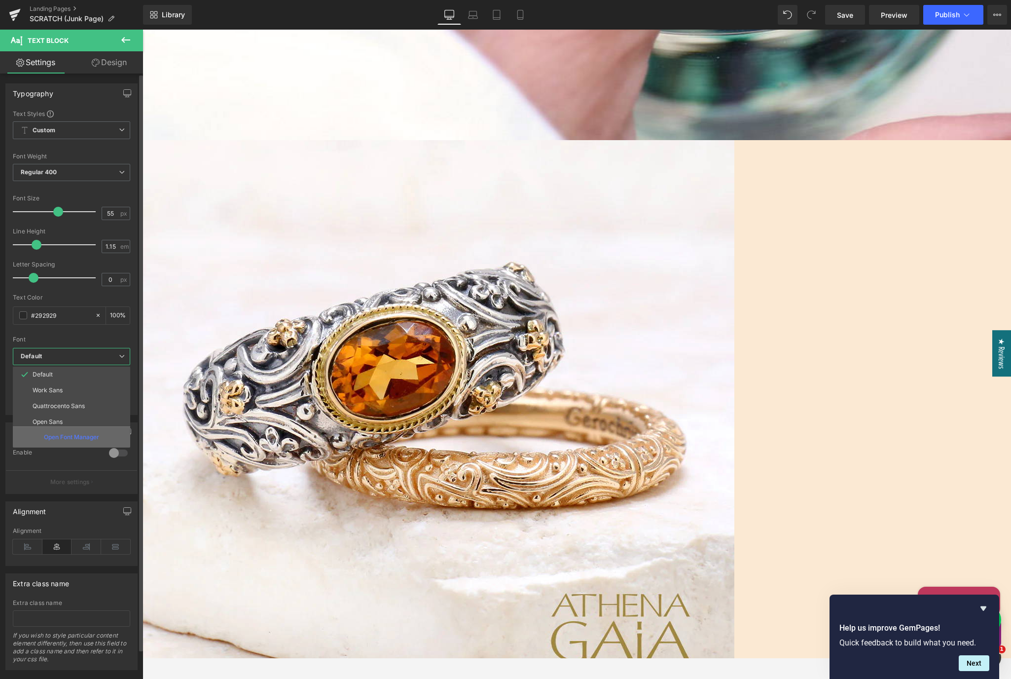
click at [63, 437] on p "Open Font Manager" at bounding box center [71, 436] width 55 height 9
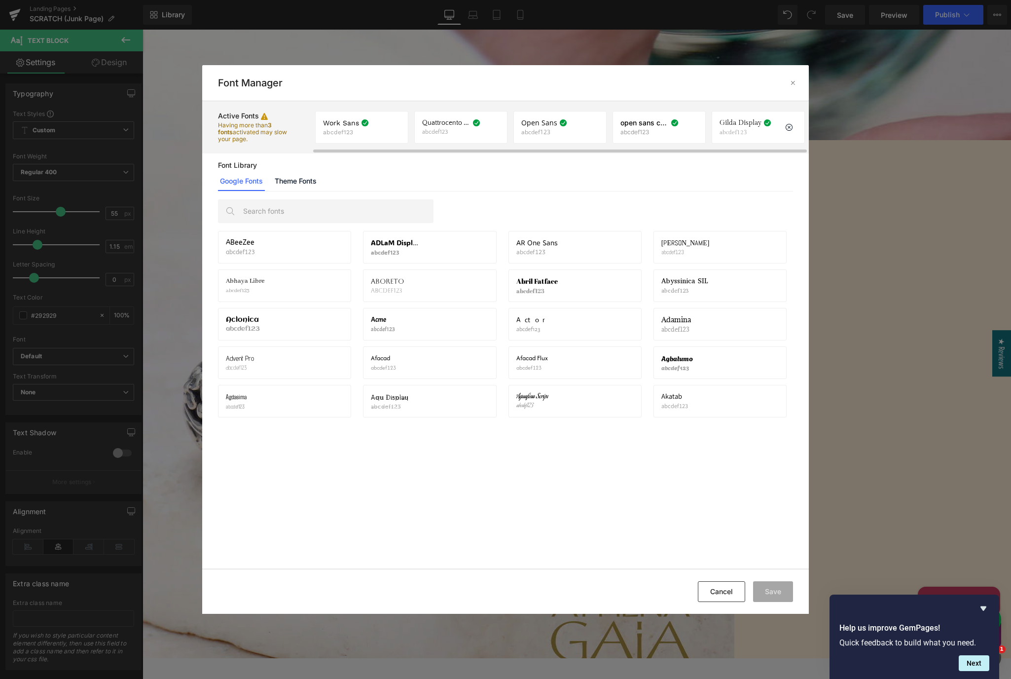
click at [738, 134] on p "abcdef123" at bounding box center [743, 132] width 48 height 7
click at [491, 127] on icon at bounding box center [492, 127] width 8 height 8
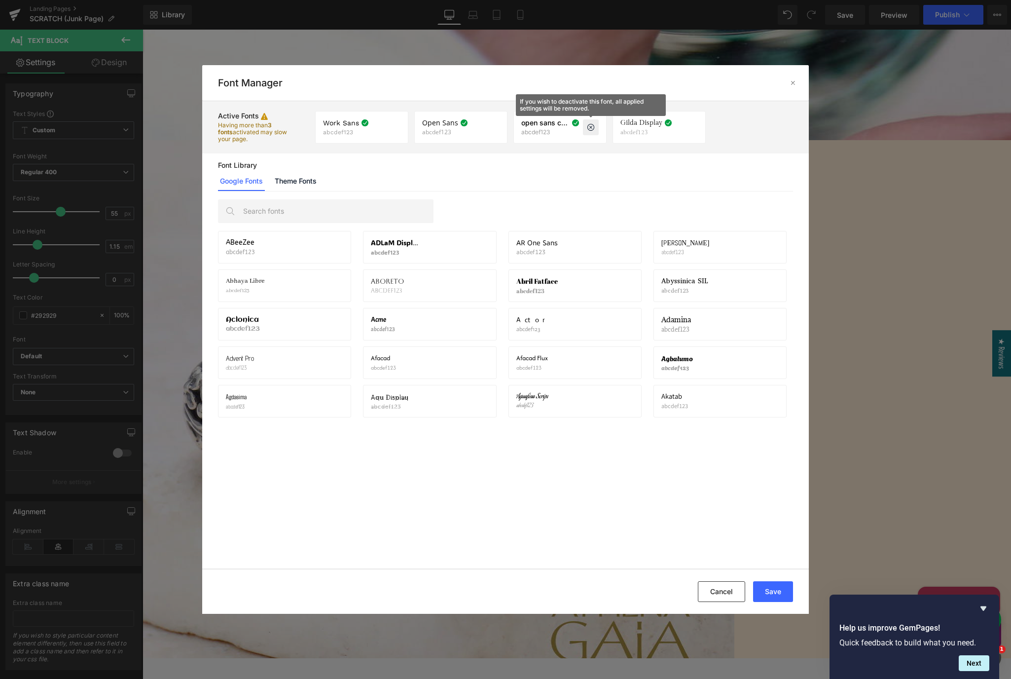
click at [592, 129] on icon at bounding box center [591, 127] width 8 height 8
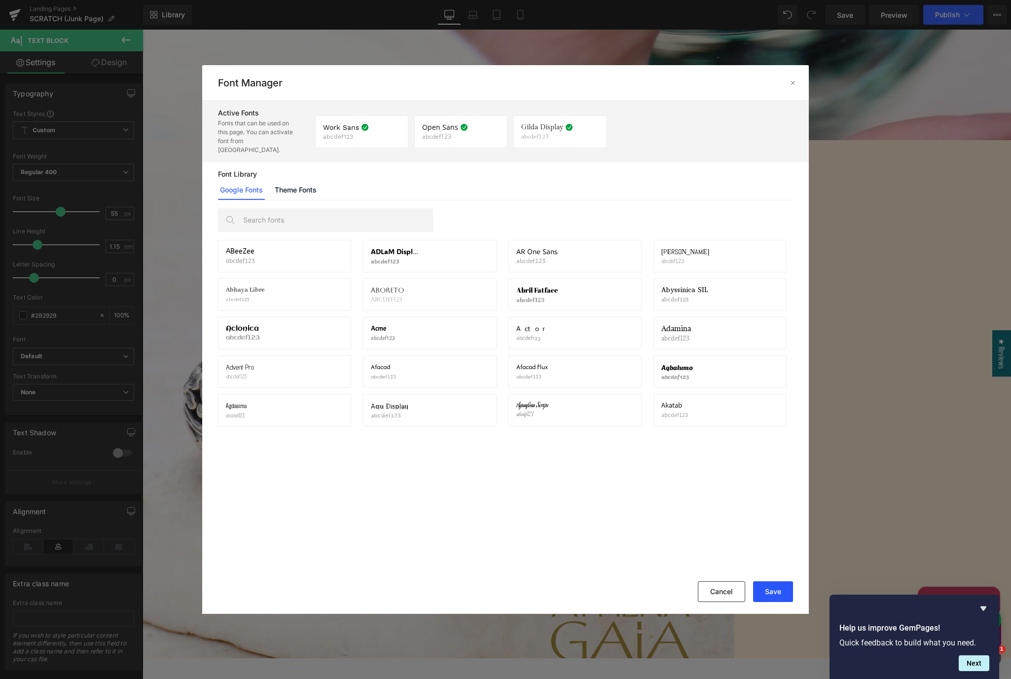
click at [772, 593] on button "Save" at bounding box center [773, 591] width 40 height 21
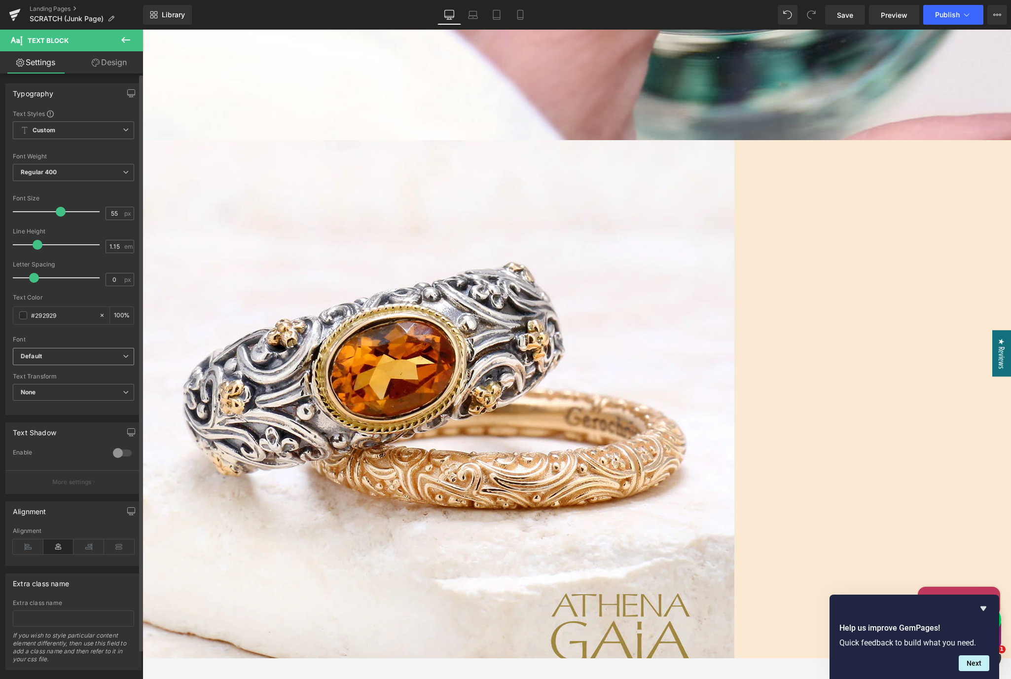
click at [77, 359] on b "Default" at bounding box center [72, 356] width 102 height 8
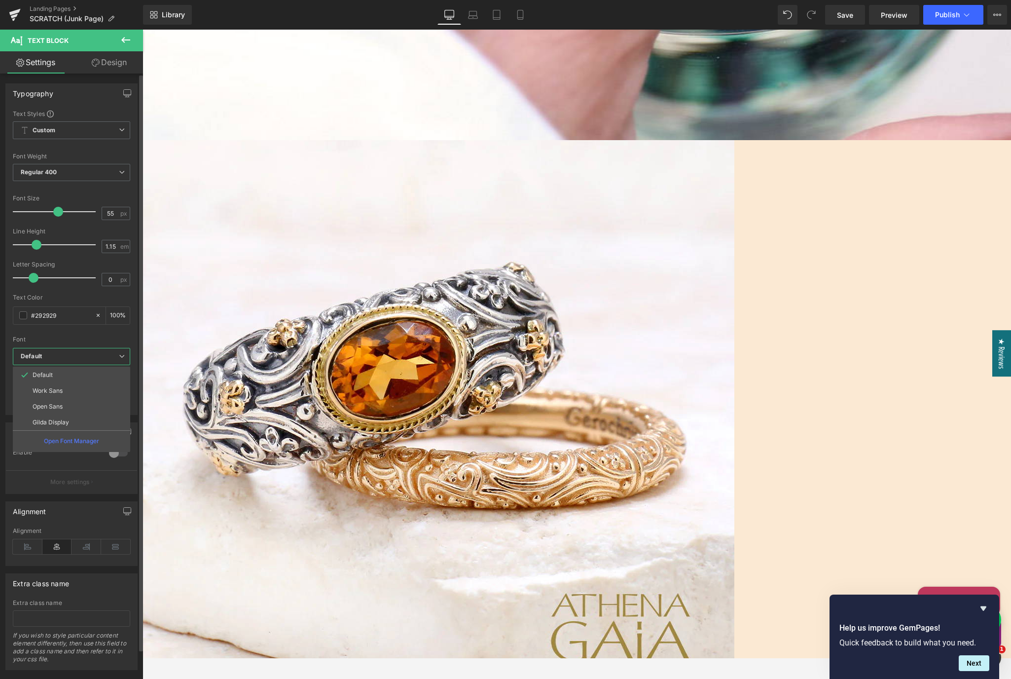
click at [69, 422] on p "Gilda Display" at bounding box center [51, 422] width 36 height 7
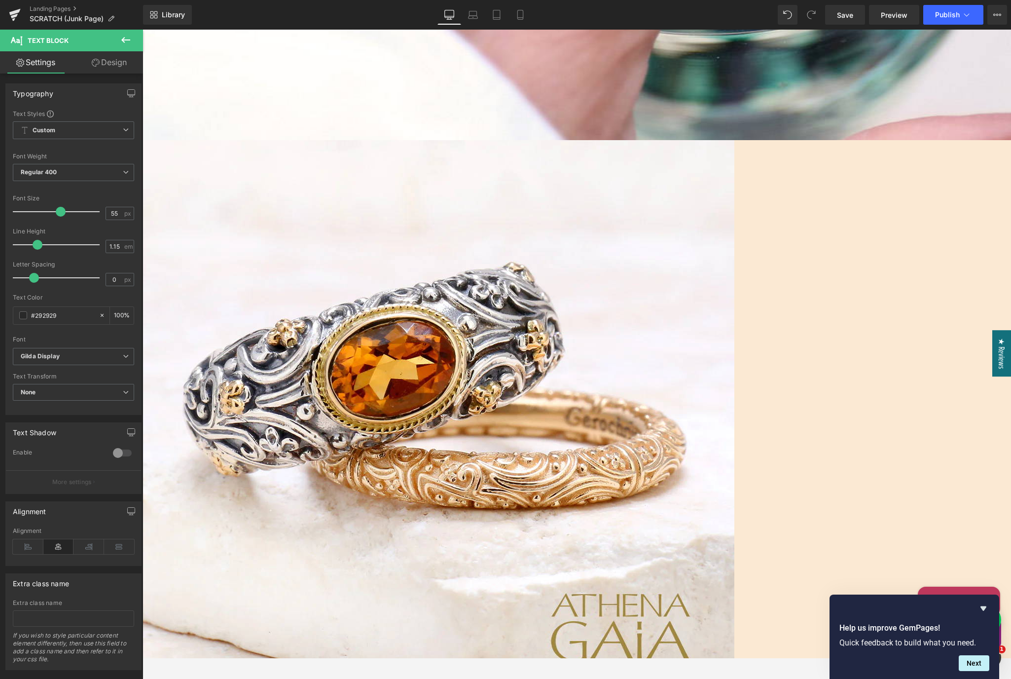
drag, startPoint x: 764, startPoint y: 262, endPoint x: 741, endPoint y: 287, distance: 33.5
drag, startPoint x: 841, startPoint y: 227, endPoint x: 605, endPoint y: 222, distance: 236.3
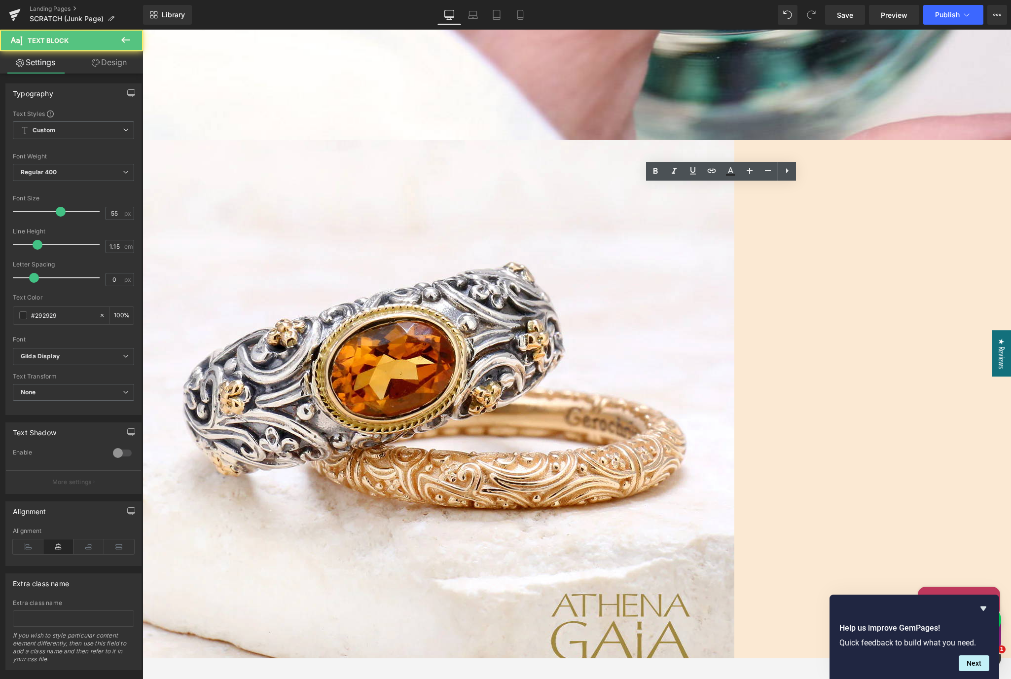
copy p "exchange"
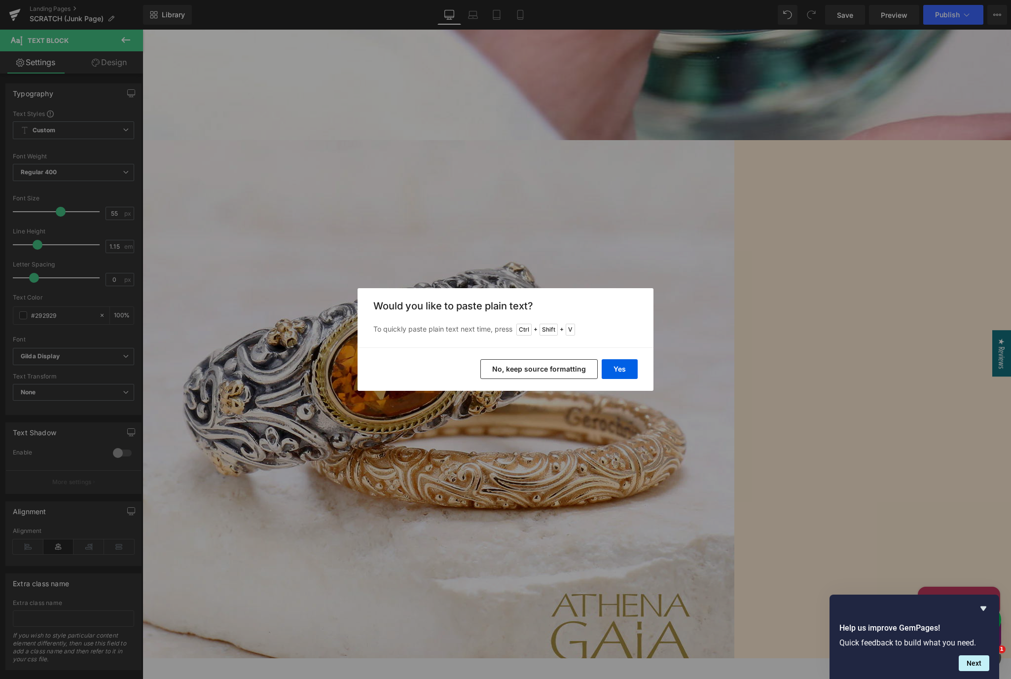
click at [569, 367] on button "No, keep source formatting" at bounding box center [538, 369] width 117 height 20
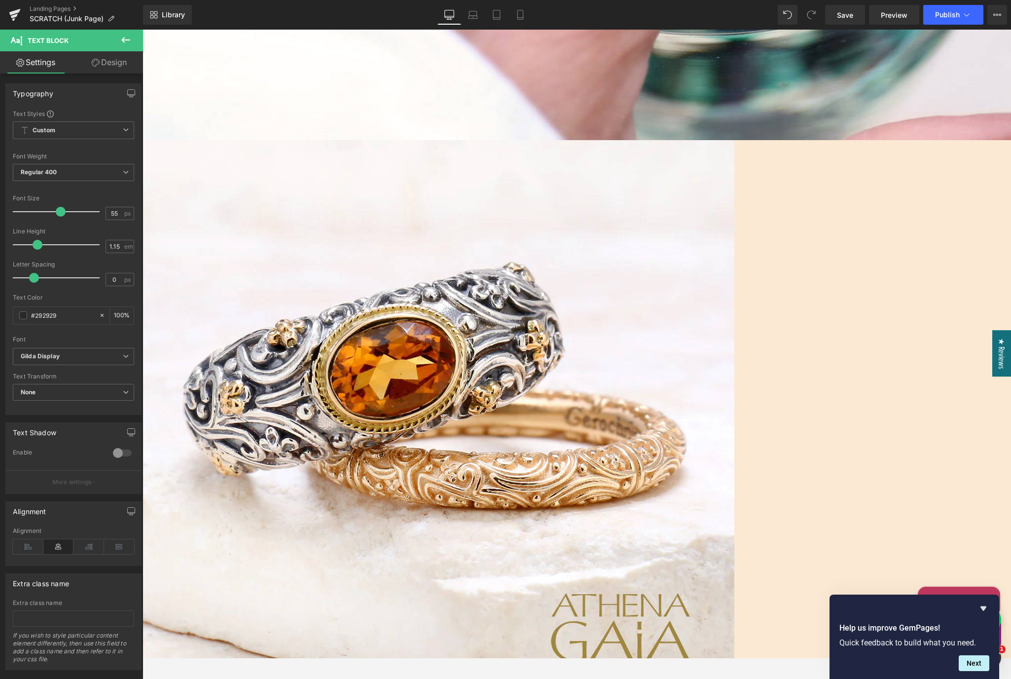
click at [143, 30] on link at bounding box center [143, 30] width 0 height 0
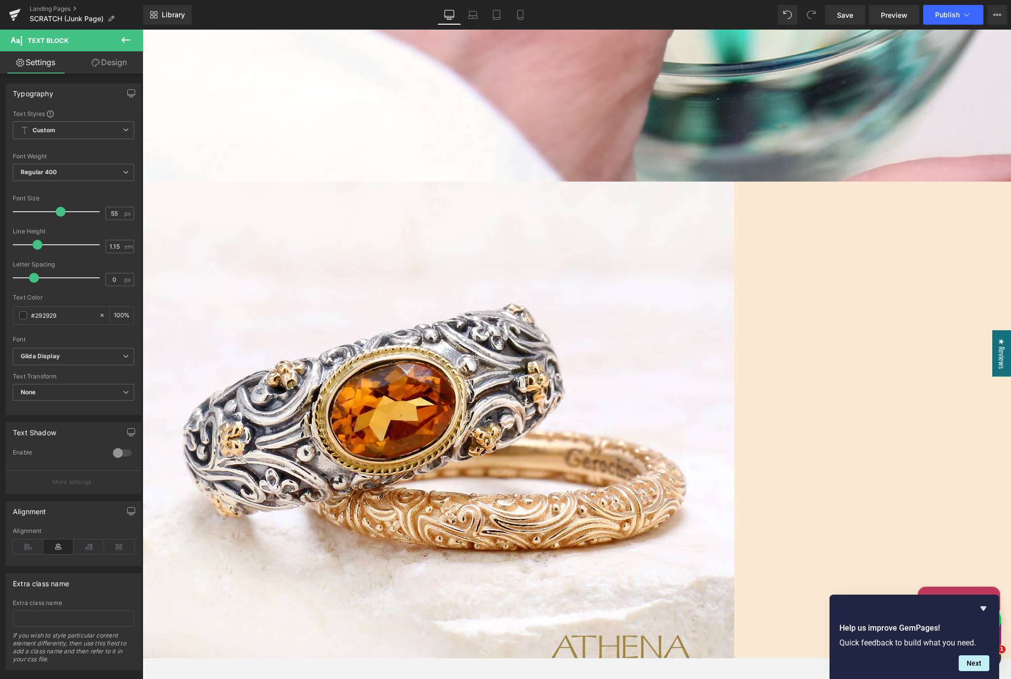
scroll to position [476, 0]
drag, startPoint x: 584, startPoint y: 299, endPoint x: 764, endPoint y: 309, distance: 180.2
drag, startPoint x: 719, startPoint y: 305, endPoint x: 744, endPoint y: 303, distance: 24.2
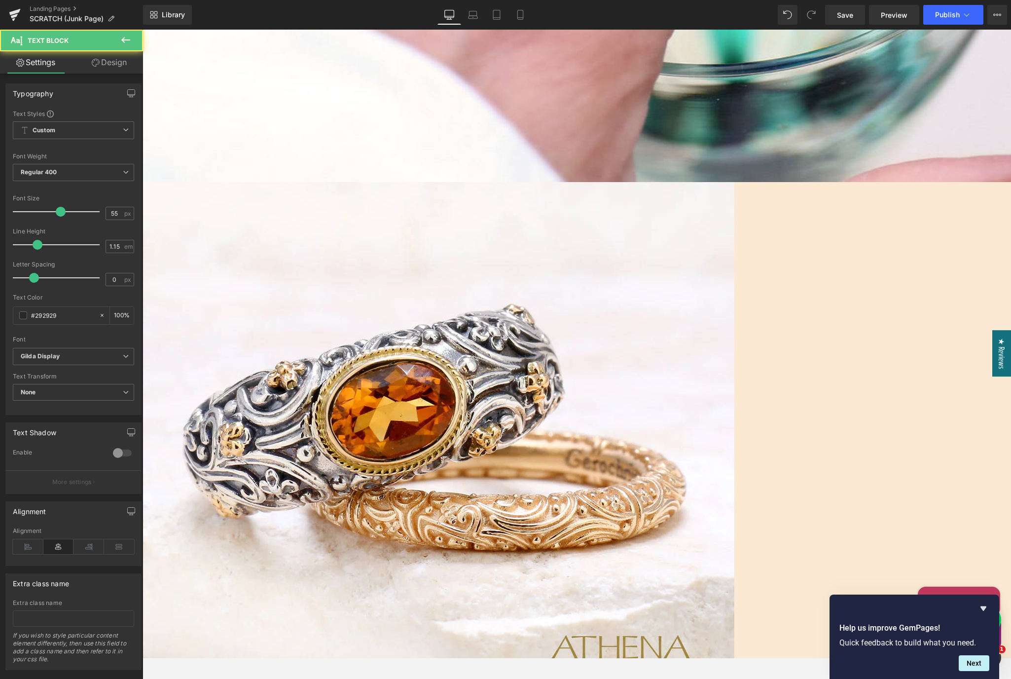
drag, startPoint x: 641, startPoint y: 339, endPoint x: 663, endPoint y: 337, distance: 21.7
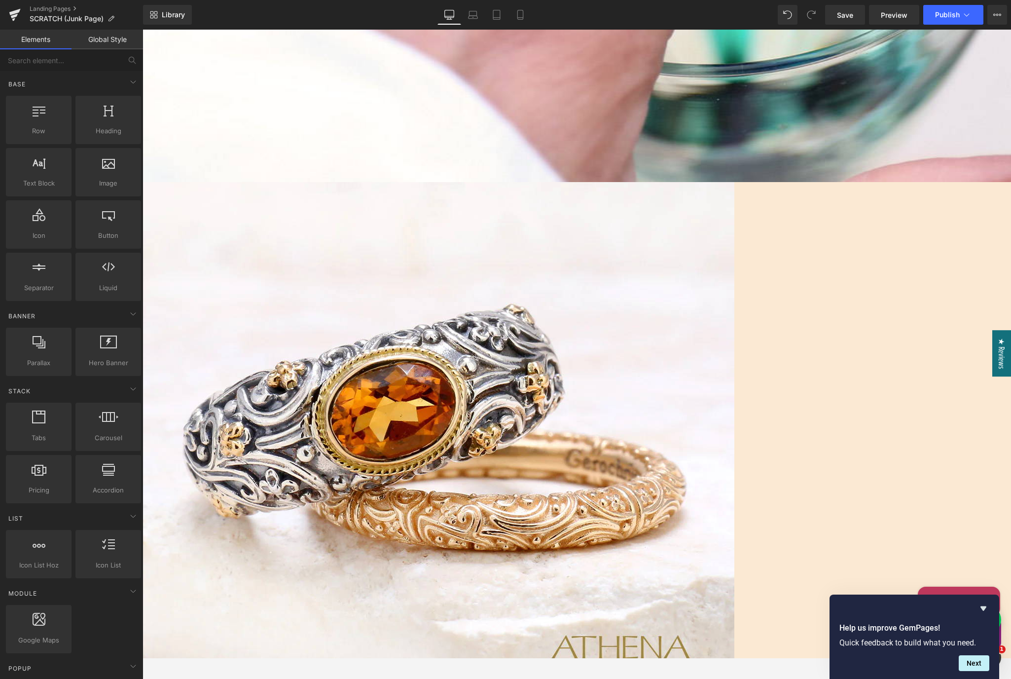
drag, startPoint x: 742, startPoint y: 274, endPoint x: 834, endPoint y: 302, distance: 96.4
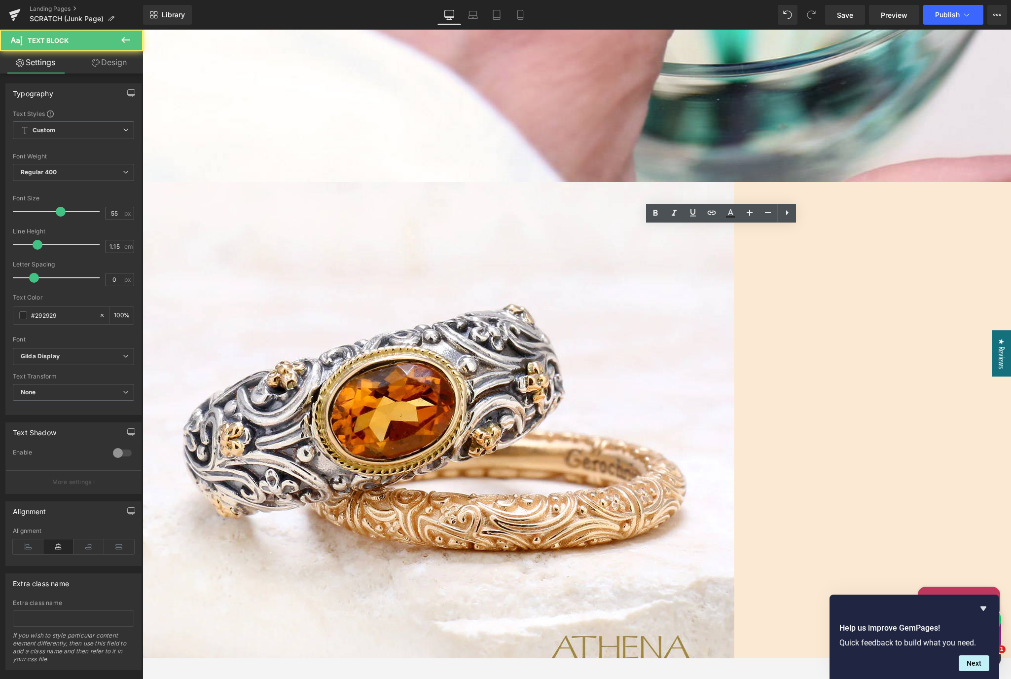
drag, startPoint x: 851, startPoint y: 307, endPoint x: 618, endPoint y: 254, distance: 238.8
drag, startPoint x: 690, startPoint y: 244, endPoint x: 744, endPoint y: 277, distance: 62.7
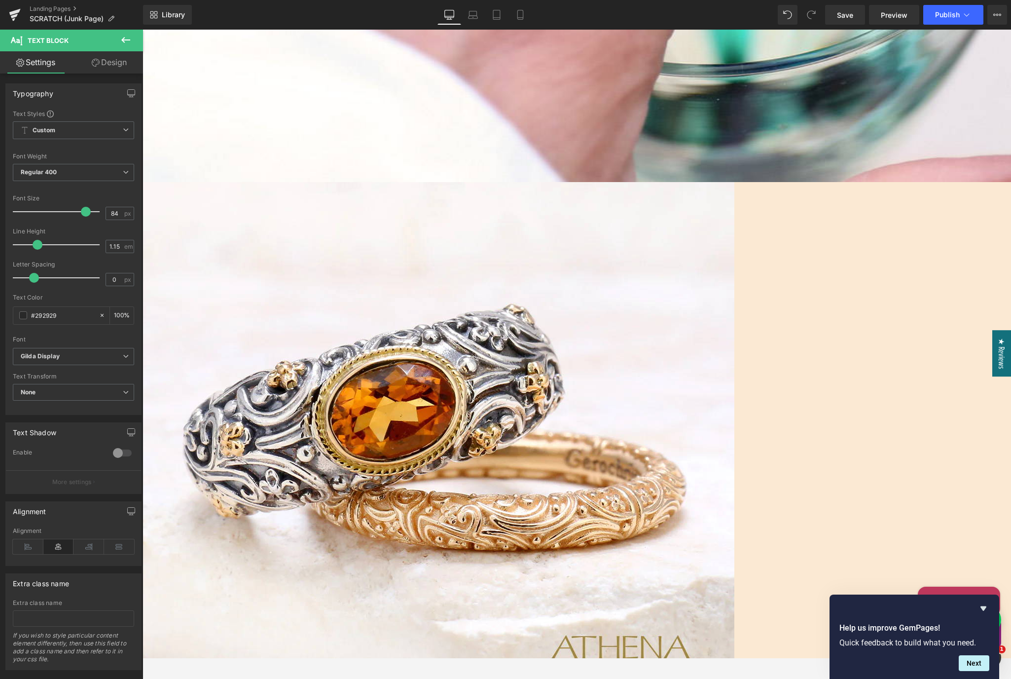
drag, startPoint x: 62, startPoint y: 210, endPoint x: 86, endPoint y: 211, distance: 23.7
click at [86, 211] on span at bounding box center [86, 212] width 10 height 10
drag, startPoint x: 758, startPoint y: 345, endPoint x: 693, endPoint y: 340, distance: 65.3
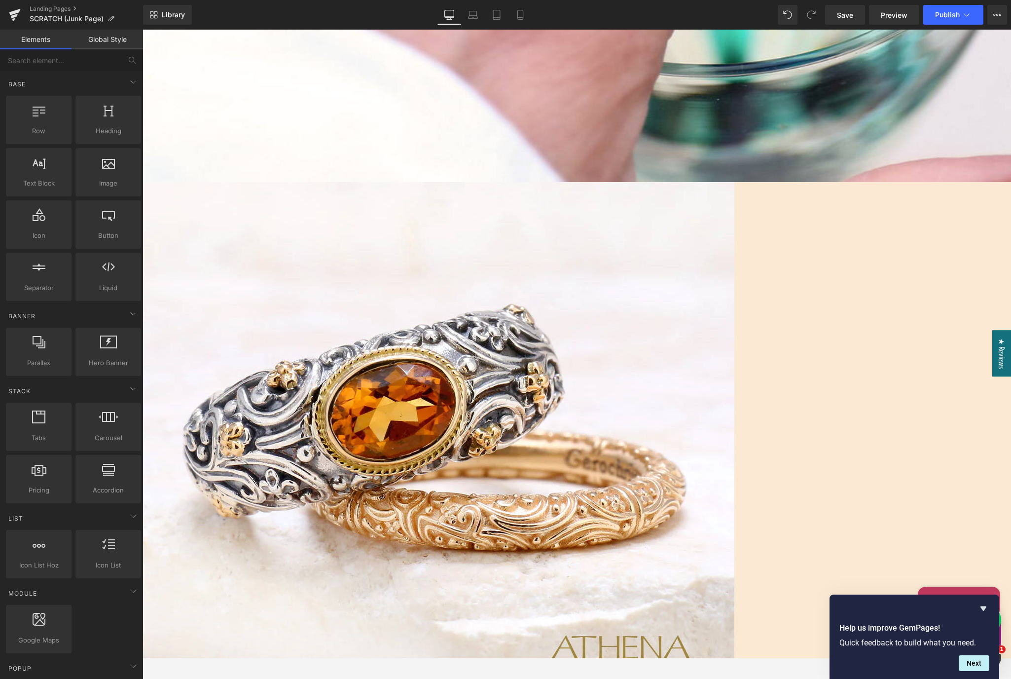
click at [107, 40] on link "Global Style" at bounding box center [108, 40] width 72 height 20
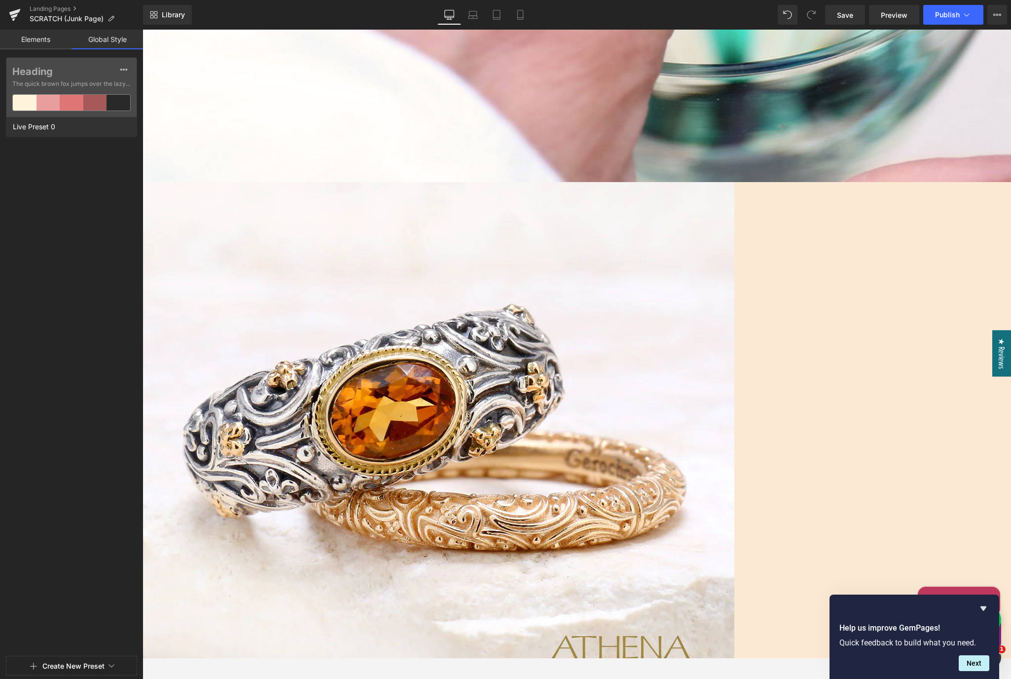
click at [143, 30] on link "Text Block" at bounding box center [143, 30] width 0 height 0
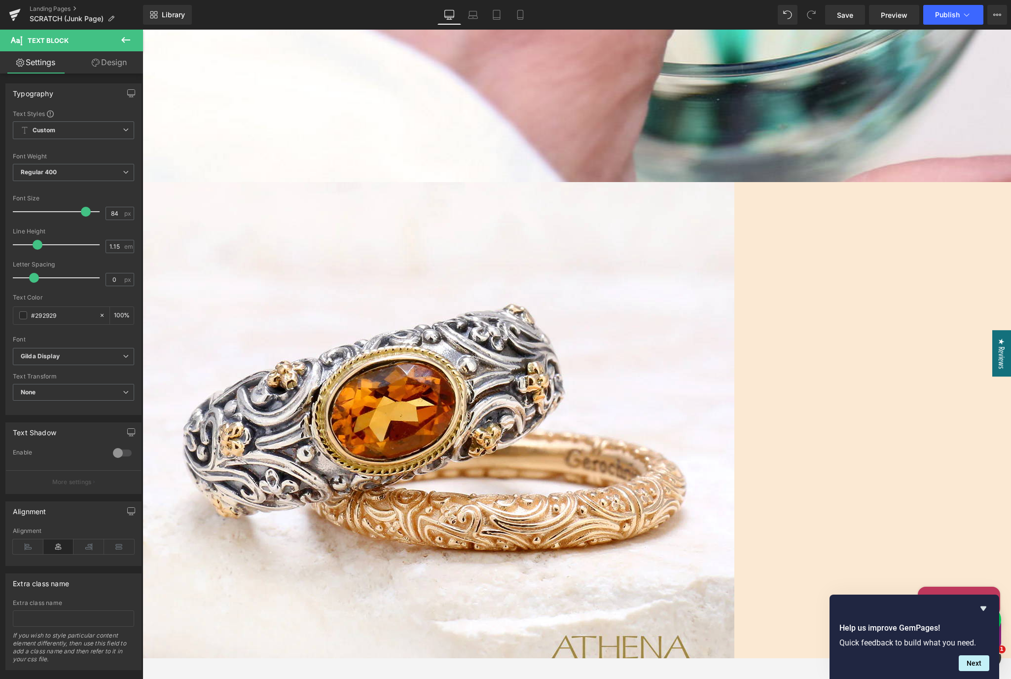
click at [108, 63] on link "Design" at bounding box center [109, 62] width 72 height 22
click at [0, 0] on div "Background" at bounding box center [0, 0] width 0 height 0
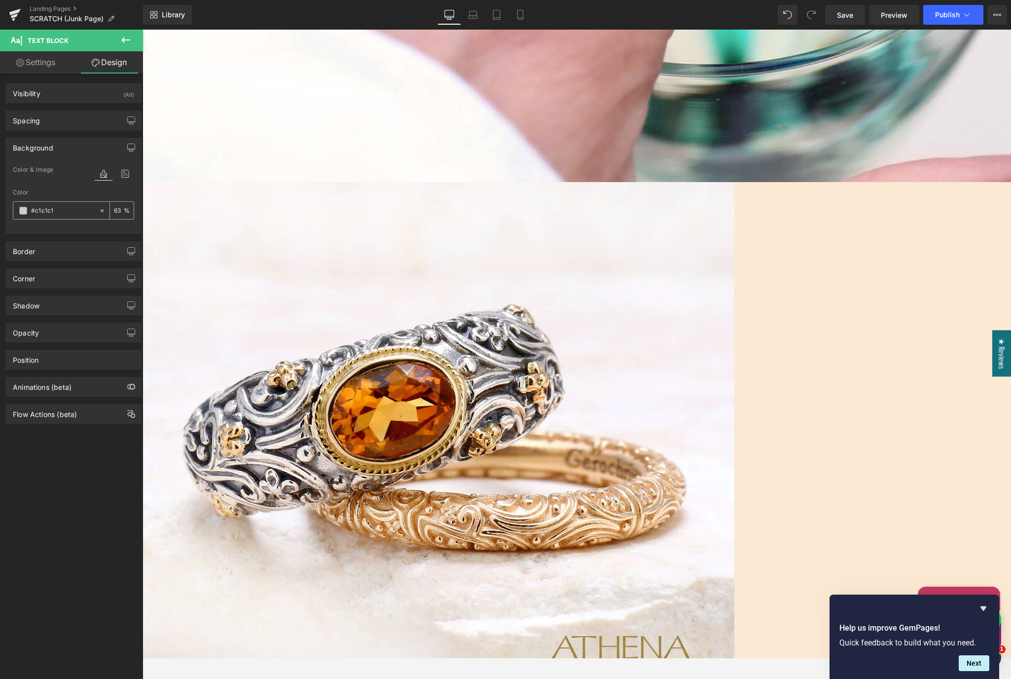
click at [25, 209] on span at bounding box center [23, 211] width 8 height 8
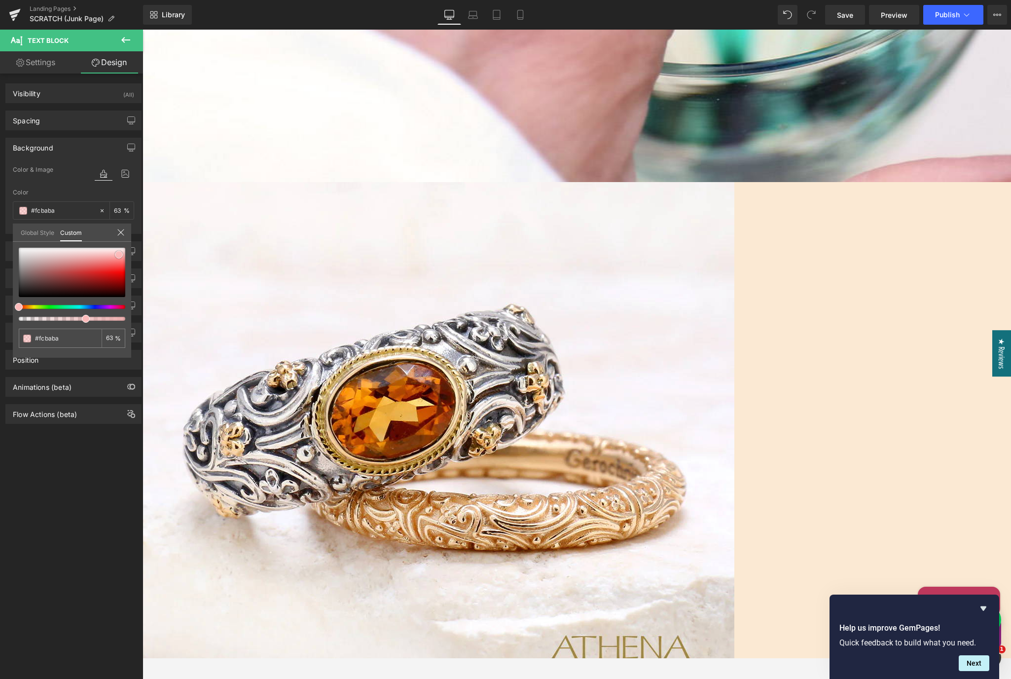
drag, startPoint x: 118, startPoint y: 262, endPoint x: 119, endPoint y: 254, distance: 8.0
click at [119, 254] on div at bounding box center [72, 272] width 107 height 49
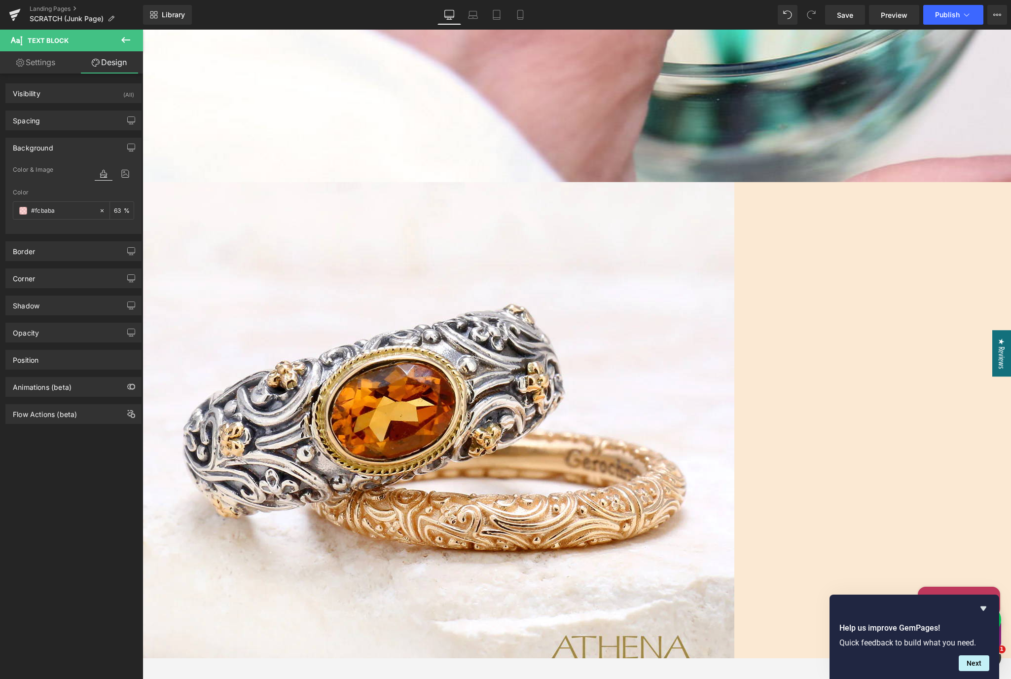
drag, startPoint x: 753, startPoint y: 345, endPoint x: 681, endPoint y: 269, distance: 104.6
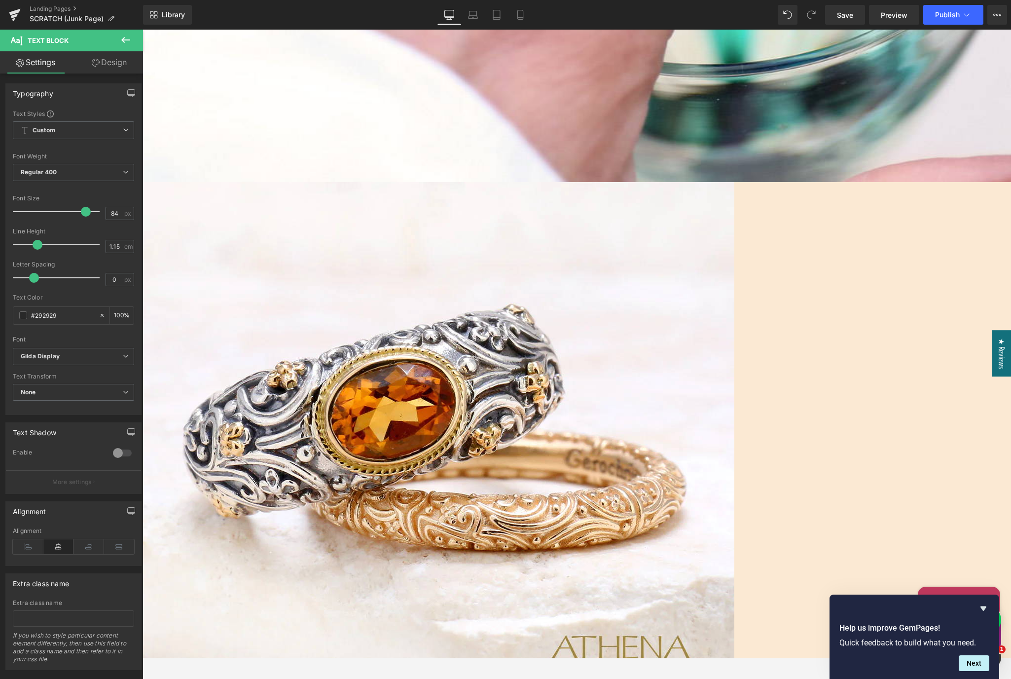
drag, startPoint x: 757, startPoint y: 298, endPoint x: 657, endPoint y: 260, distance: 107.1
click at [24, 316] on span at bounding box center [23, 315] width 8 height 8
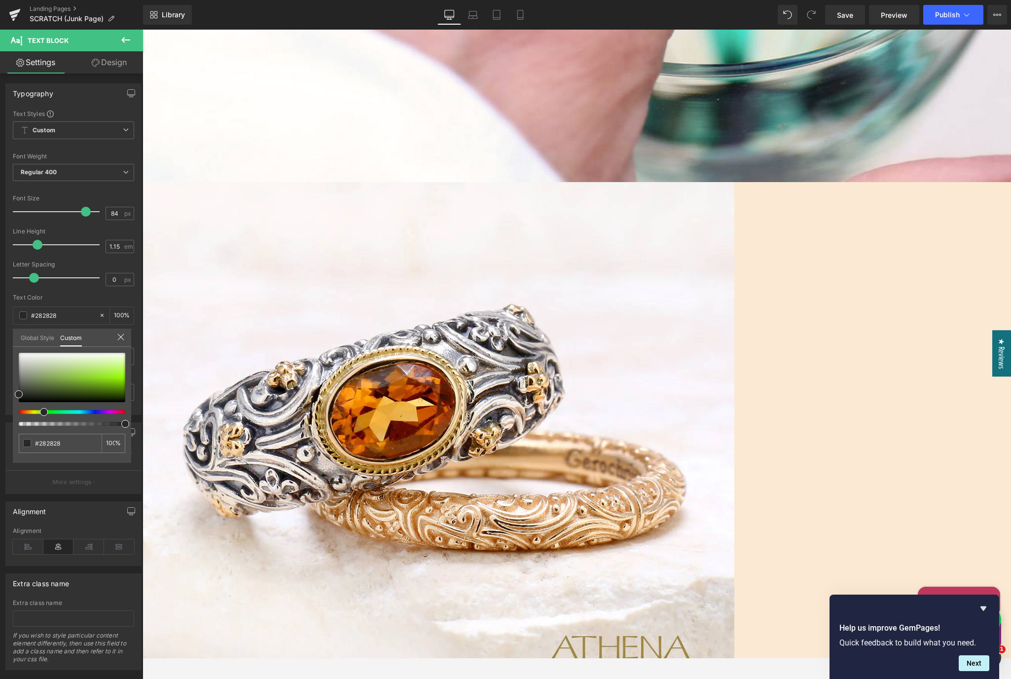
drag, startPoint x: 51, startPoint y: 412, endPoint x: 40, endPoint y: 410, distance: 11.5
click at [40, 410] on div at bounding box center [68, 412] width 107 height 4
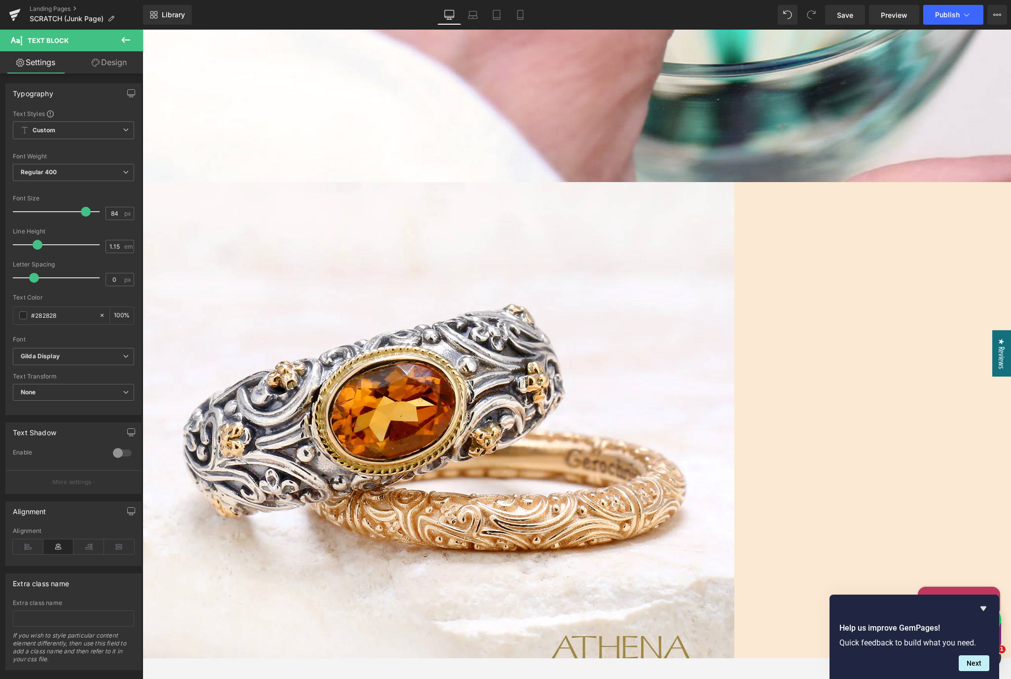
drag, startPoint x: 758, startPoint y: 297, endPoint x: 650, endPoint y: 255, distance: 115.8
click at [728, 215] on icon at bounding box center [730, 213] width 12 height 12
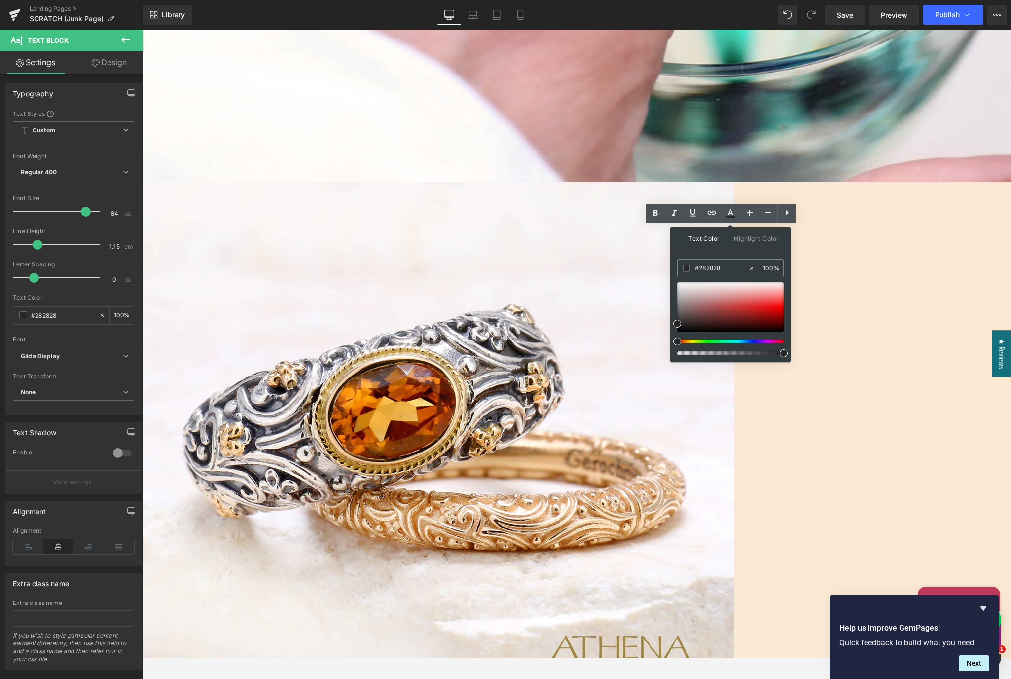
click at [702, 341] on div at bounding box center [726, 341] width 107 height 4
click at [778, 319] on div at bounding box center [730, 306] width 107 height 49
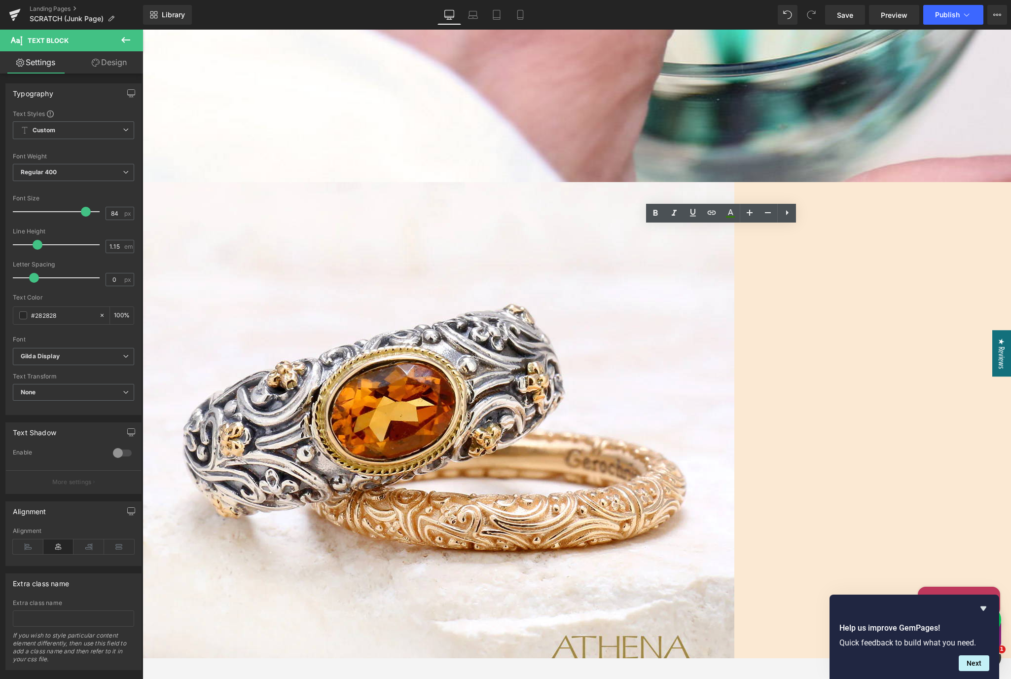
drag, startPoint x: 768, startPoint y: 301, endPoint x: 642, endPoint y: 253, distance: 134.8
drag, startPoint x: 85, startPoint y: 212, endPoint x: 98, endPoint y: 213, distance: 12.9
click at [98, 213] on span at bounding box center [99, 212] width 10 height 10
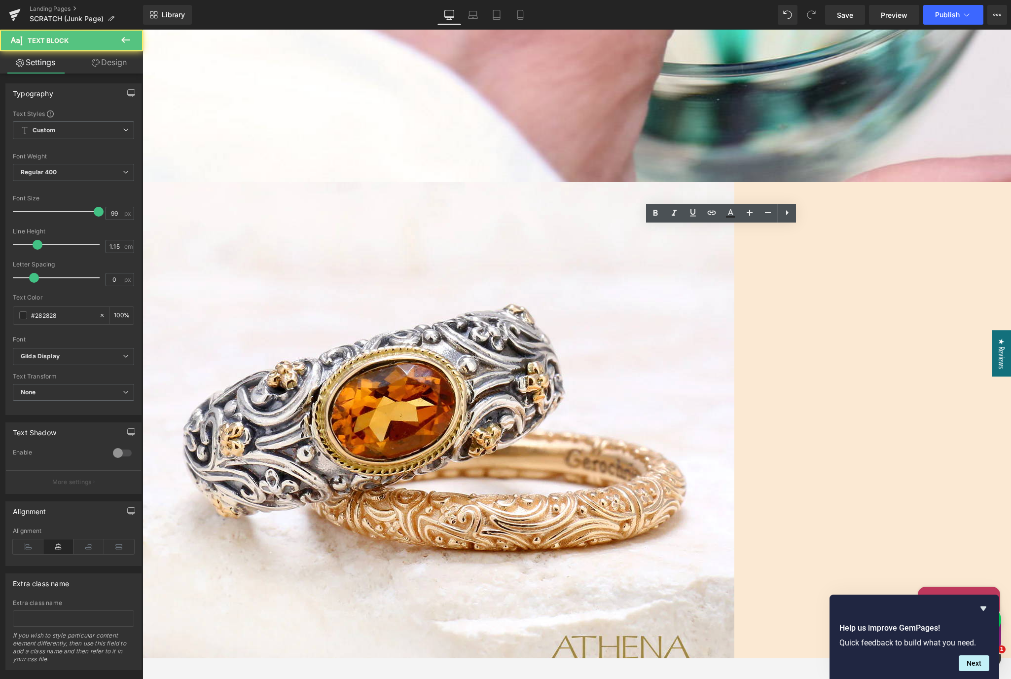
drag, startPoint x: 921, startPoint y: 279, endPoint x: 917, endPoint y: 274, distance: 5.9
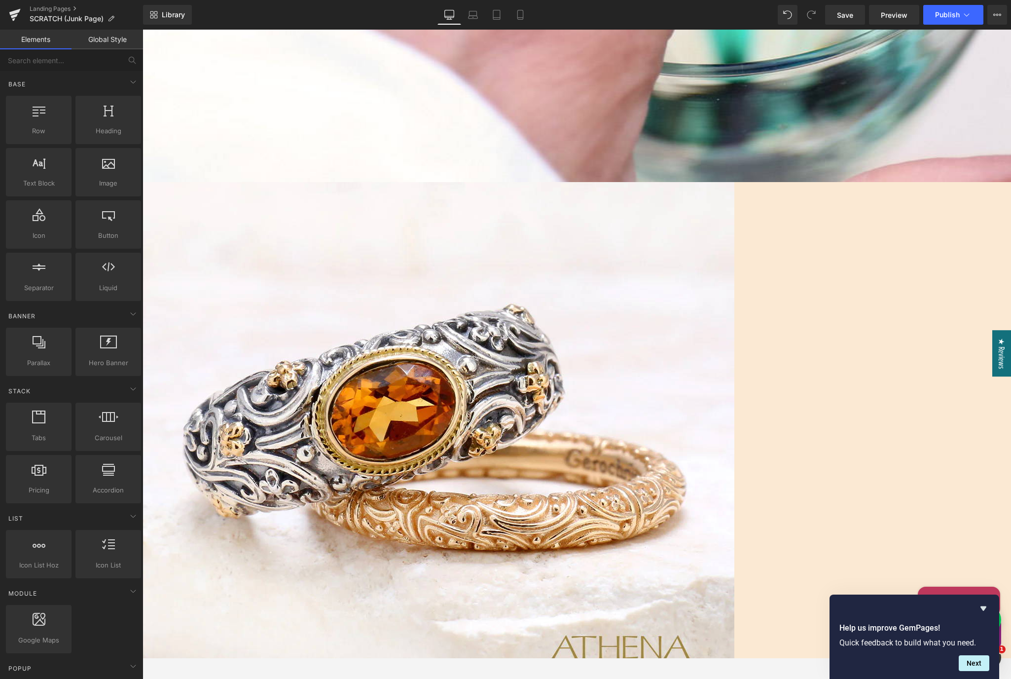
drag, startPoint x: 730, startPoint y: 311, endPoint x: 760, endPoint y: 310, distance: 29.6
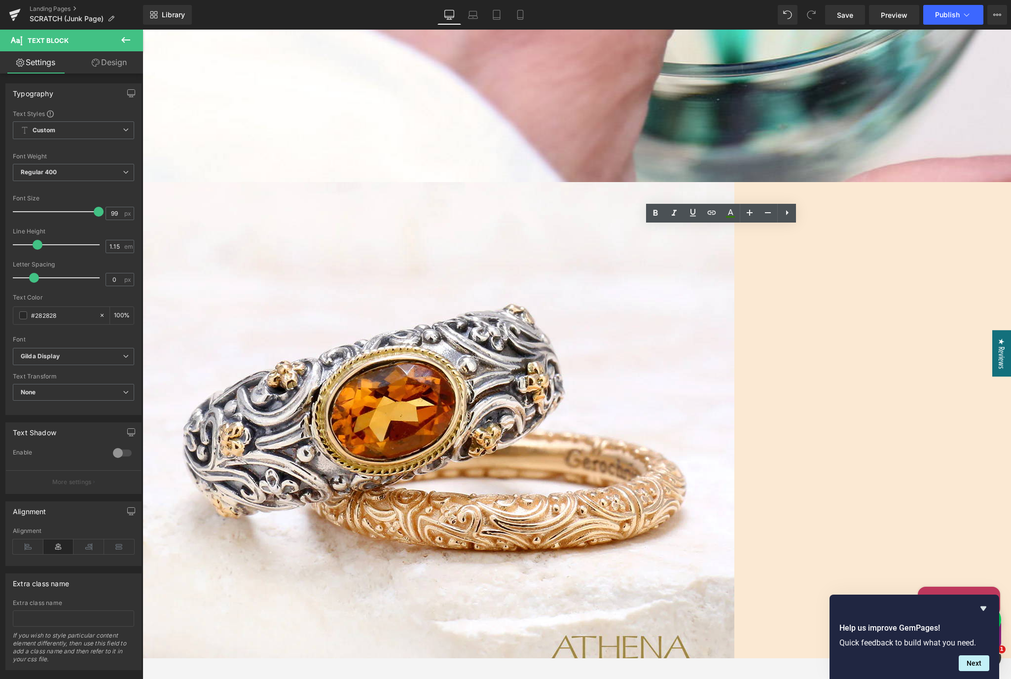
drag, startPoint x: 754, startPoint y: 308, endPoint x: 685, endPoint y: 306, distance: 69.6
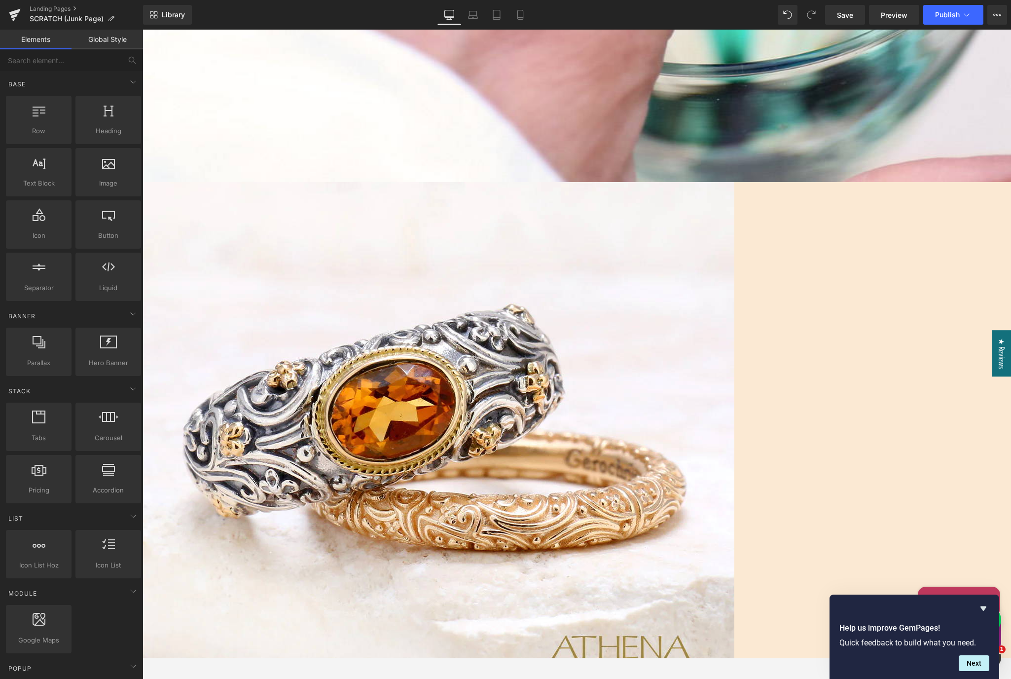
click at [143, 30] on span "Text Block" at bounding box center [143, 30] width 0 height 0
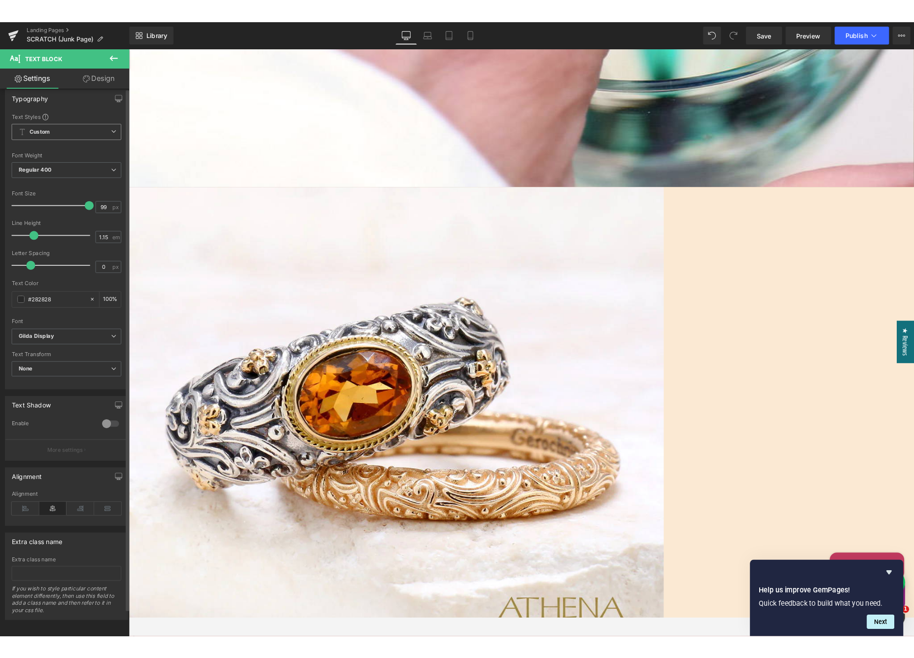
scroll to position [0, 0]
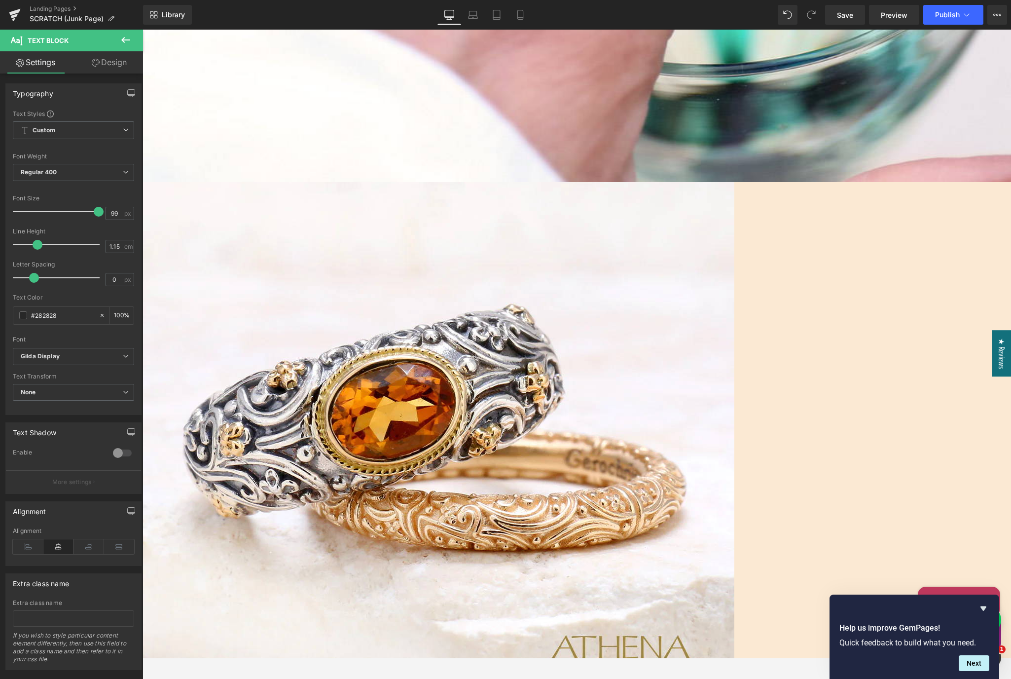
click at [110, 64] on link "Design" at bounding box center [109, 62] width 72 height 22
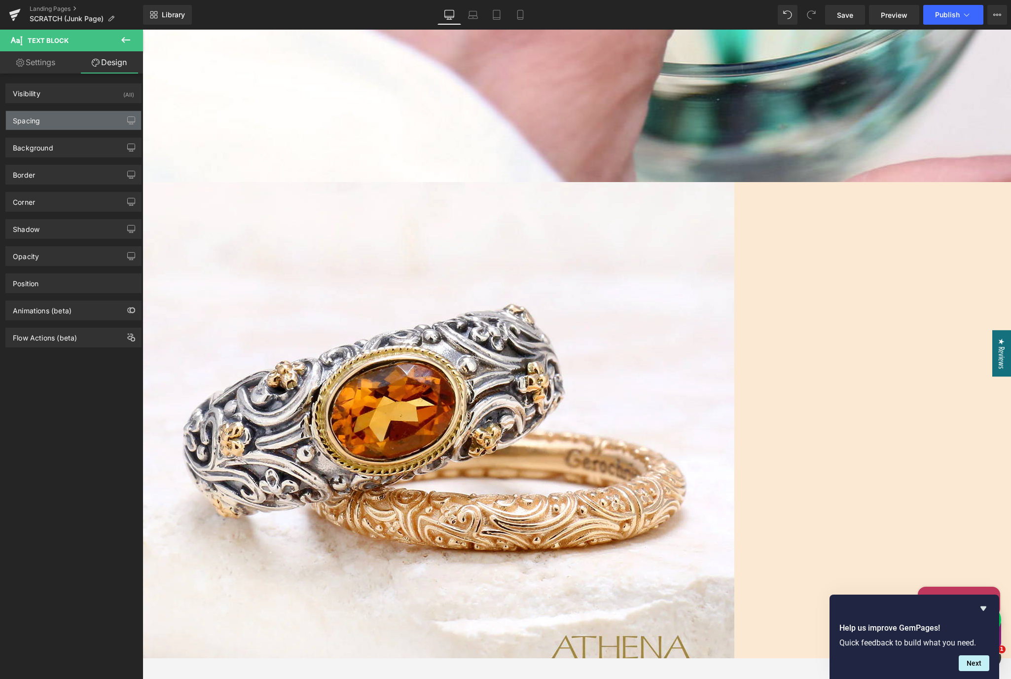
click at [63, 126] on div "Spacing" at bounding box center [73, 120] width 135 height 19
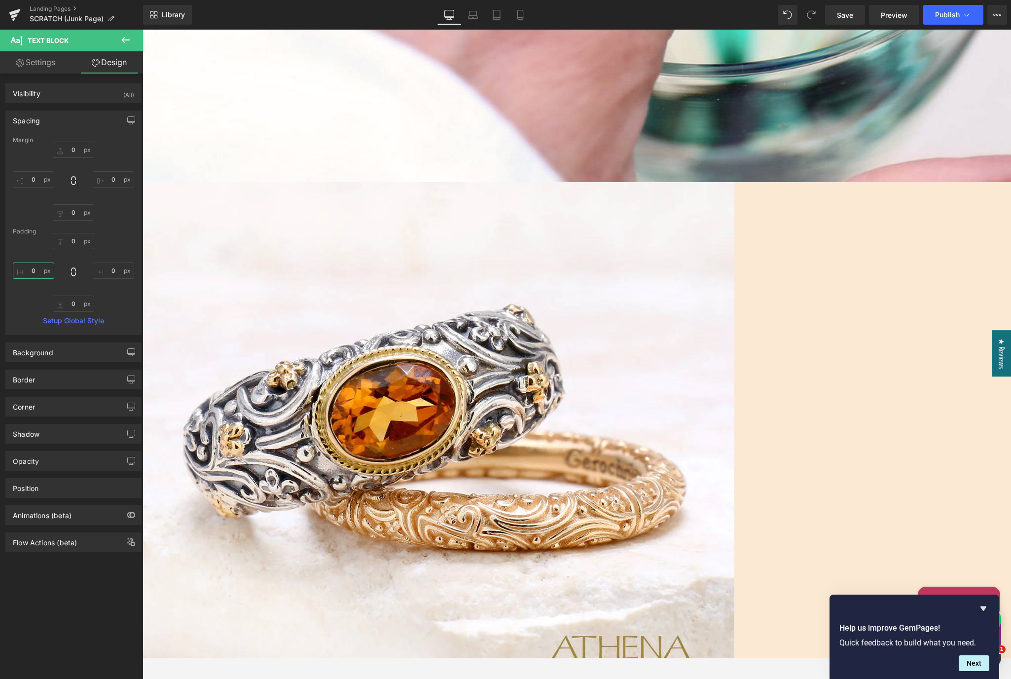
click at [34, 269] on input "0" at bounding box center [33, 270] width 41 height 16
click at [38, 182] on input "0" at bounding box center [33, 179] width 41 height 16
click at [108, 181] on input "0" at bounding box center [113, 179] width 41 height 16
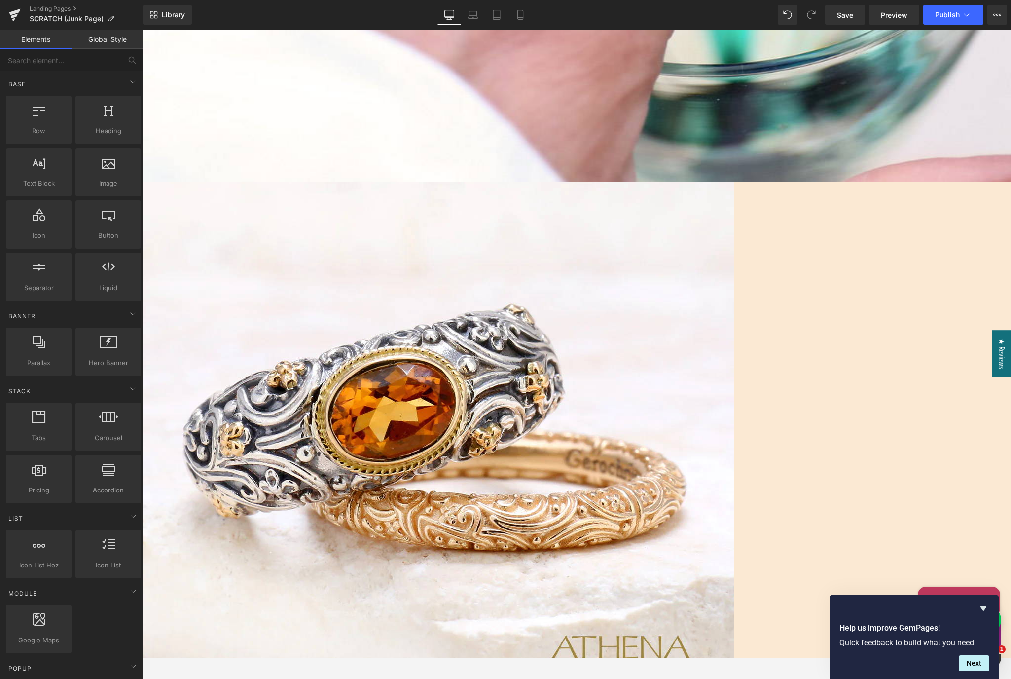
click at [914, 608] on icon "Hide survey" at bounding box center [983, 608] width 6 height 4
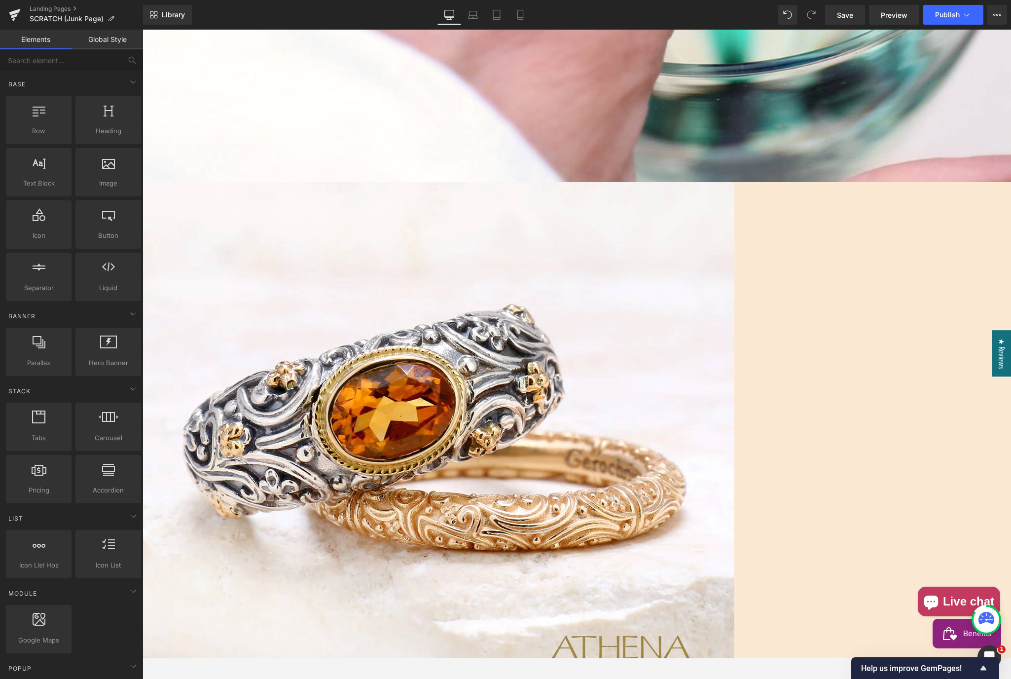
drag, startPoint x: 652, startPoint y: 304, endPoint x: 658, endPoint y: 297, distance: 9.4
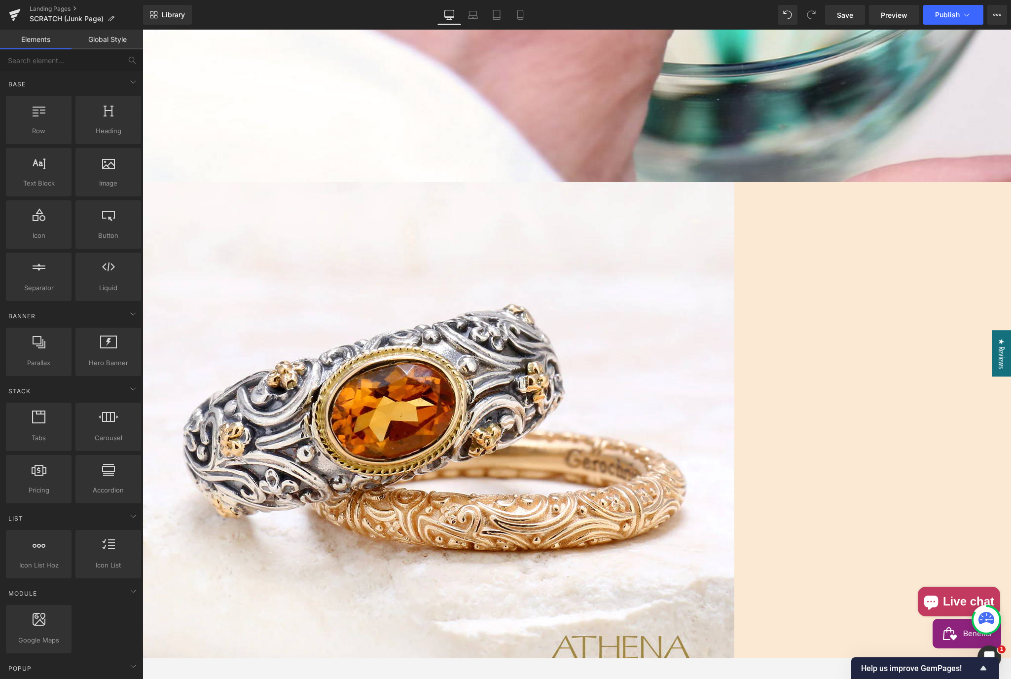
click at [143, 30] on span "Text Block" at bounding box center [143, 30] width 0 height 0
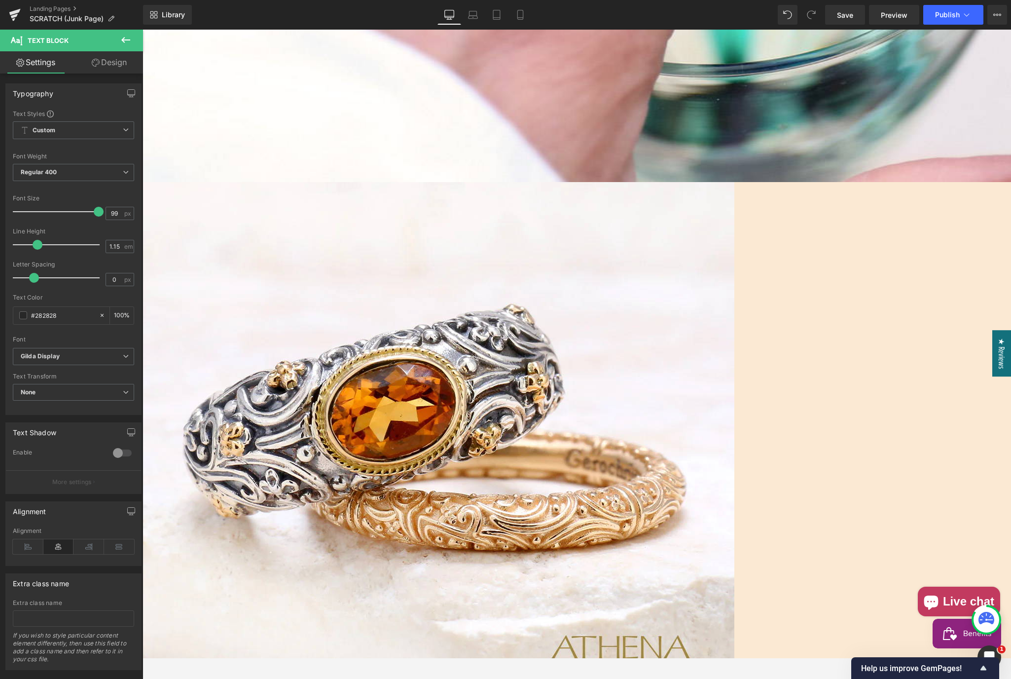
click at [112, 59] on link "Design" at bounding box center [109, 62] width 72 height 22
click at [0, 0] on div "Background" at bounding box center [0, 0] width 0 height 0
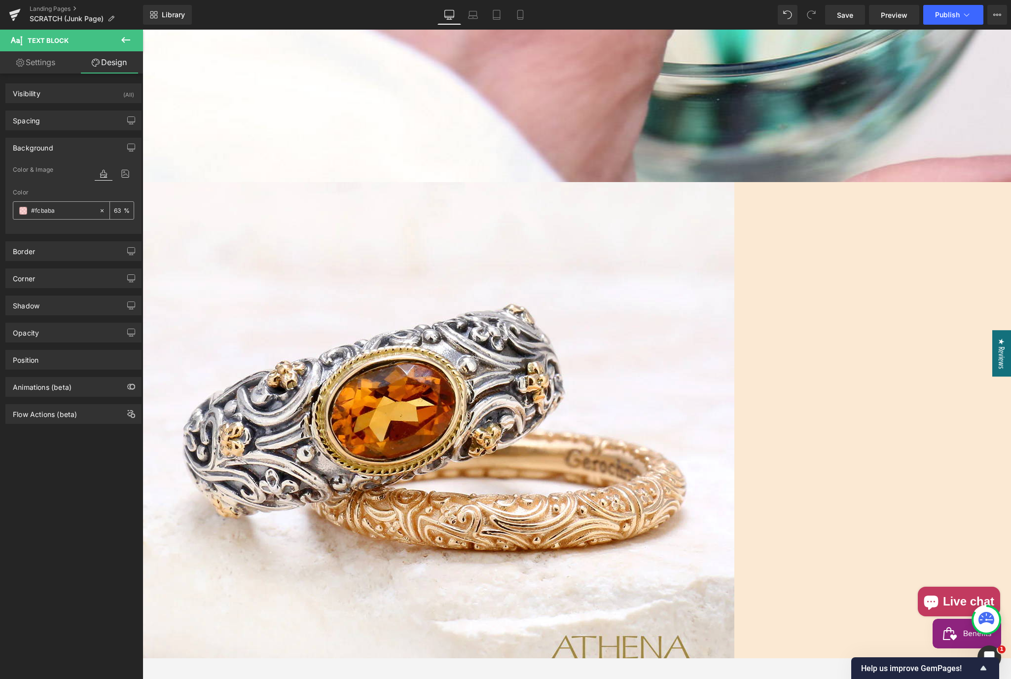
click at [23, 210] on span at bounding box center [23, 211] width 8 height 8
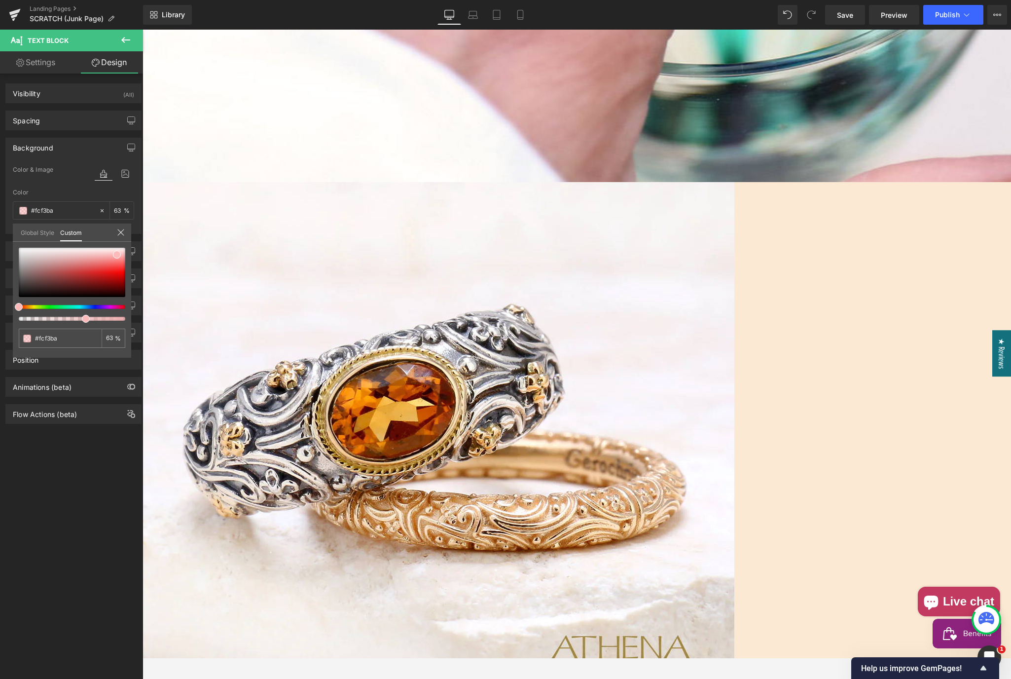
click at [30, 305] on div at bounding box center [68, 307] width 107 height 4
drag, startPoint x: 106, startPoint y: 280, endPoint x: 117, endPoint y: 276, distance: 12.5
click at [117, 276] on div at bounding box center [72, 272] width 107 height 49
drag, startPoint x: 34, startPoint y: 306, endPoint x: 29, endPoint y: 306, distance: 5.0
click at [27, 306] on span at bounding box center [30, 307] width 8 height 8
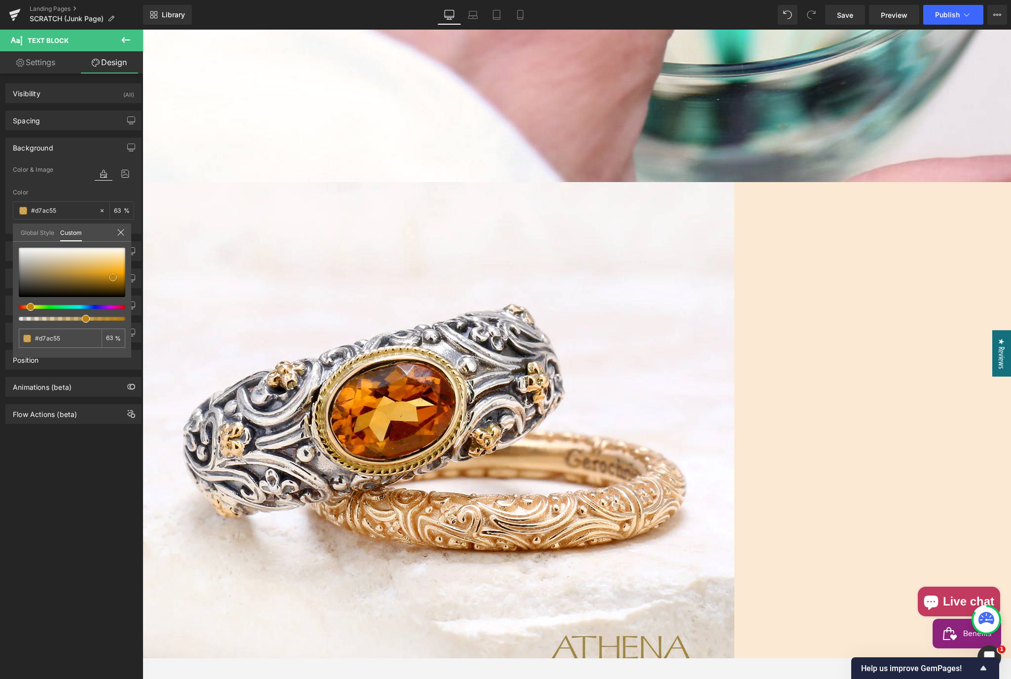
click at [109, 276] on span at bounding box center [113, 277] width 8 height 8
drag, startPoint x: 86, startPoint y: 316, endPoint x: 96, endPoint y: 314, distance: 10.1
click at [96, 314] on div at bounding box center [72, 284] width 107 height 73
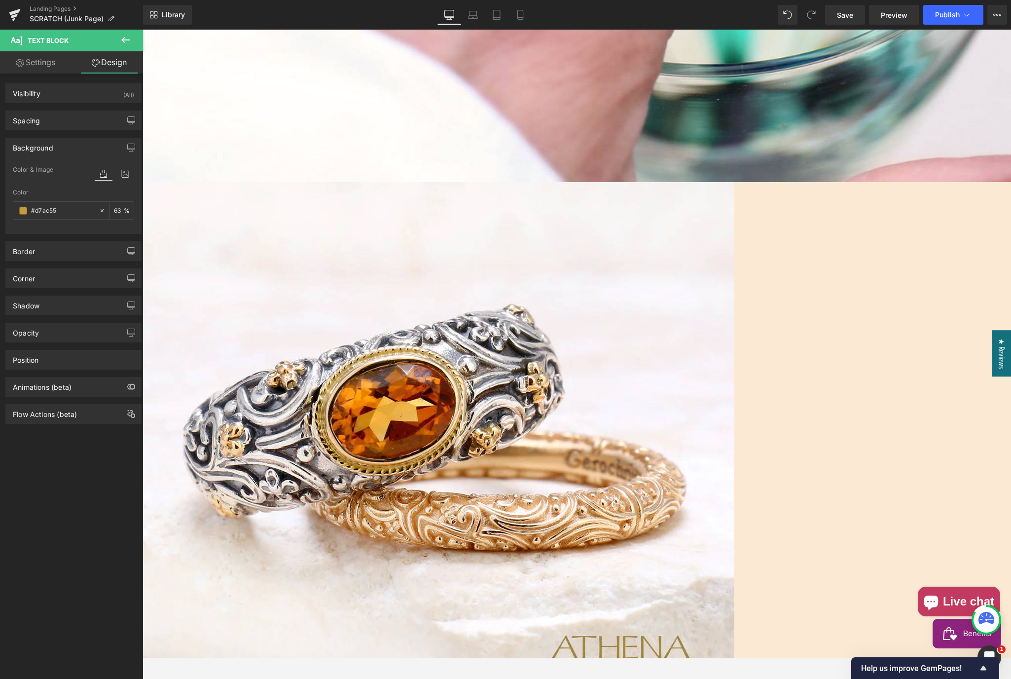
click at [143, 30] on span "Text Block" at bounding box center [143, 30] width 0 height 0
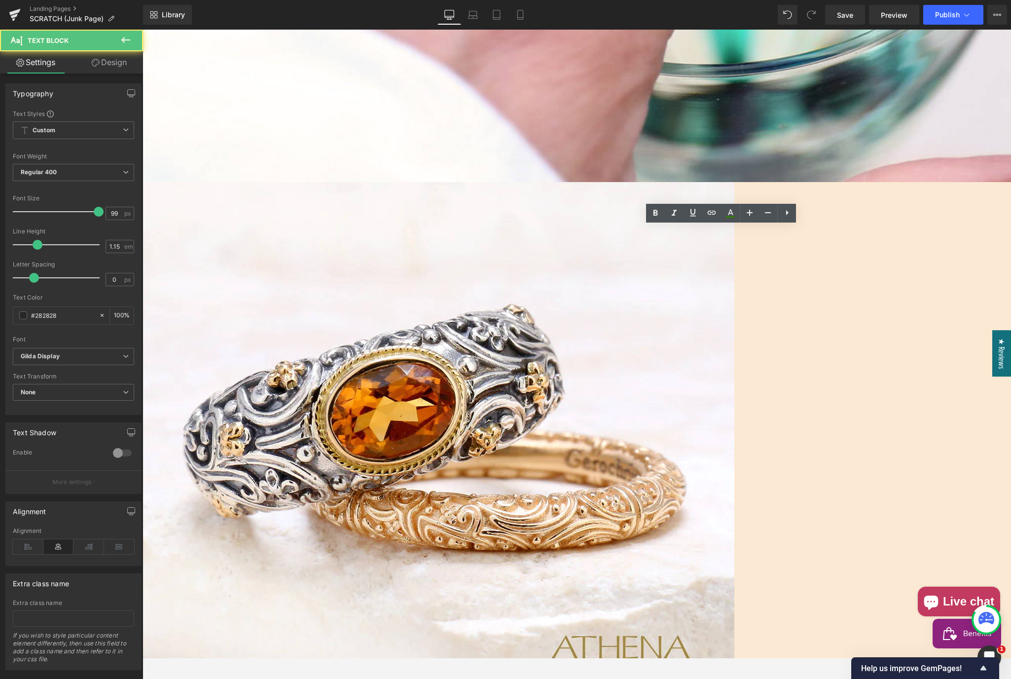
drag, startPoint x: 769, startPoint y: 303, endPoint x: 630, endPoint y: 262, distance: 144.6
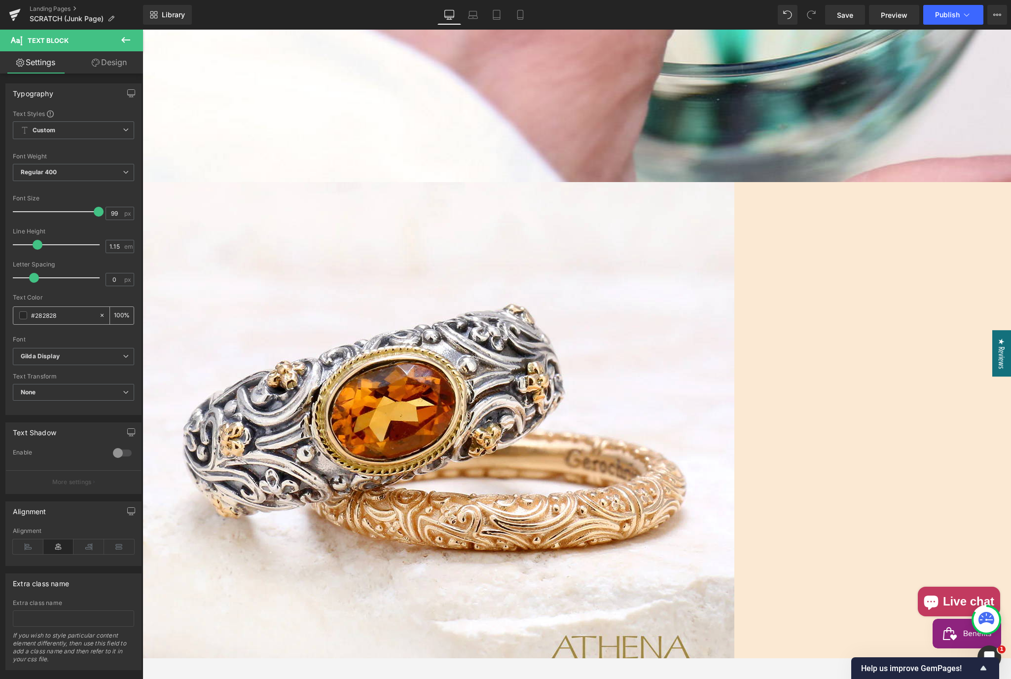
click at [24, 315] on span at bounding box center [23, 315] width 8 height 8
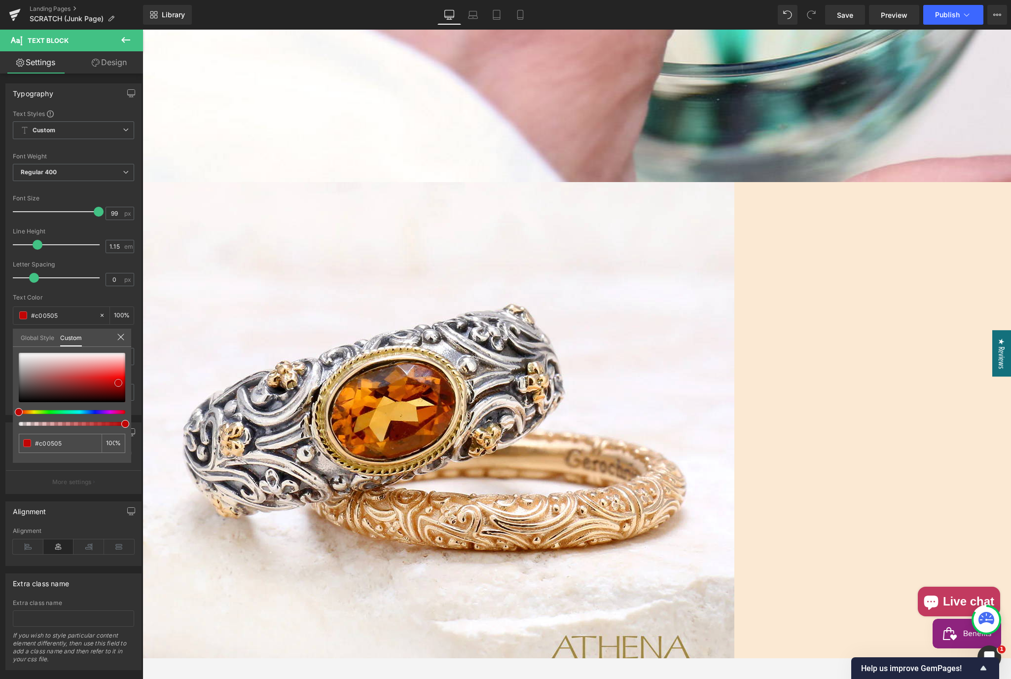
click at [118, 383] on div at bounding box center [72, 377] width 107 height 49
click at [119, 385] on span at bounding box center [118, 383] width 8 height 8
click at [121, 384] on div at bounding box center [72, 377] width 107 height 49
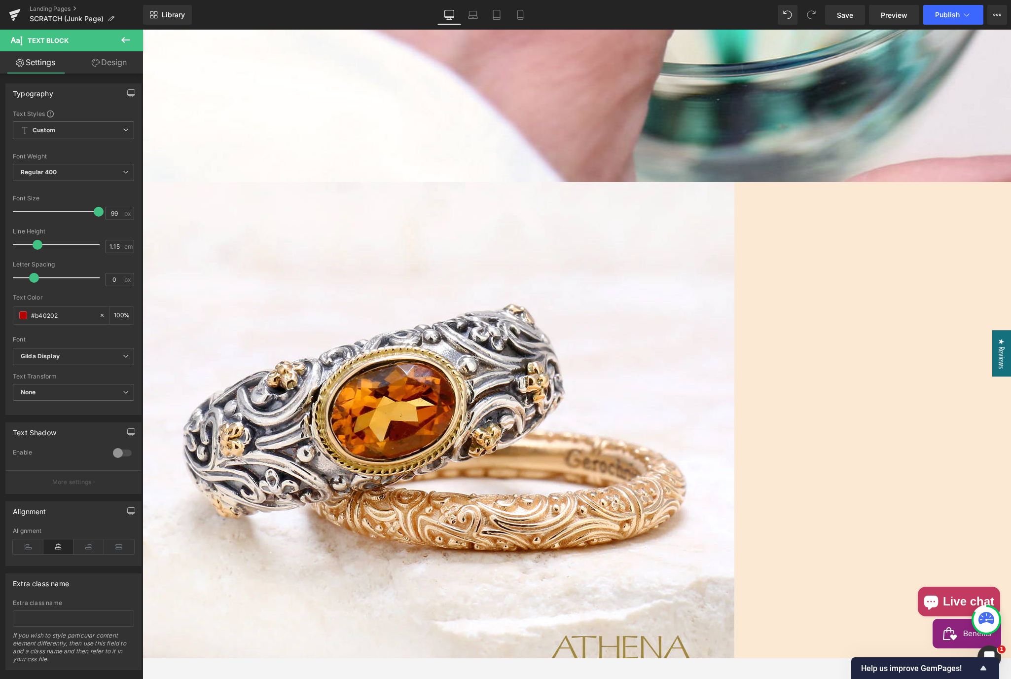
drag, startPoint x: 785, startPoint y: 301, endPoint x: 635, endPoint y: 249, distance: 158.8
click at [730, 213] on icon at bounding box center [730, 212] width 5 height 6
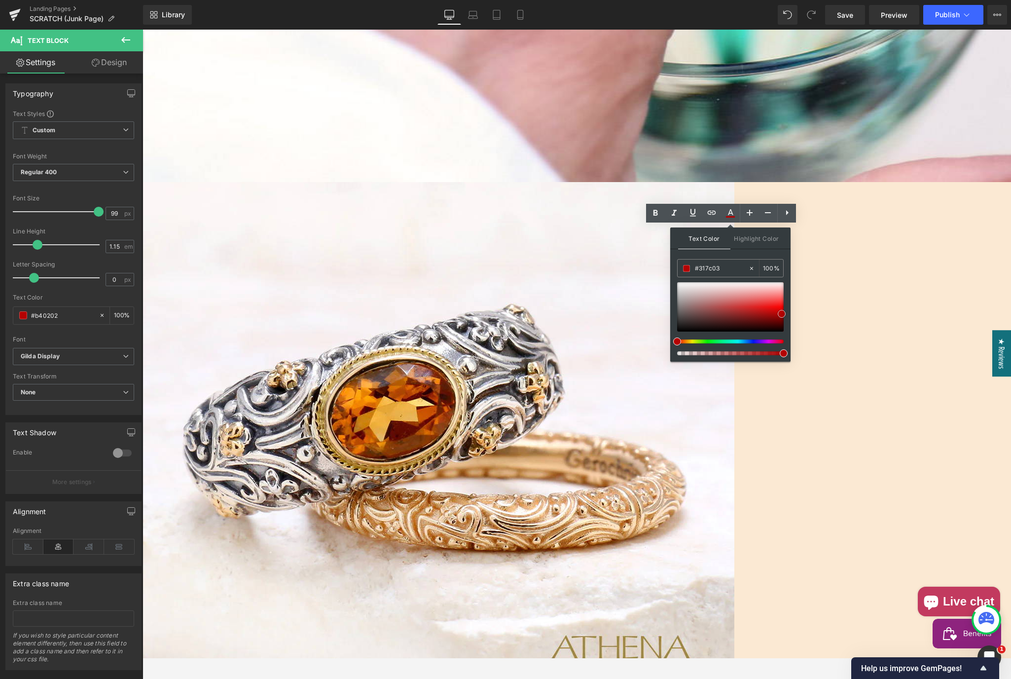
click at [780, 315] on span at bounding box center [782, 314] width 8 height 8
click at [781, 318] on div at bounding box center [730, 306] width 107 height 49
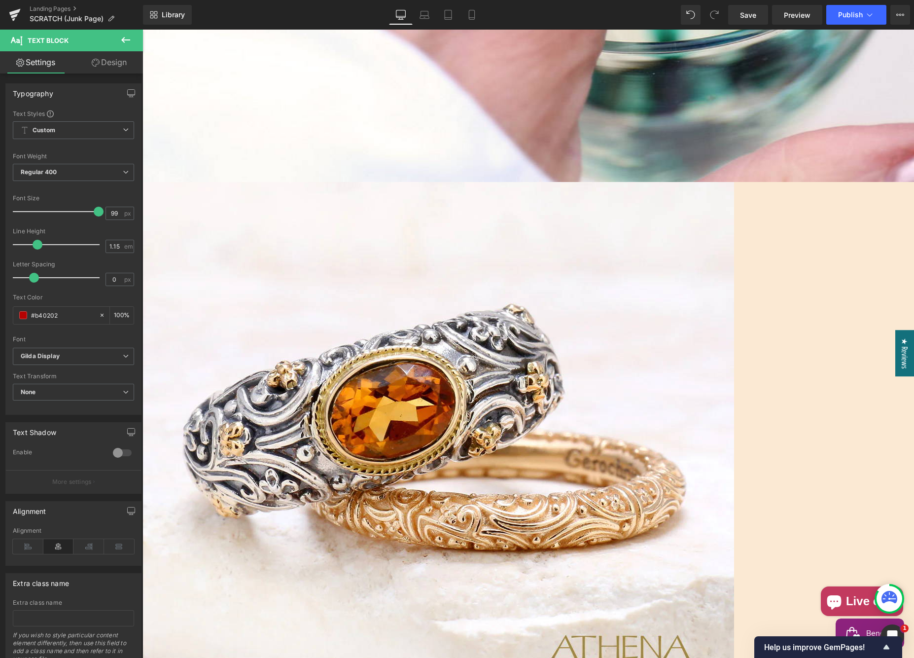
click at [104, 63] on link "Design" at bounding box center [109, 62] width 72 height 22
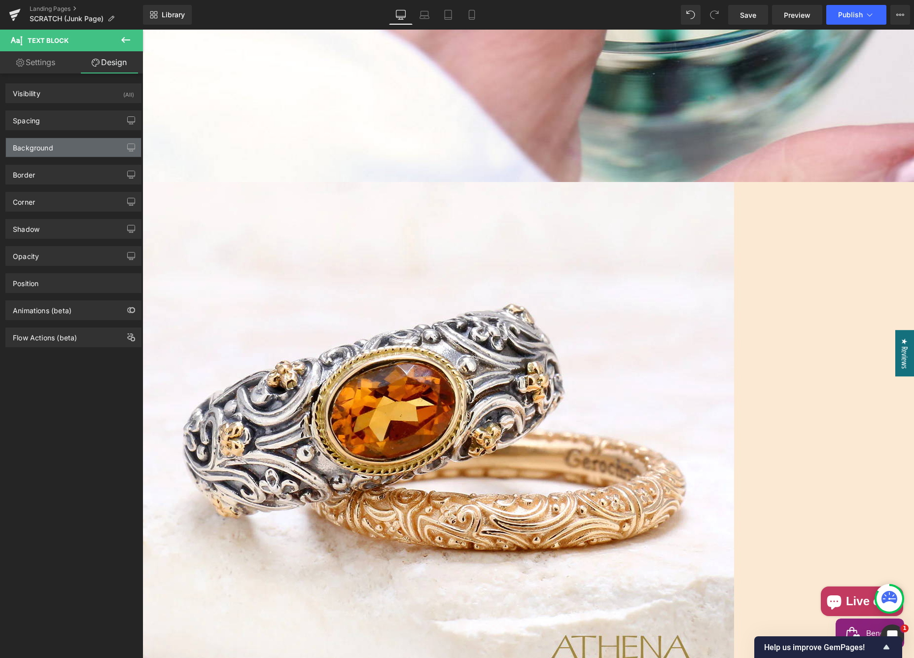
click at [42, 149] on div "Background" at bounding box center [33, 145] width 40 height 14
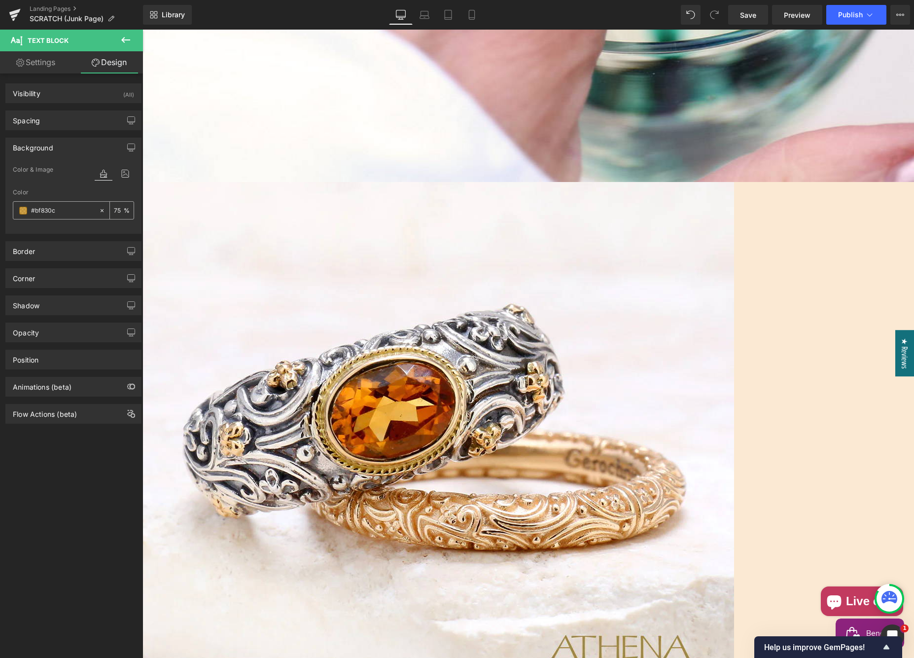
click at [23, 210] on span at bounding box center [23, 211] width 8 height 8
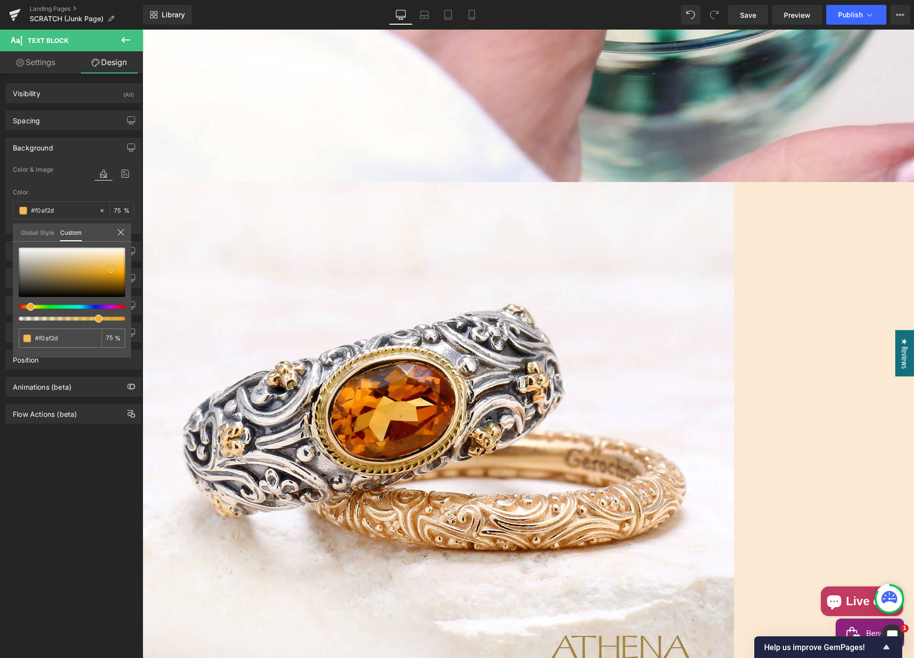
click at [111, 269] on div at bounding box center [72, 272] width 107 height 49
click at [108, 271] on span at bounding box center [111, 269] width 8 height 8
click at [108, 272] on div at bounding box center [72, 272] width 107 height 49
drag, startPoint x: 98, startPoint y: 320, endPoint x: 72, endPoint y: 313, distance: 27.0
click at [72, 313] on div at bounding box center [72, 284] width 107 height 73
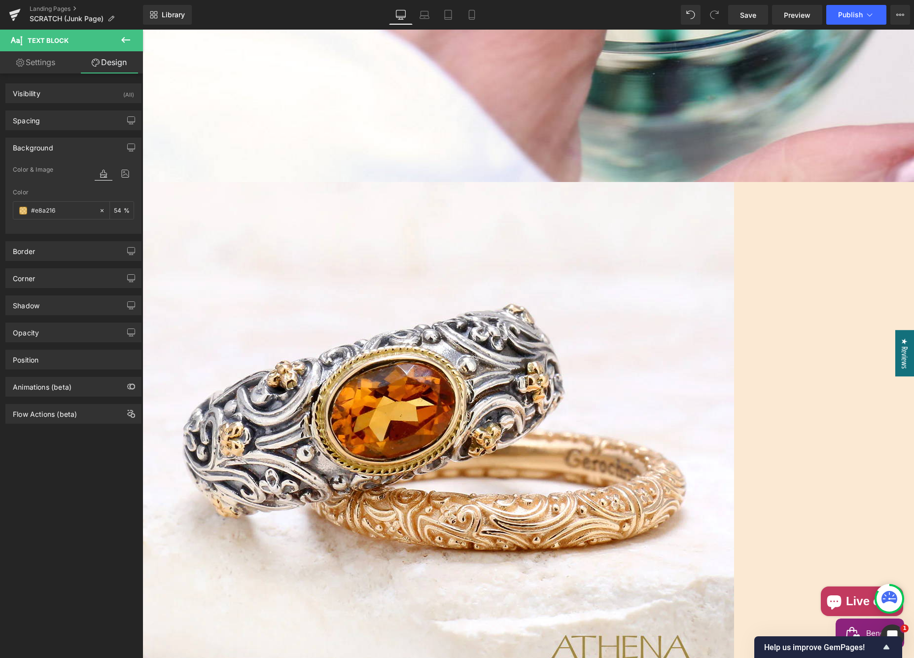
click at [143, 30] on span "Hero Banner" at bounding box center [143, 30] width 0 height 0
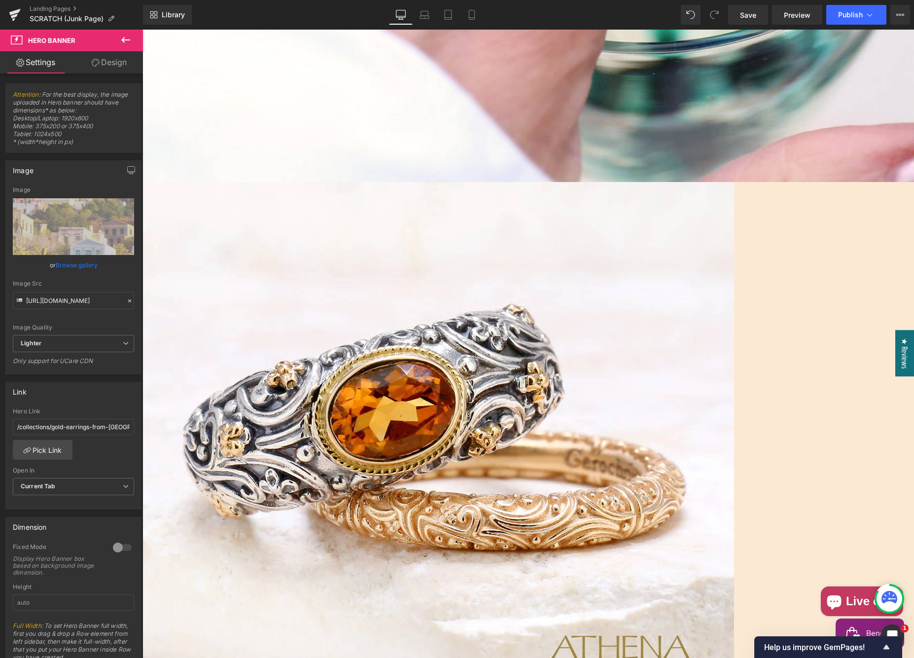
click at [119, 60] on link "Design" at bounding box center [109, 62] width 72 height 22
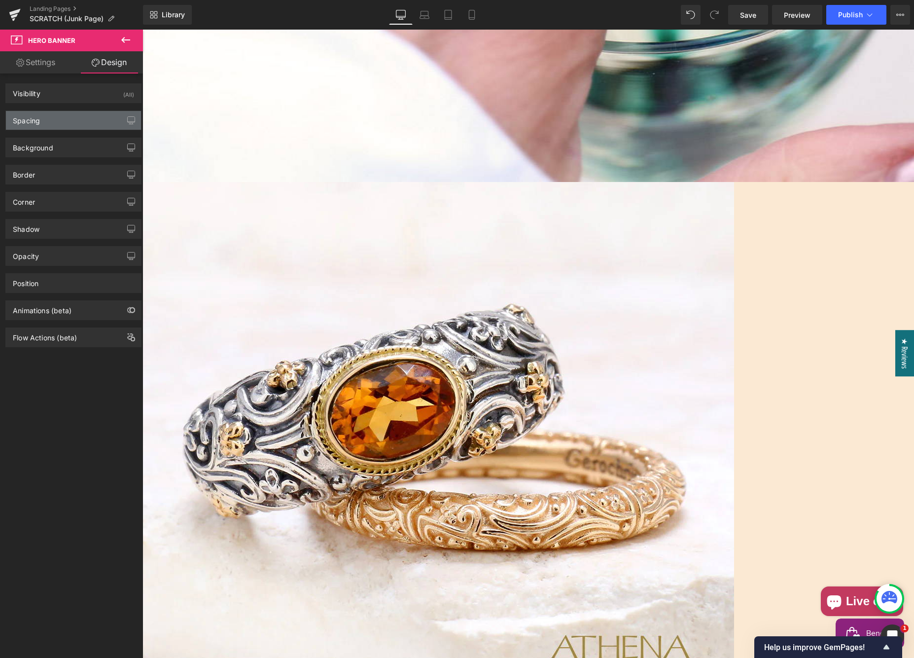
click at [65, 121] on div "Spacing" at bounding box center [73, 120] width 135 height 19
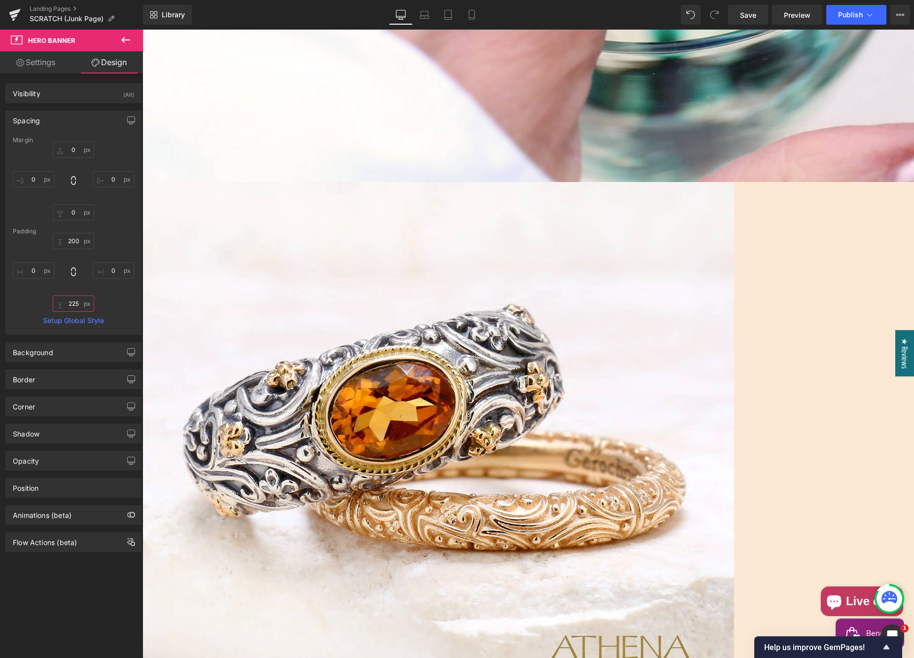
click at [67, 302] on input "text" at bounding box center [73, 303] width 41 height 16
